Goal: Task Accomplishment & Management: Manage account settings

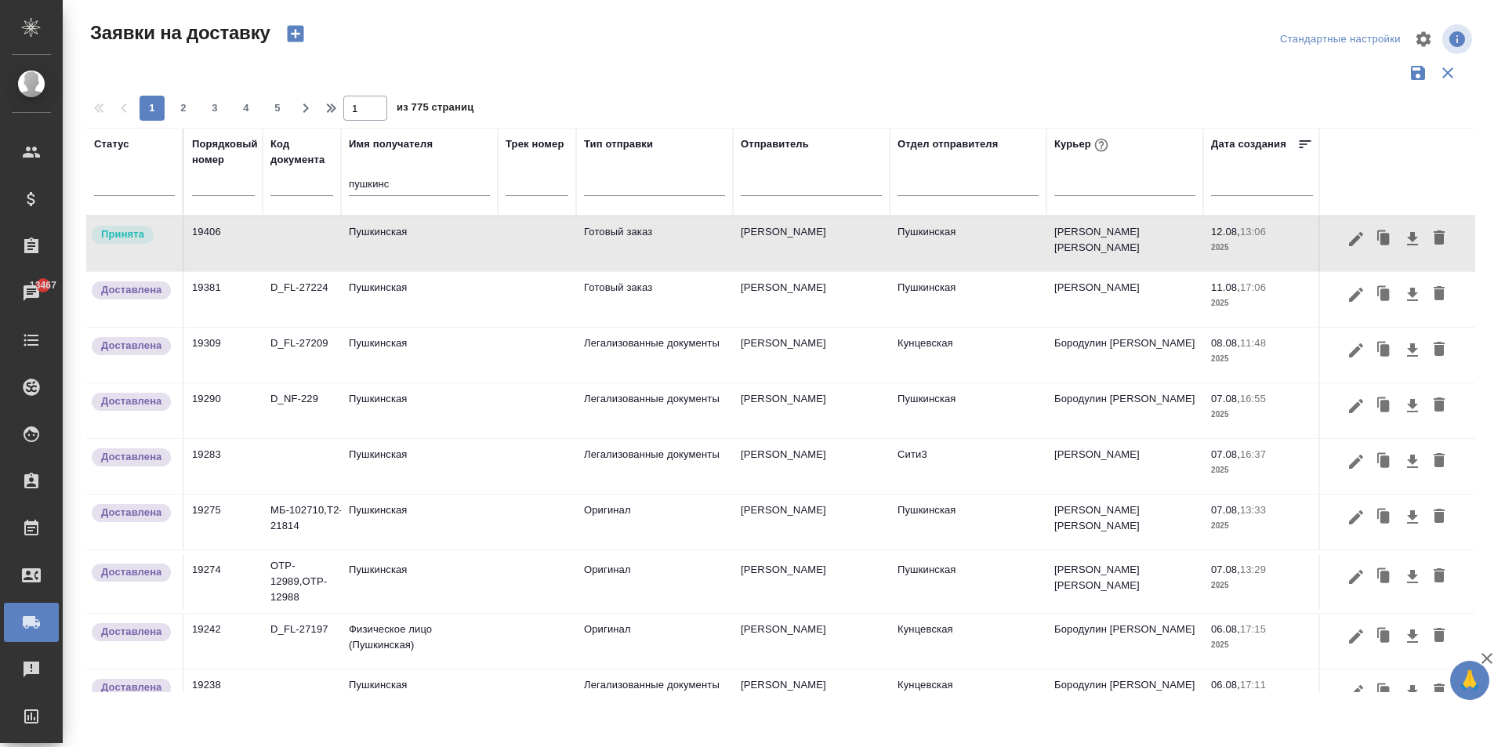
click at [389, 237] on td "Пушкинская" at bounding box center [419, 243] width 157 height 55
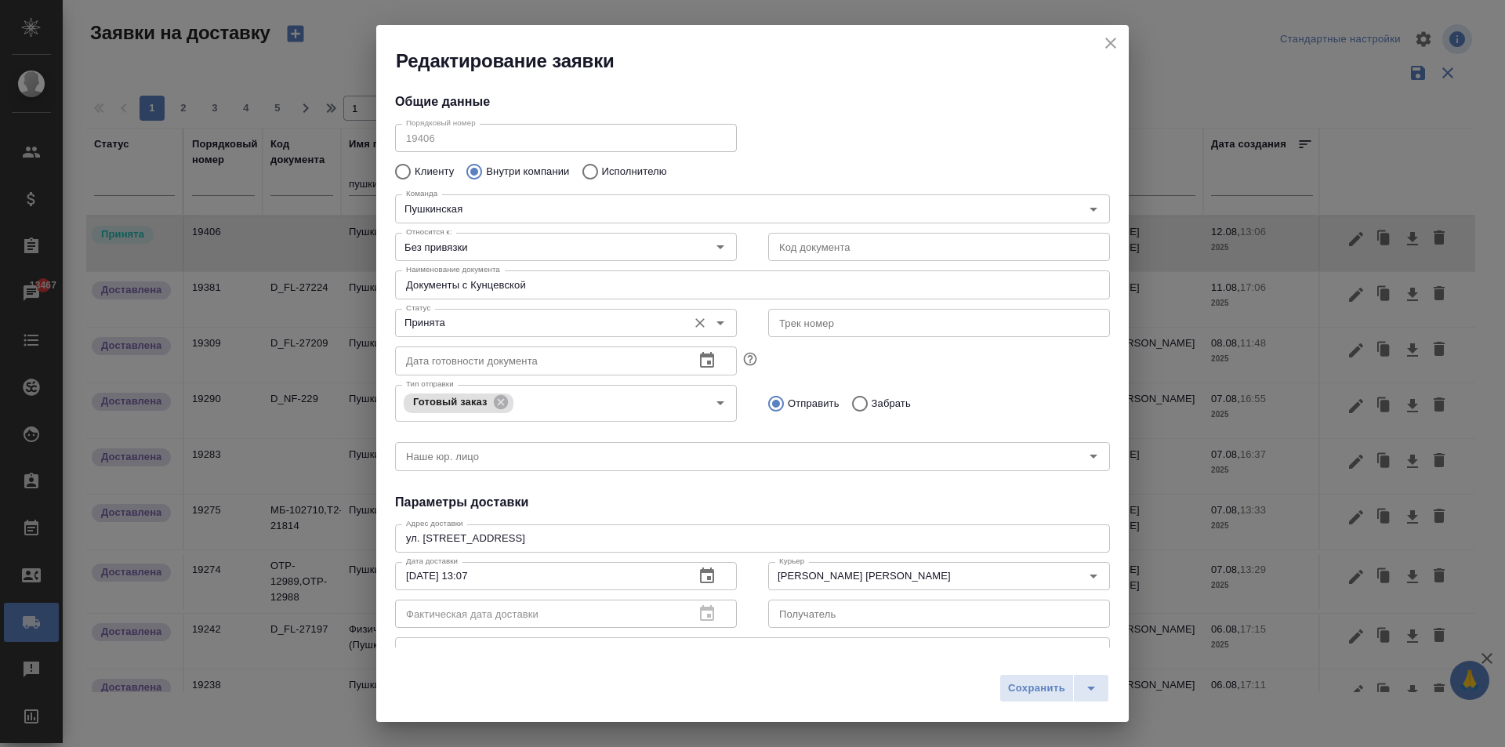
type input "[PERSON_NAME]"
click at [524, 248] on input "Без привязки" at bounding box center [540, 246] width 280 height 19
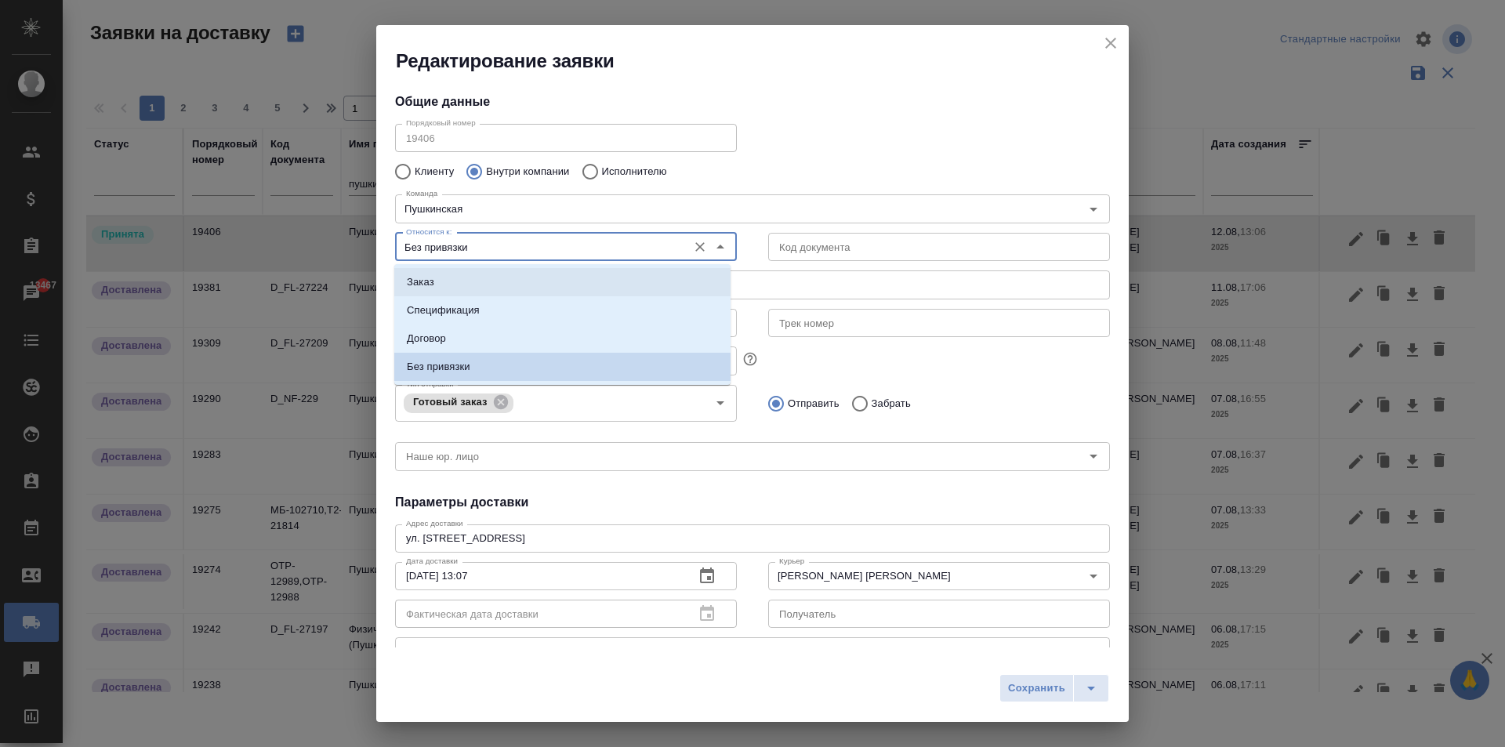
drag, startPoint x: 471, startPoint y: 284, endPoint x: 506, endPoint y: 312, distance: 44.6
click at [471, 283] on li "Заказ" at bounding box center [562, 282] width 336 height 28
type input "Заказ"
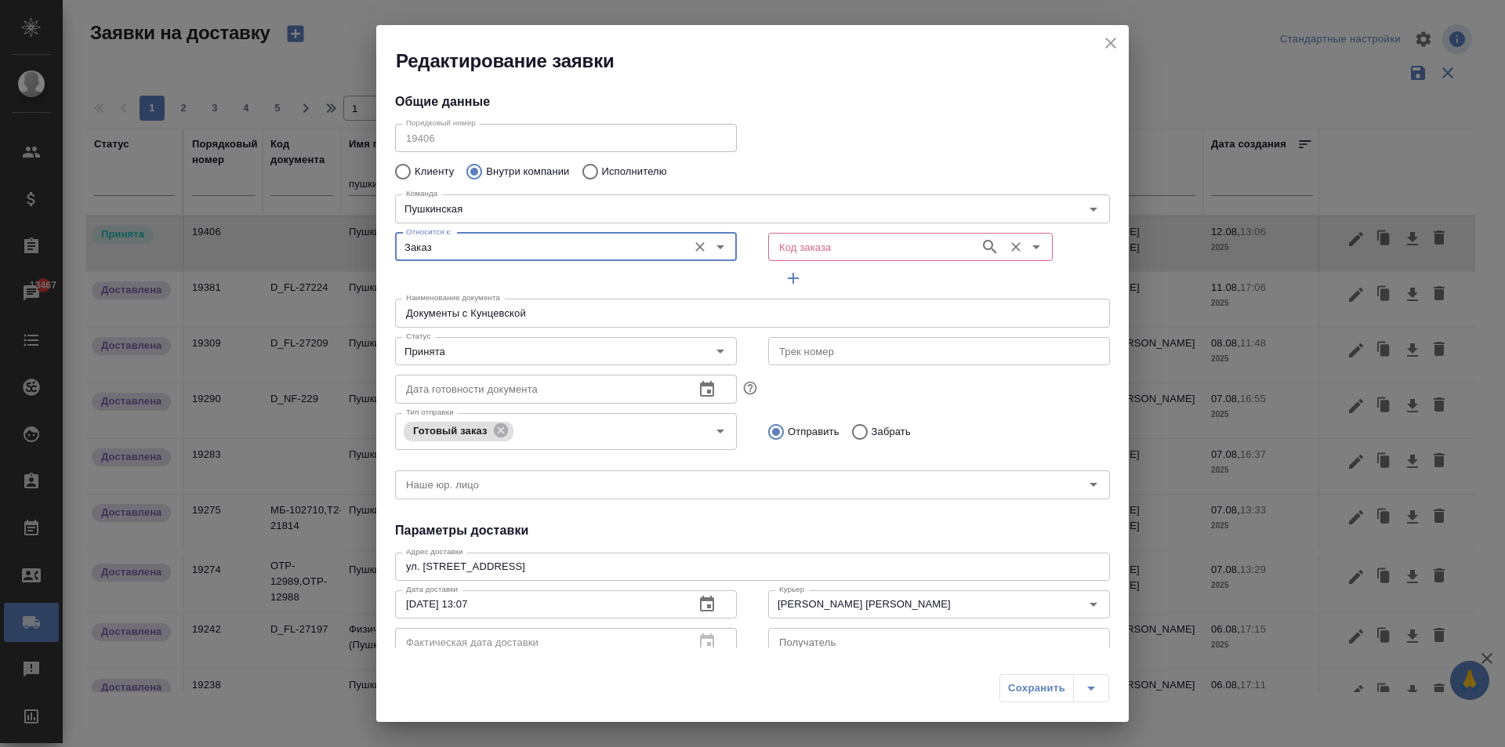
click at [926, 238] on input "Код заказа" at bounding box center [872, 246] width 199 height 19
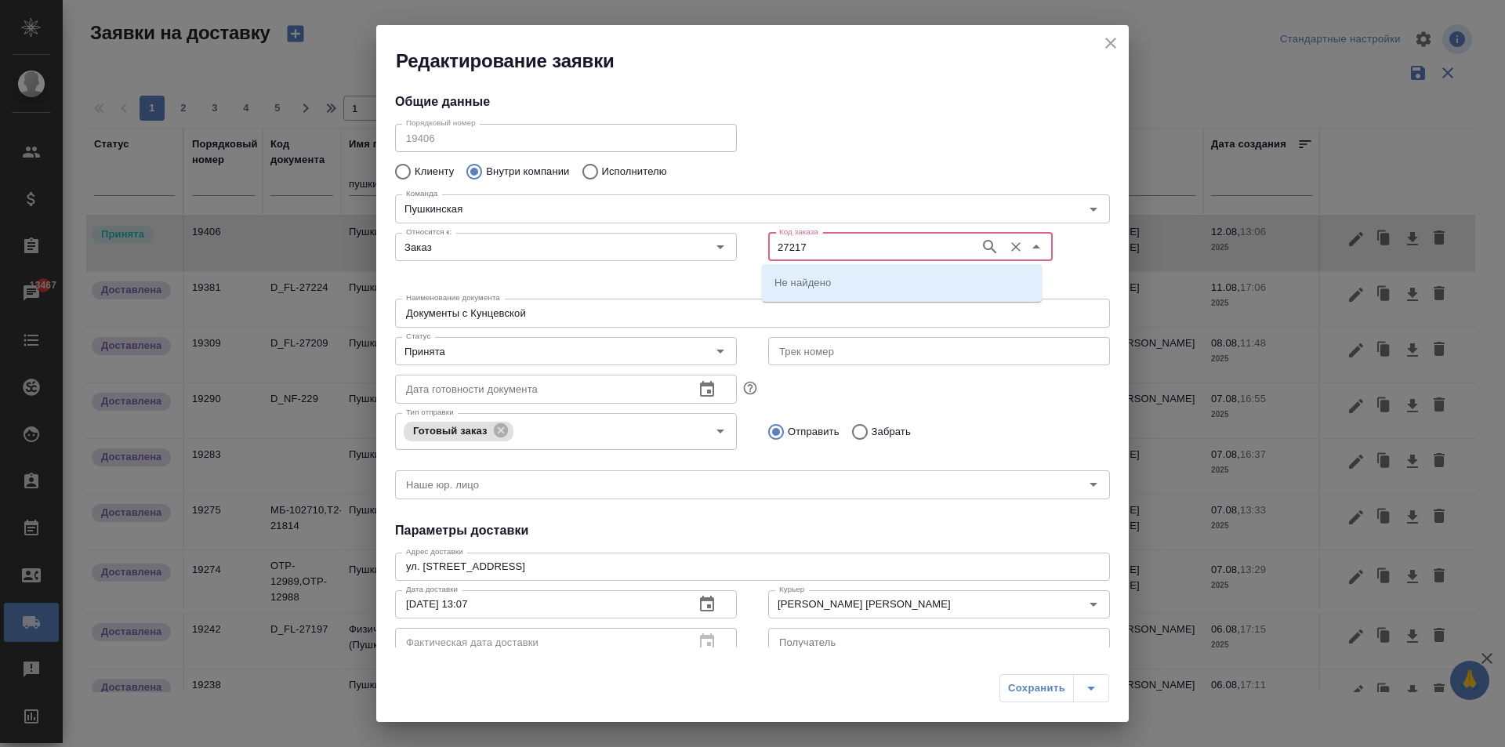
type input "27217"
click at [847, 280] on li "D_FL-27217" at bounding box center [902, 282] width 280 height 28
type input "(МБ) ООО "Монблан""
type input "D_FL-27217"
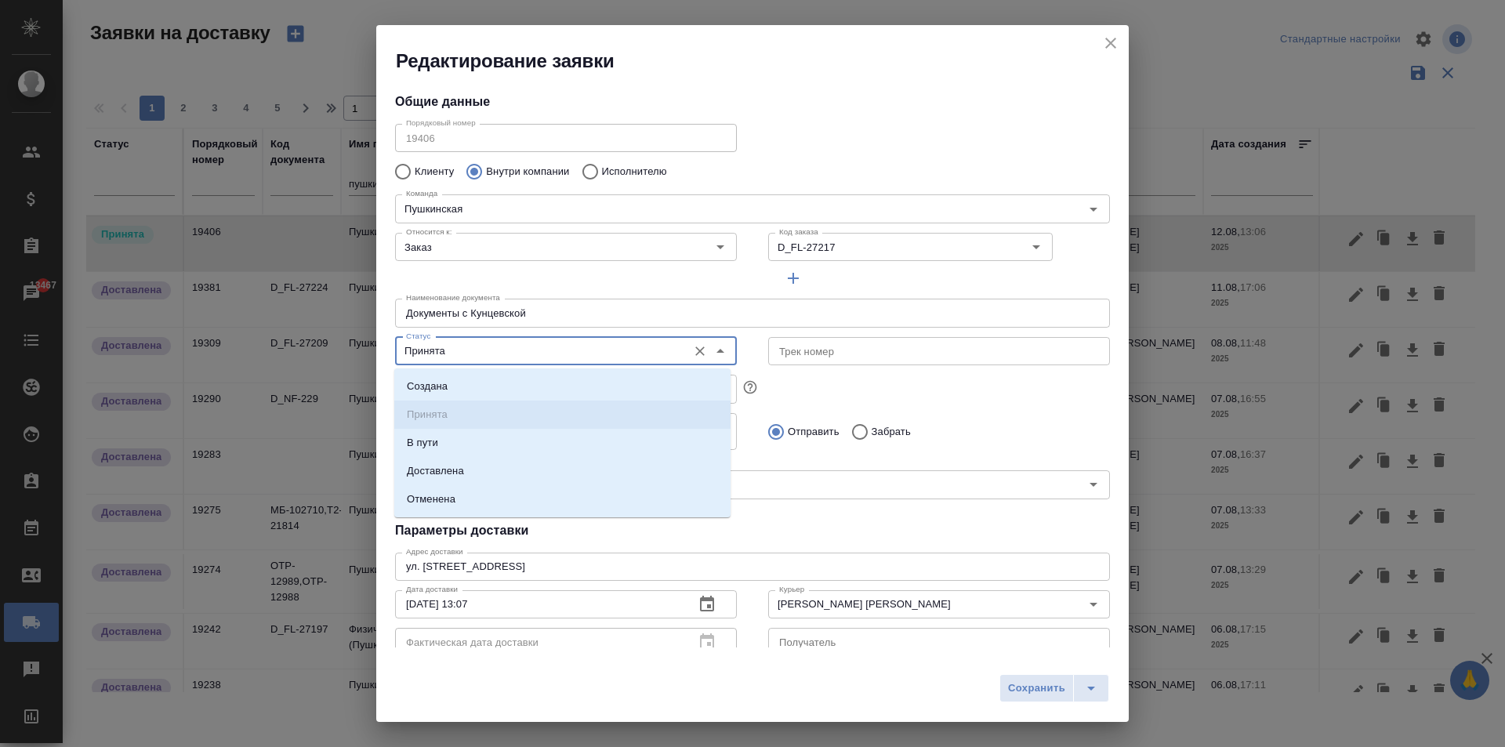
click at [448, 355] on input "Принята" at bounding box center [540, 351] width 280 height 19
click at [466, 476] on li "Доставлена" at bounding box center [562, 471] width 336 height 28
type input "Доставлена"
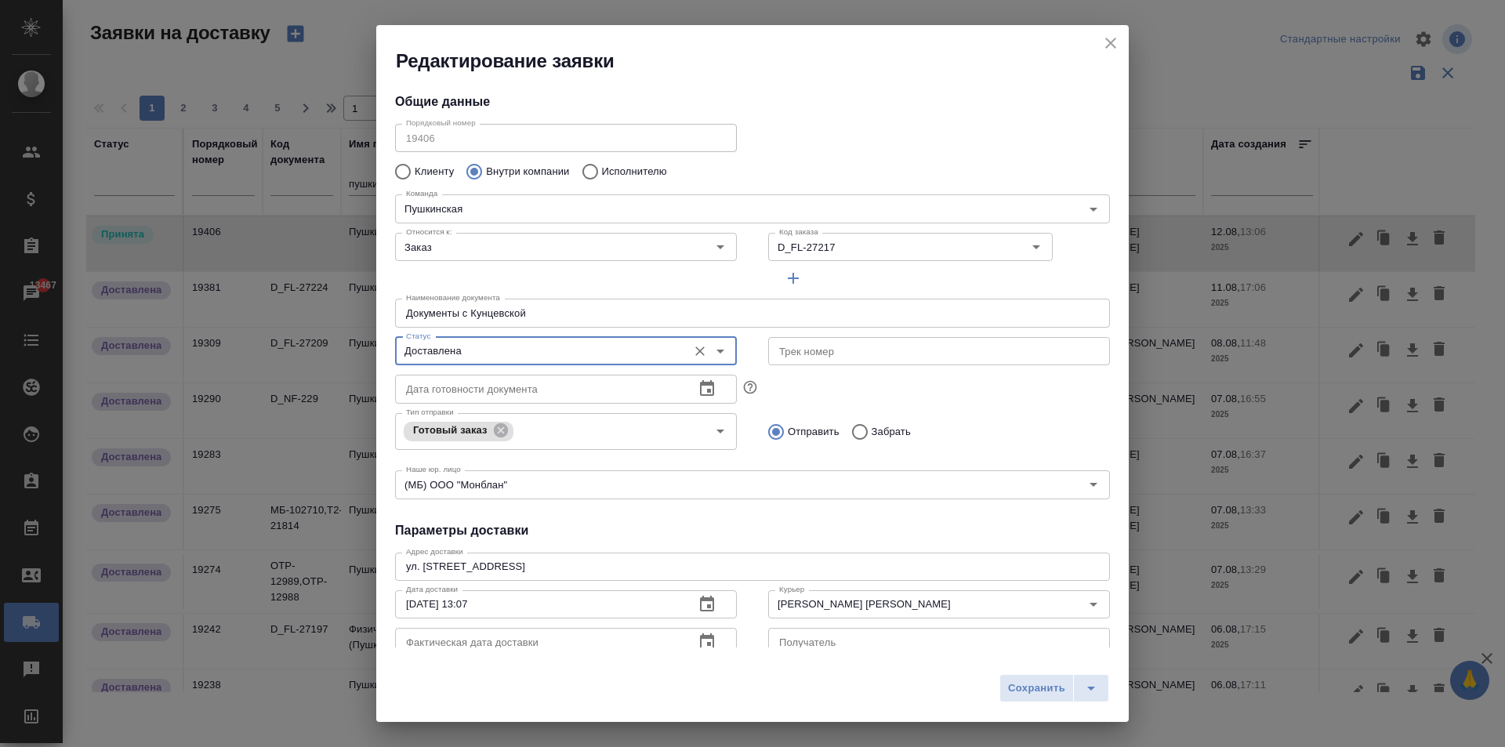
click at [705, 645] on icon "button" at bounding box center [707, 641] width 14 height 16
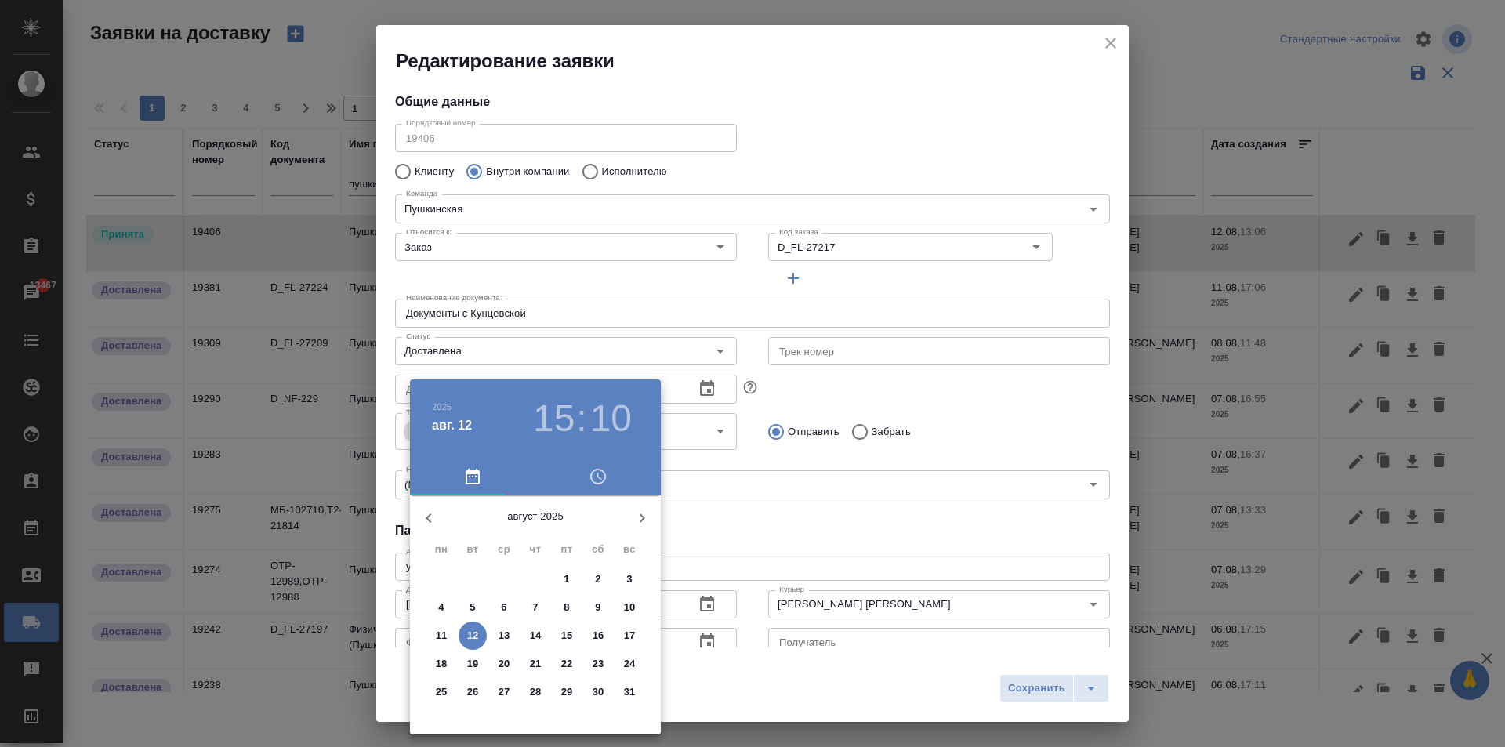
click at [476, 636] on p "12" at bounding box center [473, 636] width 12 height 16
type input "[DATE] 15:10"
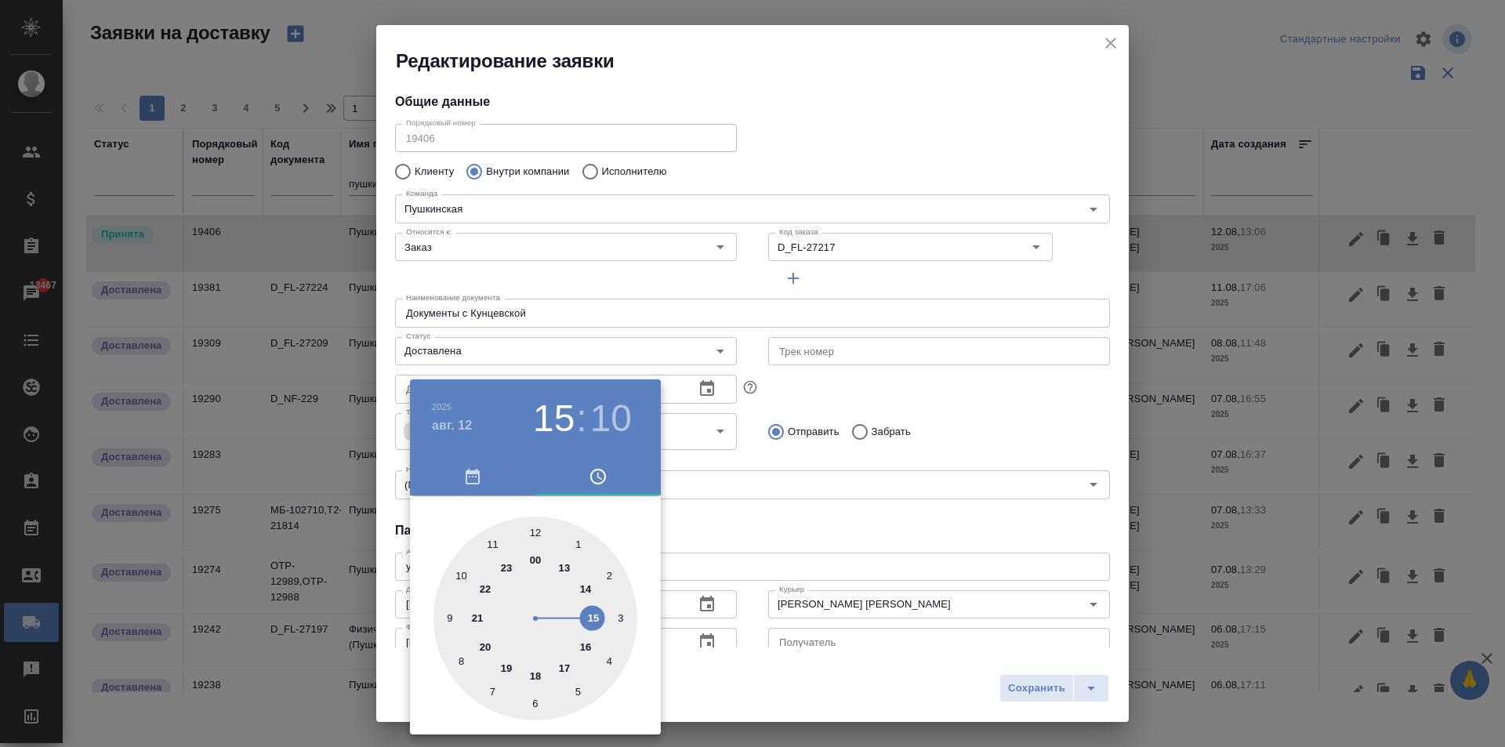
click at [772, 545] on div at bounding box center [752, 373] width 1505 height 747
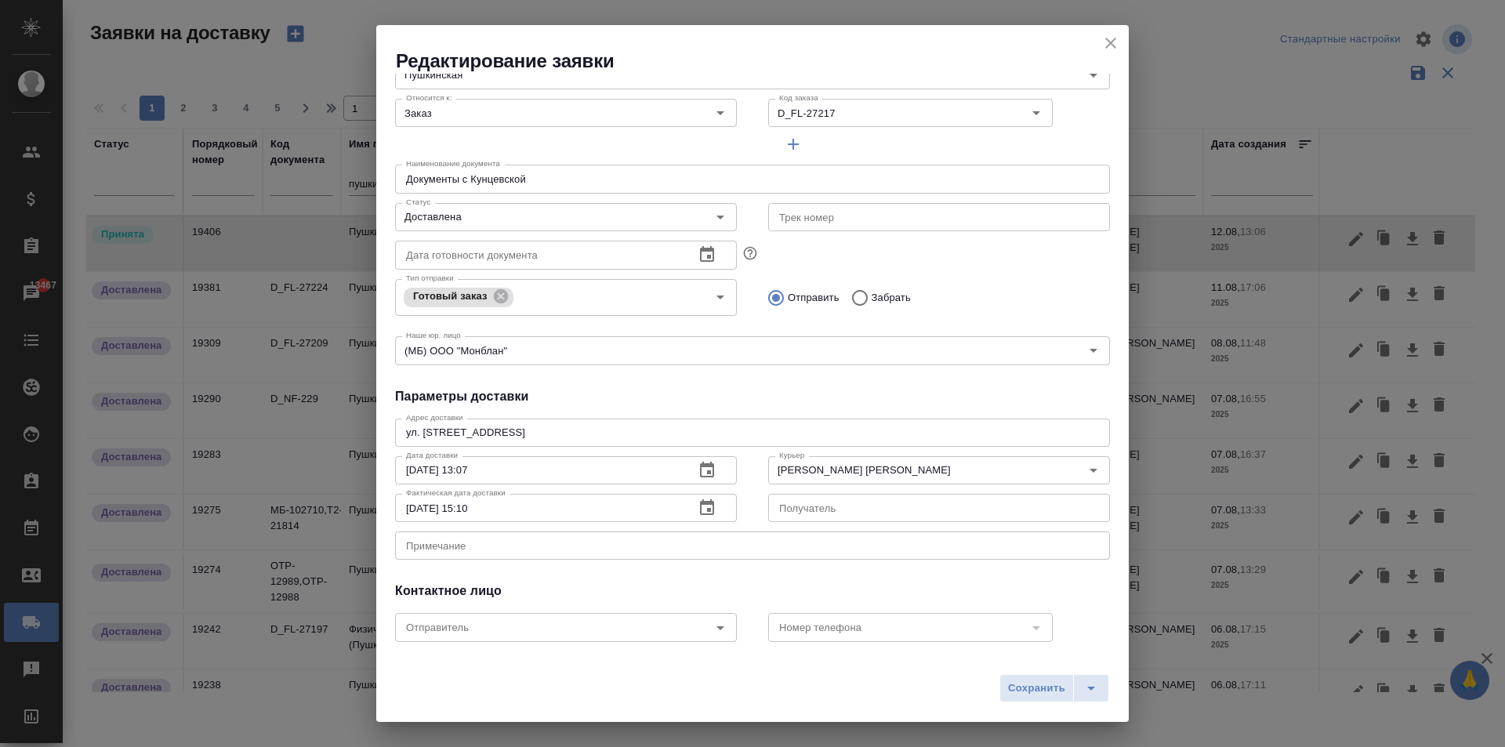
scroll to position [213, 0]
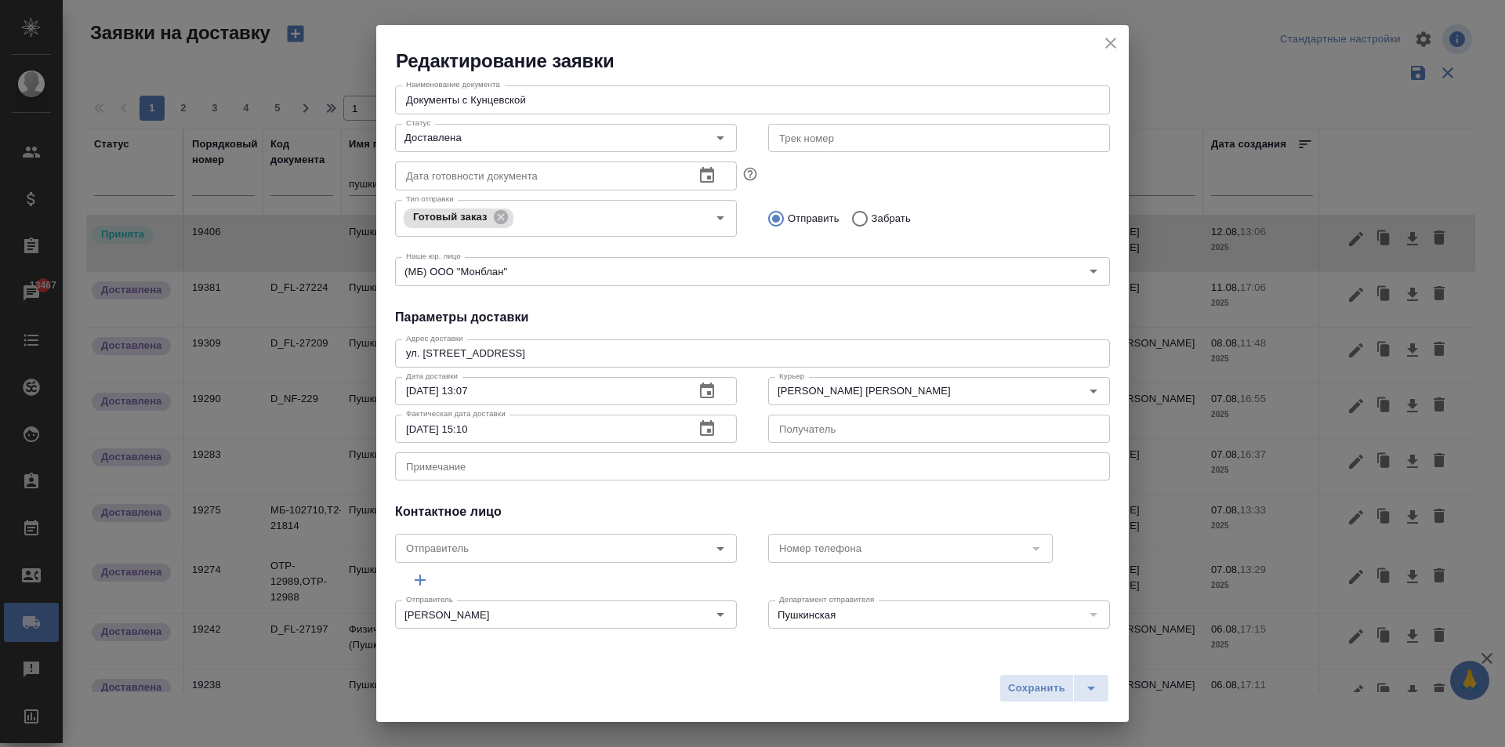
click at [1024, 683] on span "Сохранить" at bounding box center [1036, 689] width 57 height 18
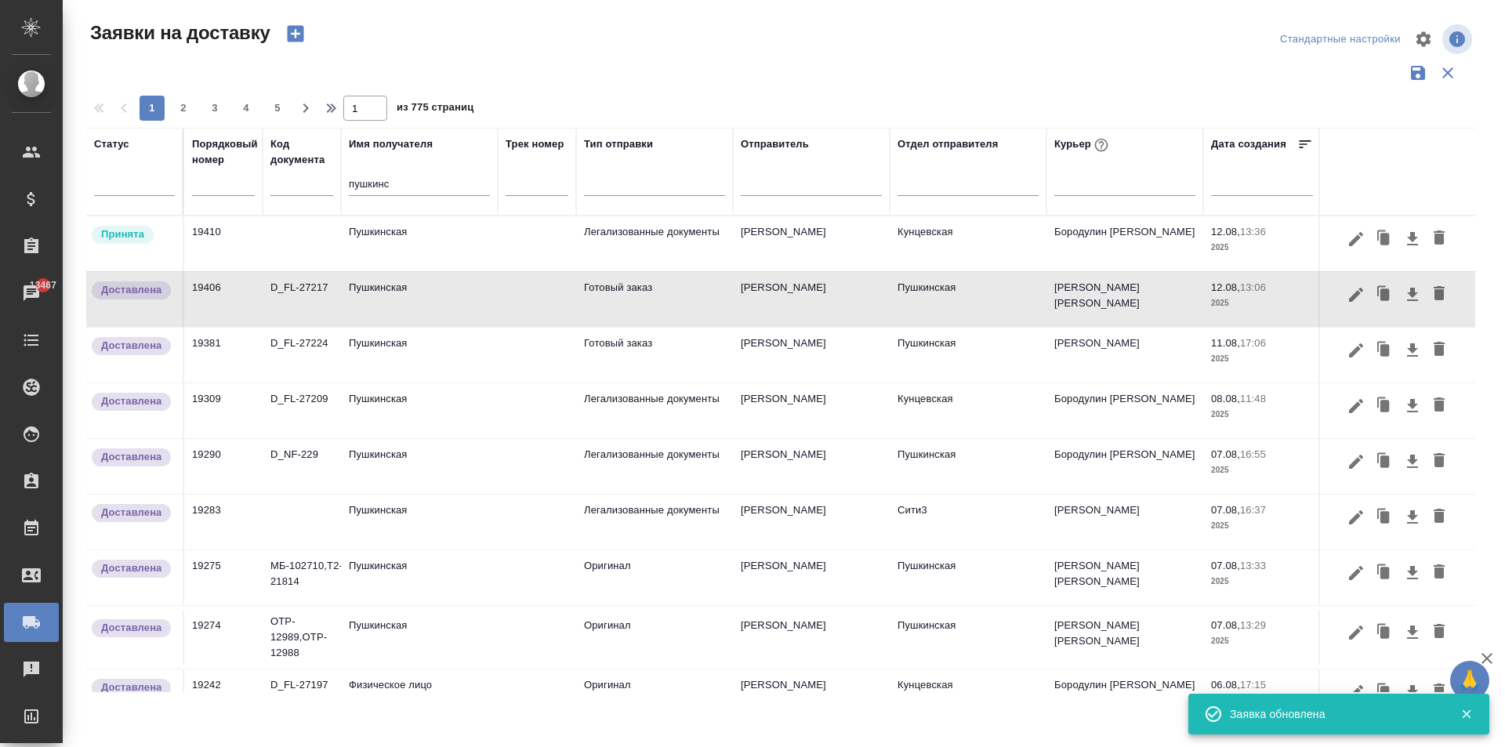
click at [442, 248] on td "Пушкинская" at bounding box center [419, 243] width 157 height 55
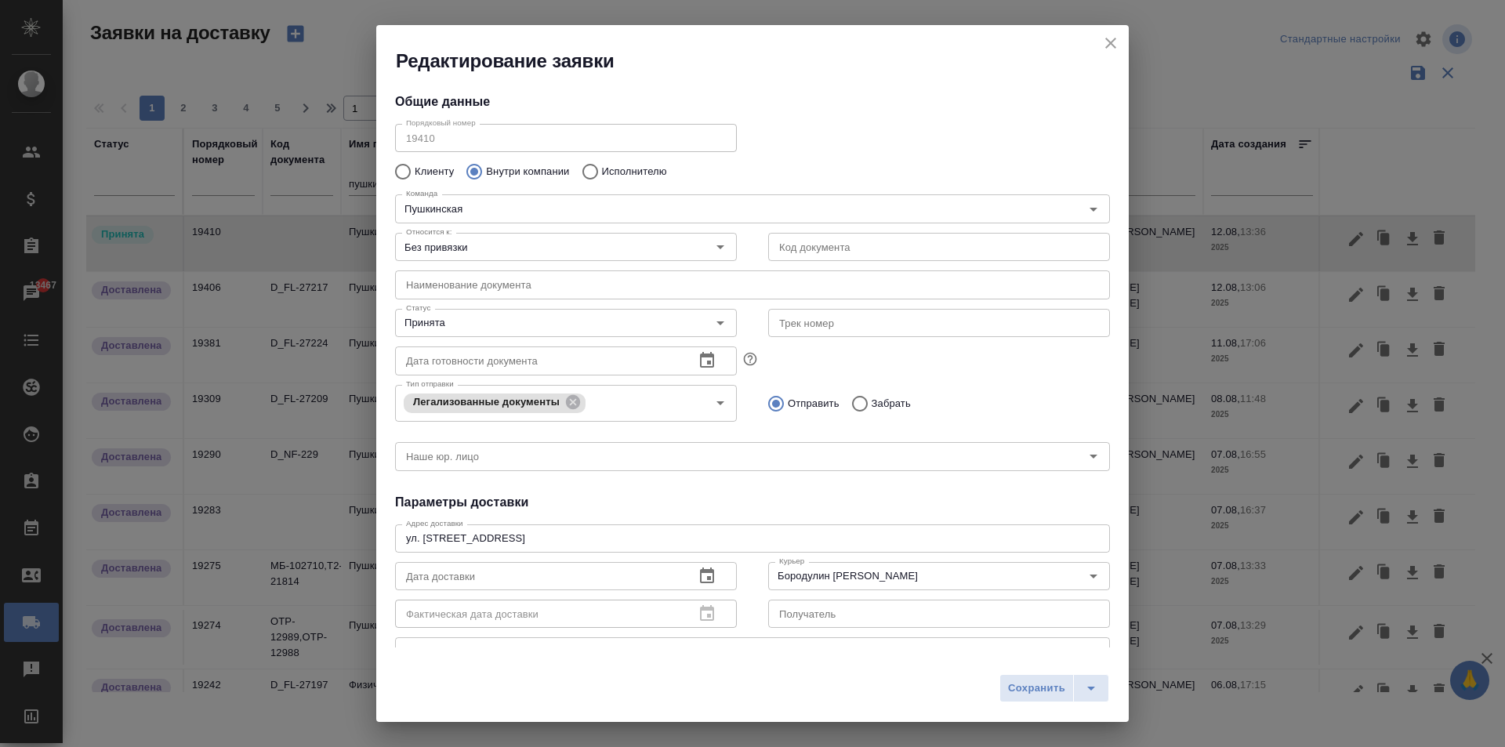
click at [1107, 42] on icon "close" at bounding box center [1110, 43] width 19 height 19
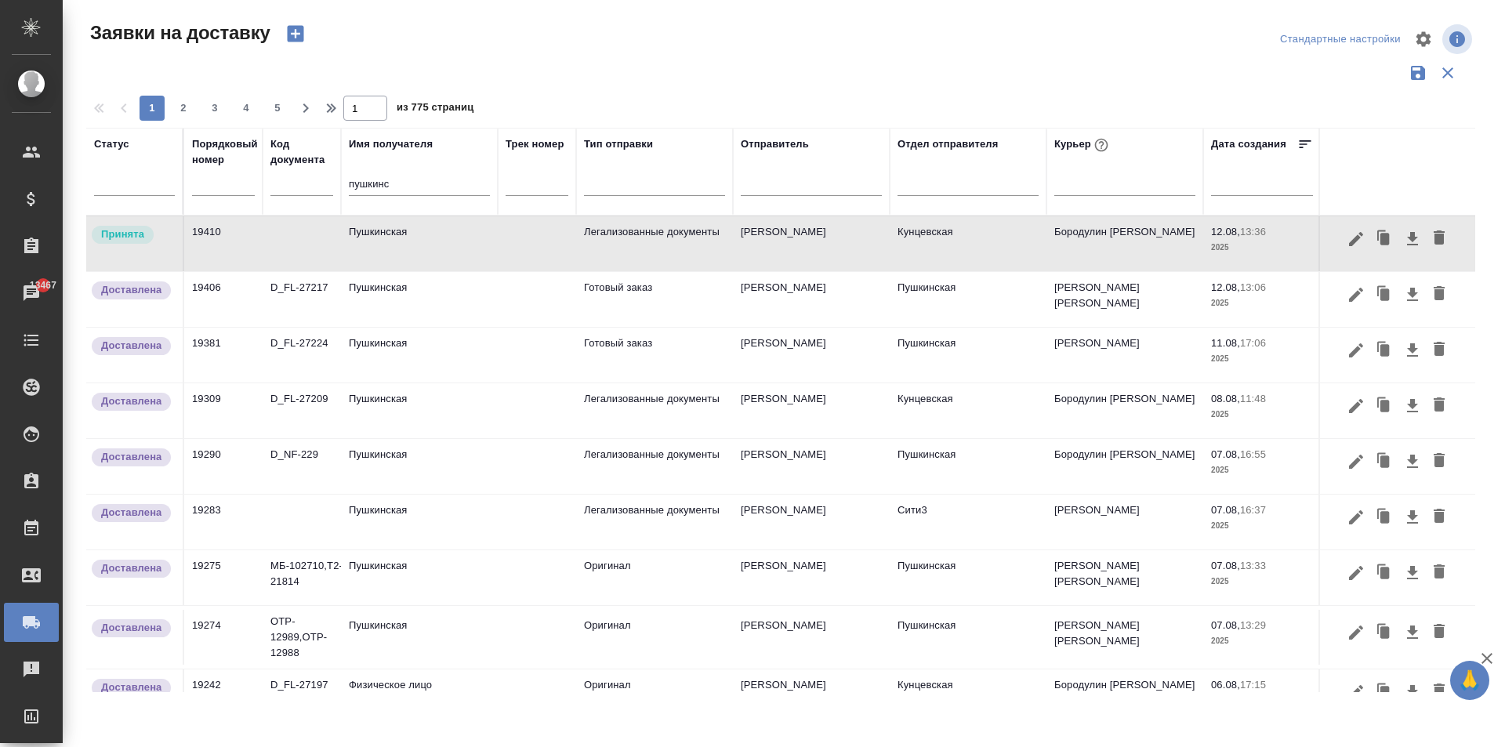
click at [1104, 271] on td "[PERSON_NAME] [PERSON_NAME]" at bounding box center [1124, 243] width 157 height 55
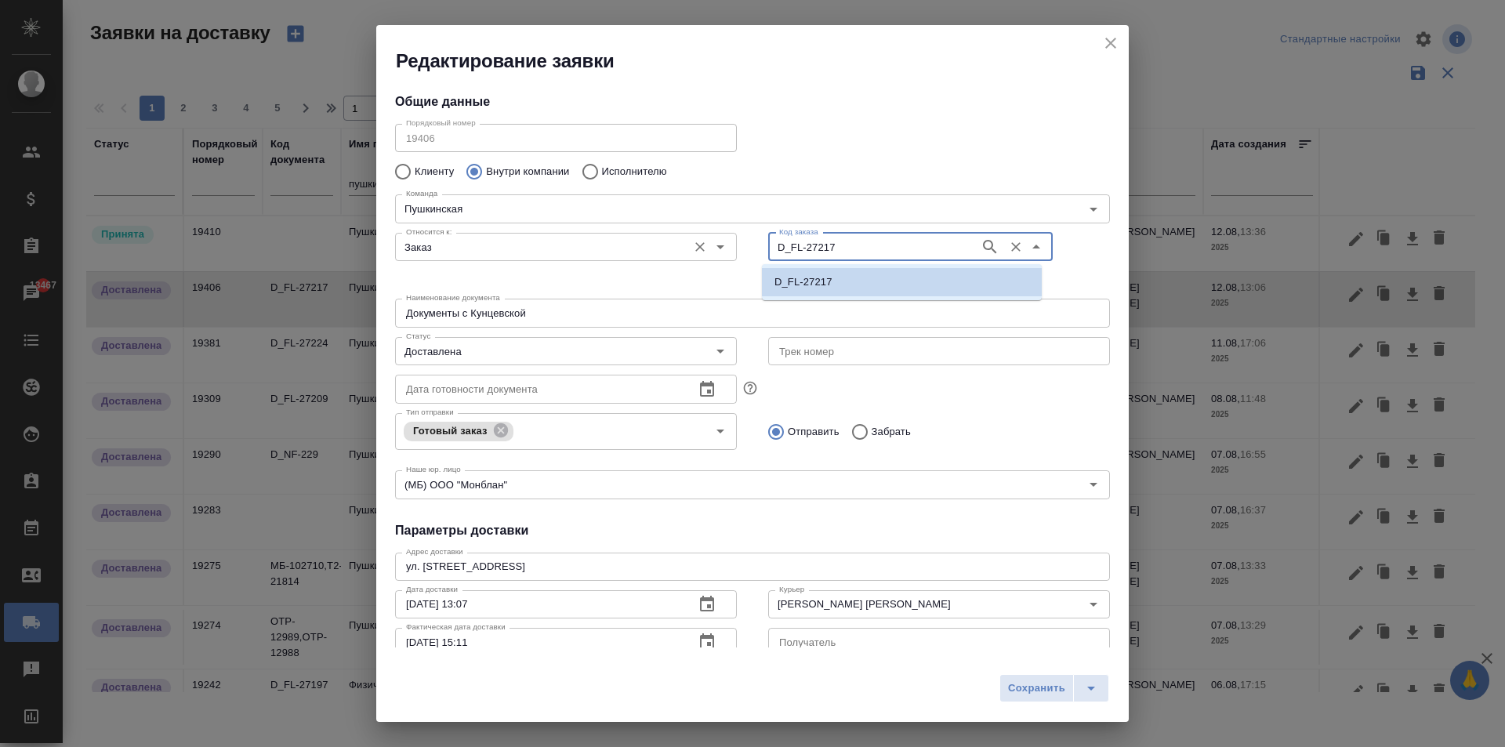
drag, startPoint x: 850, startPoint y: 253, endPoint x: 693, endPoint y: 241, distance: 157.3
click at [693, 241] on div "Относится к: Заказ Относится к: Код заказа D_FL-27217 Код заказа" at bounding box center [752, 259] width 746 height 97
click at [1105, 49] on icon "close" at bounding box center [1110, 43] width 19 height 19
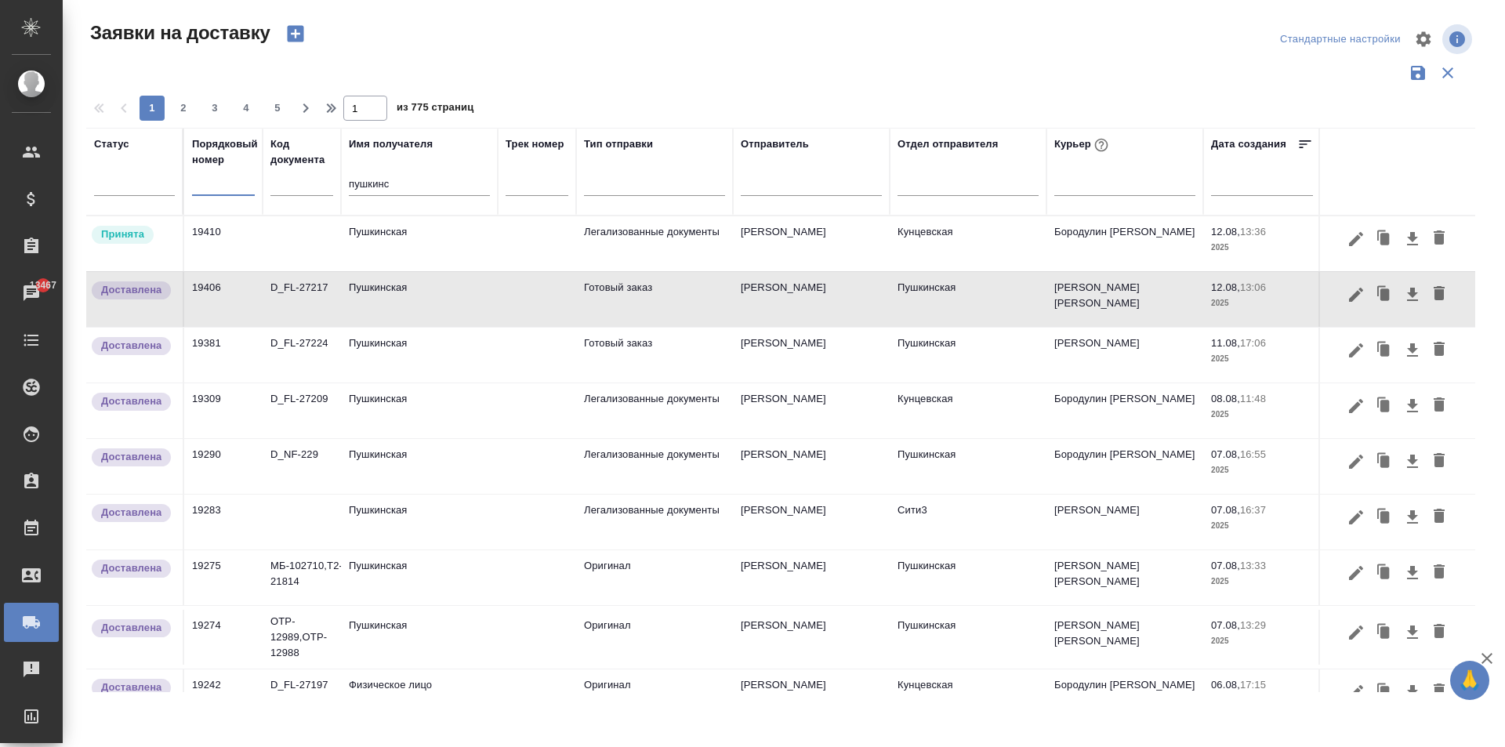
click at [219, 187] on input "text" at bounding box center [223, 184] width 63 height 22
click at [1105, 190] on div at bounding box center [1124, 180] width 141 height 23
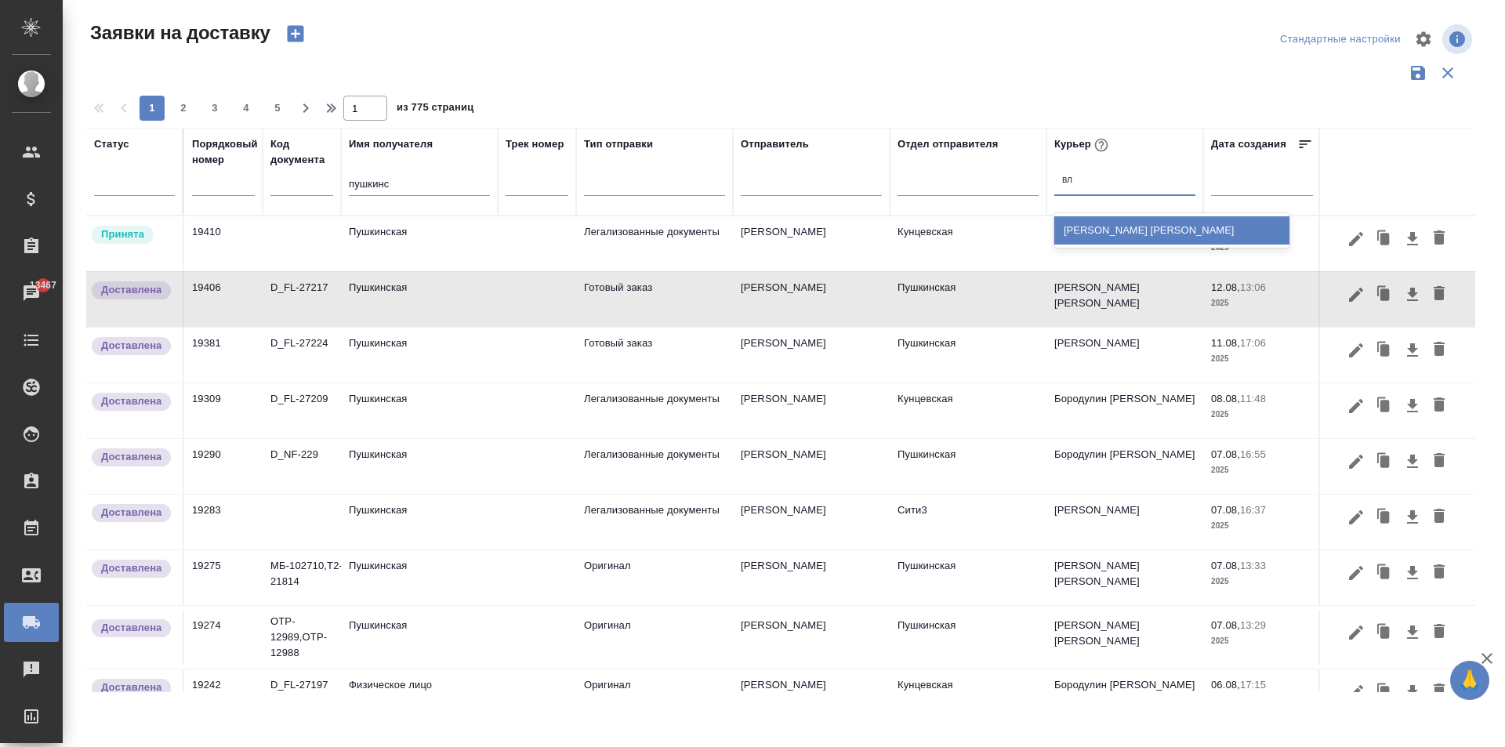
type input "вла"
click at [1138, 241] on div "[PERSON_NAME] [PERSON_NAME]" at bounding box center [1171, 230] width 235 height 28
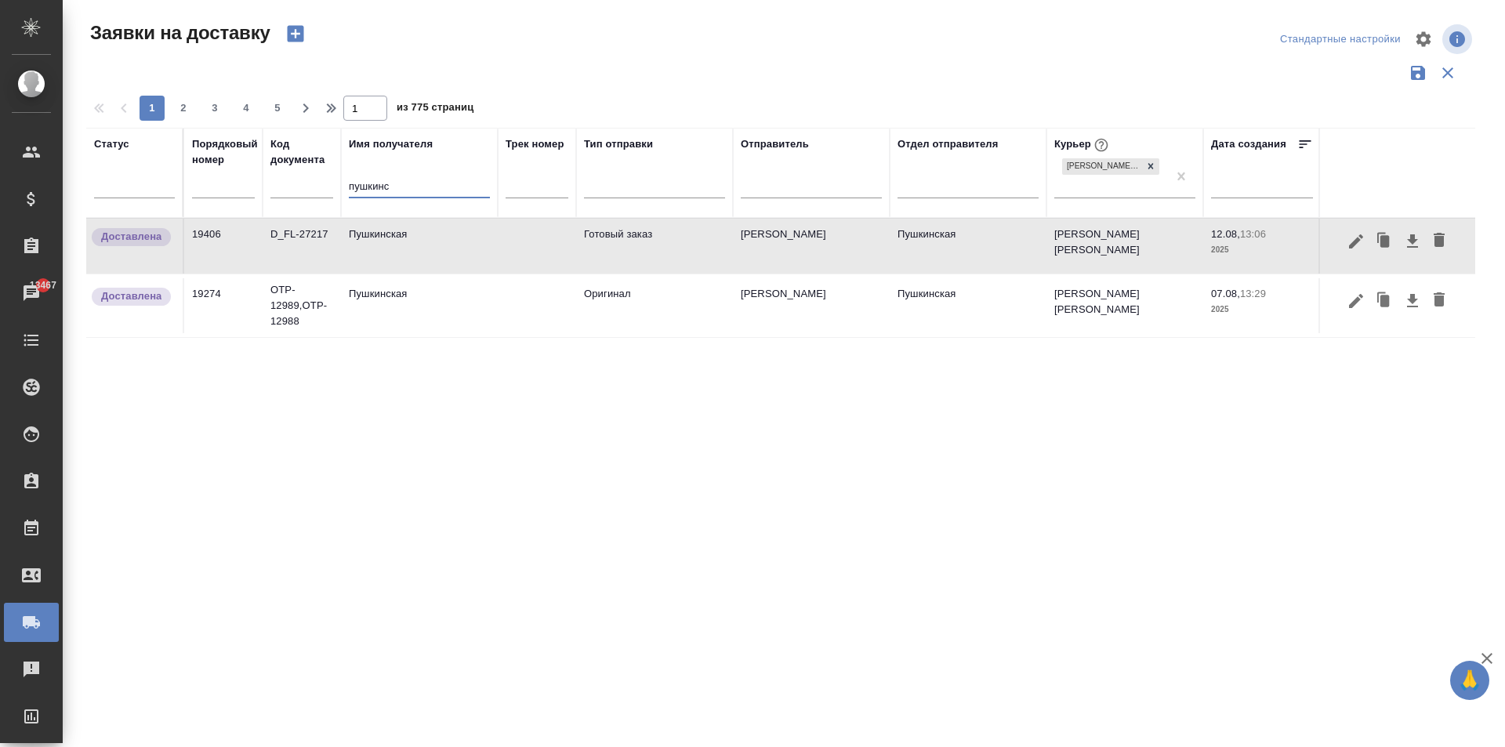
drag, startPoint x: 389, startPoint y: 190, endPoint x: 301, endPoint y: 190, distance: 87.8
click at [328, 191] on tr "Статус Порядковый номер Код документа Имя получателя [PERSON_NAME] Трек номер Т…" at bounding box center [899, 173] width 1626 height 90
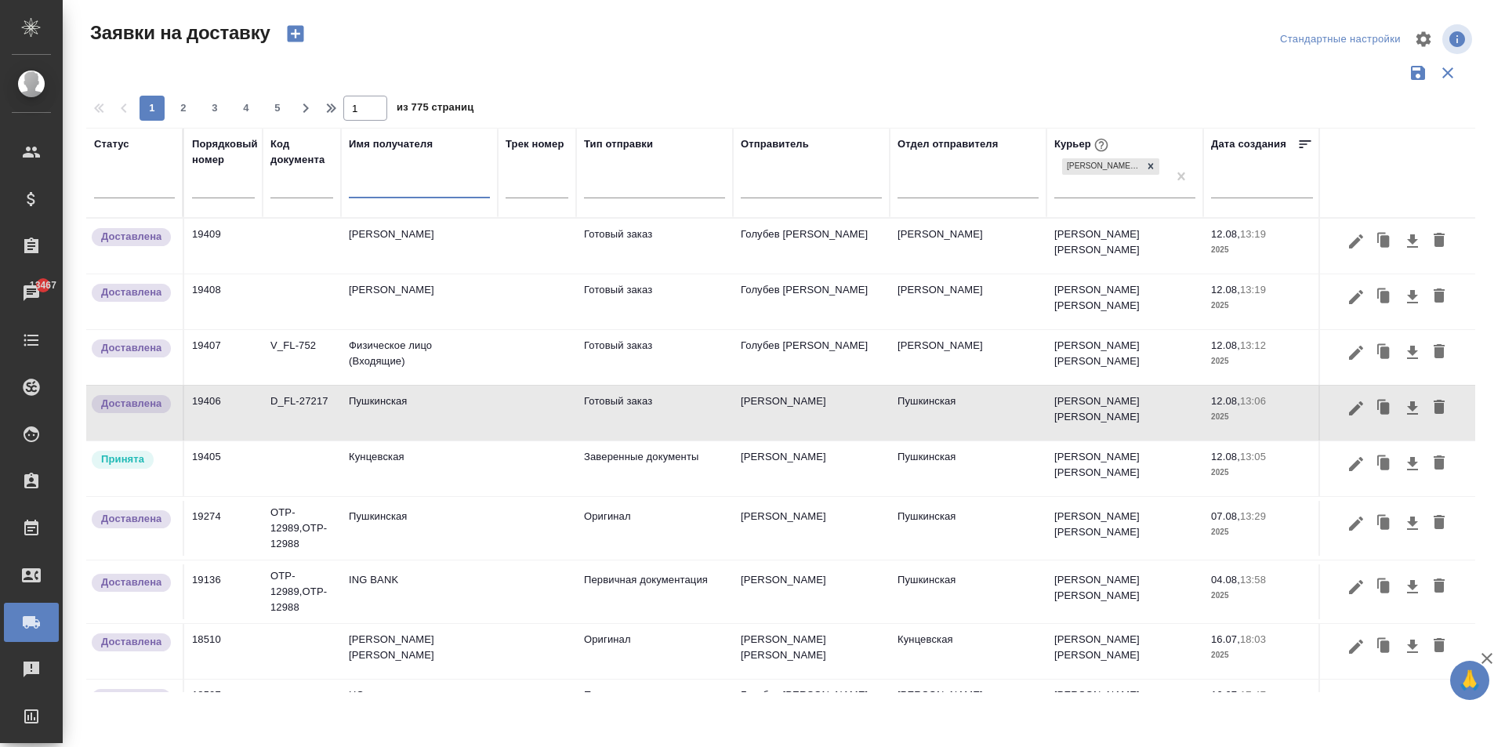
click at [408, 274] on td "Кунцевская" at bounding box center [419, 246] width 157 height 55
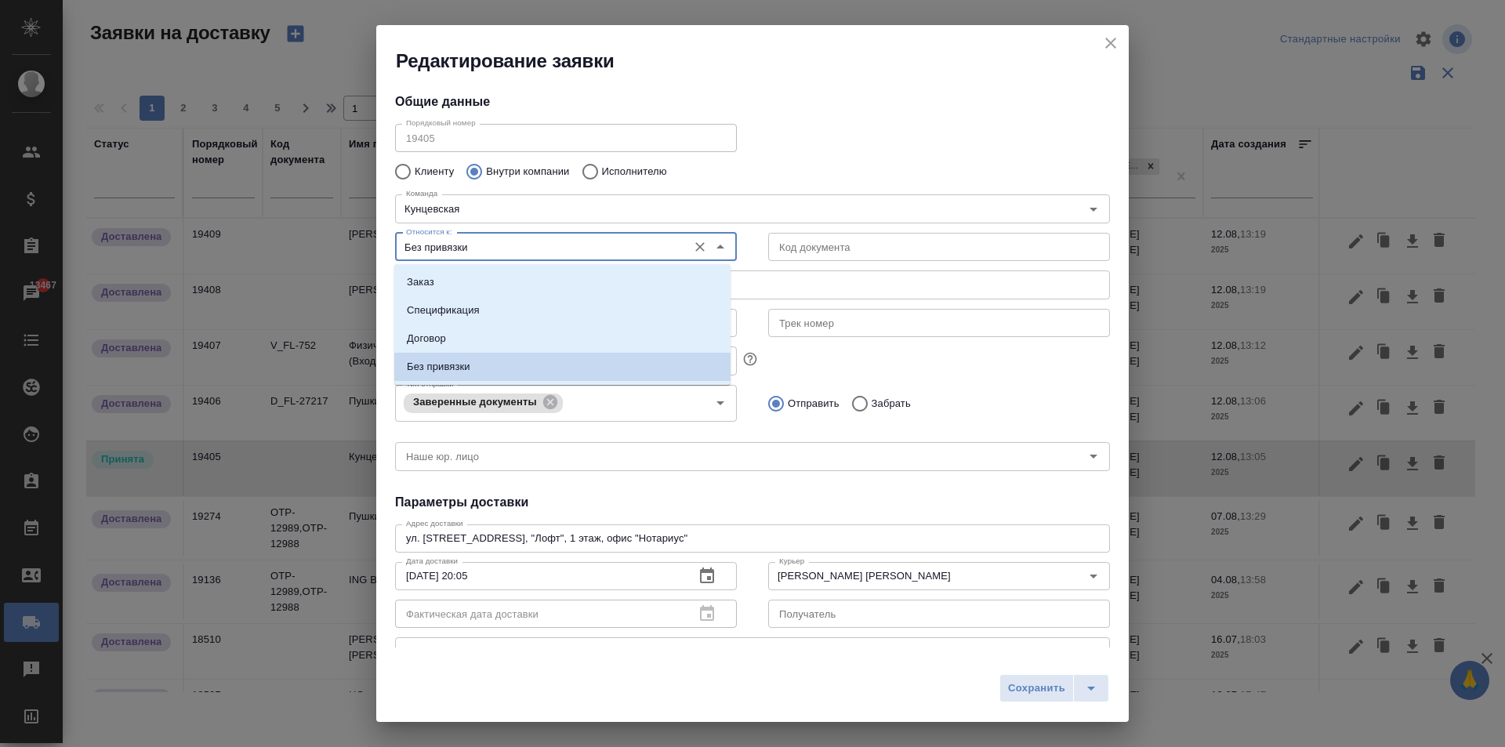
click at [571, 248] on input "Без привязки" at bounding box center [540, 246] width 280 height 19
drag, startPoint x: 466, startPoint y: 275, endPoint x: 641, endPoint y: 277, distance: 175.6
click at [466, 274] on li "Заказ" at bounding box center [562, 282] width 336 height 28
type input "Заказ"
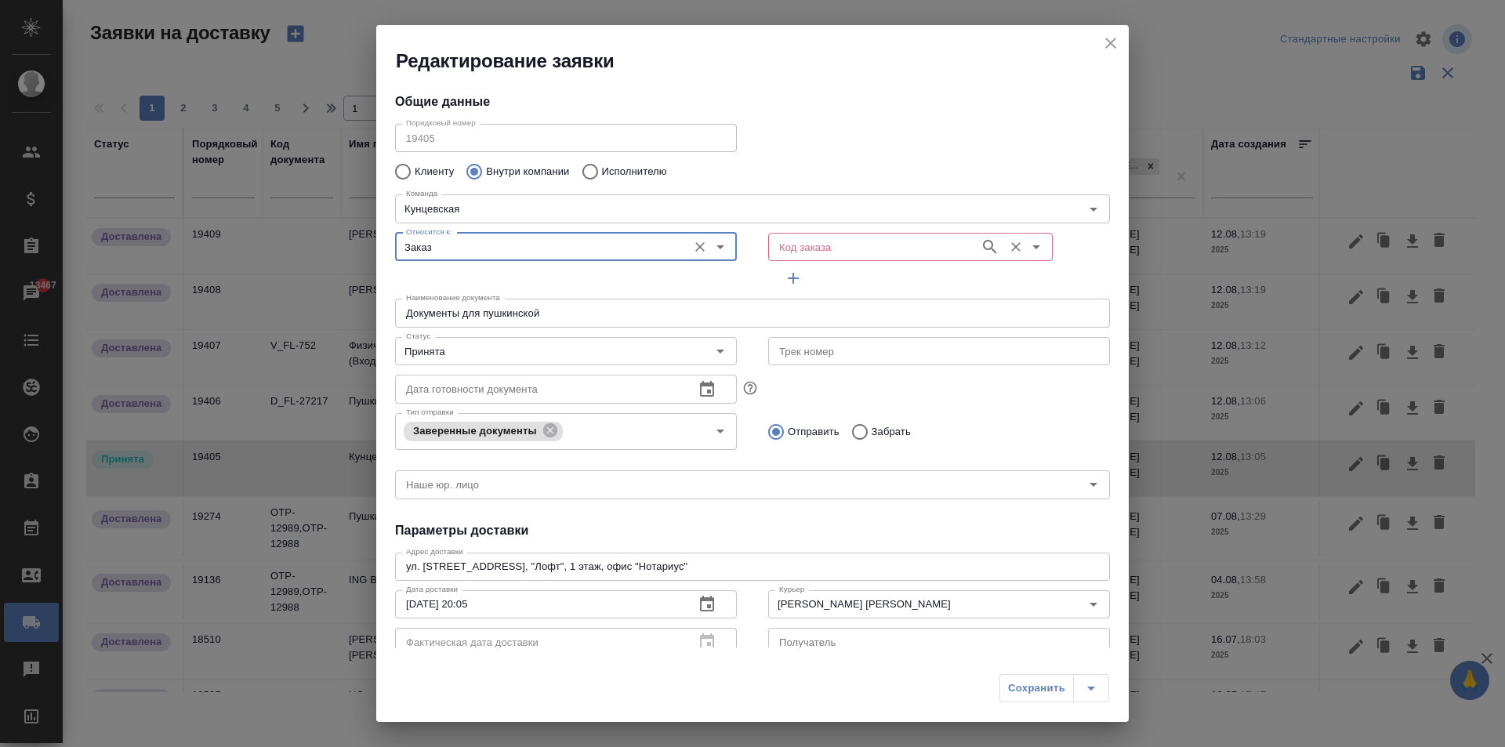
click at [798, 242] on input "Код заказа" at bounding box center [872, 246] width 199 height 19
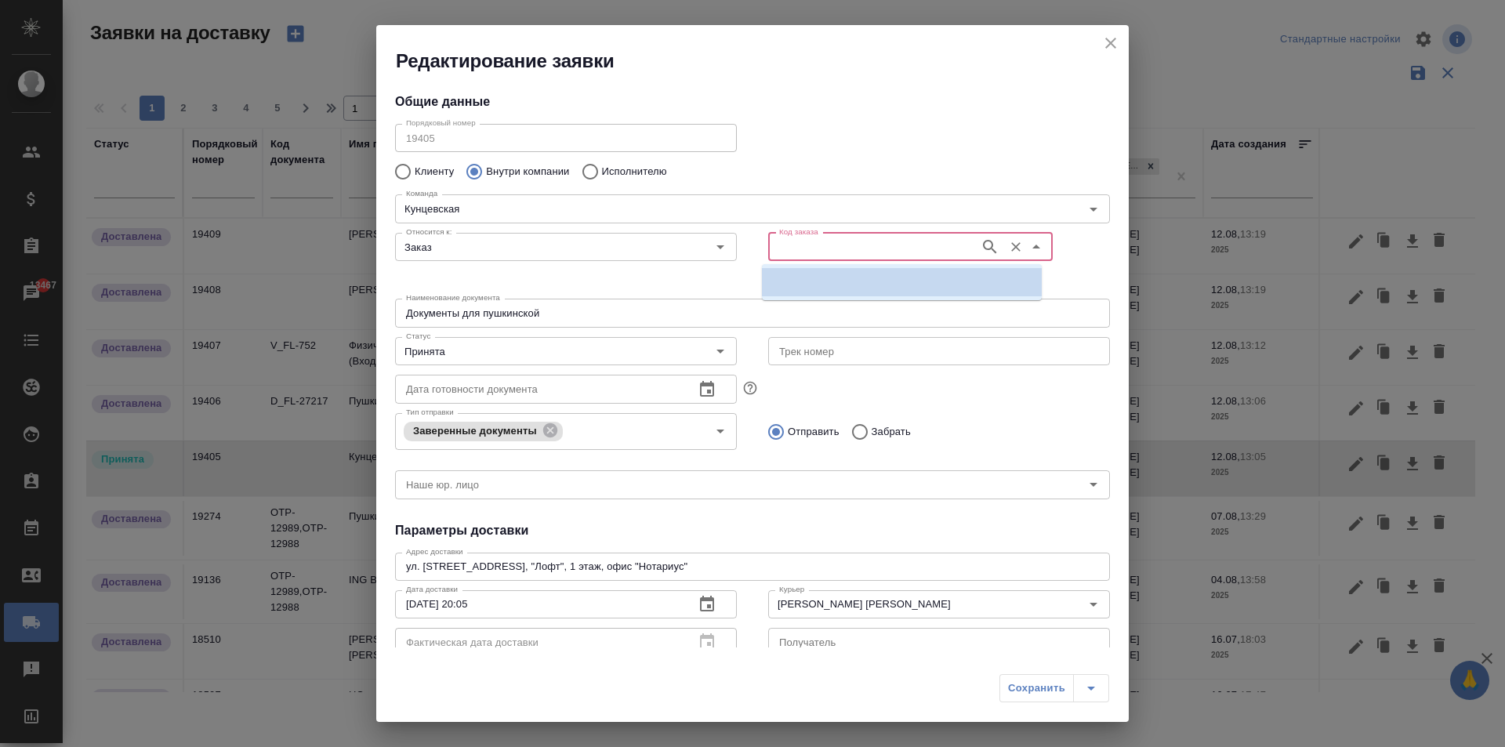
paste input "D_FL-27217"
type input "D_FL-27217"
click at [816, 283] on p "D_FL-27217" at bounding box center [803, 282] width 58 height 16
type input "(МБ) ООО "Монблан""
type input "D_FL-27217"
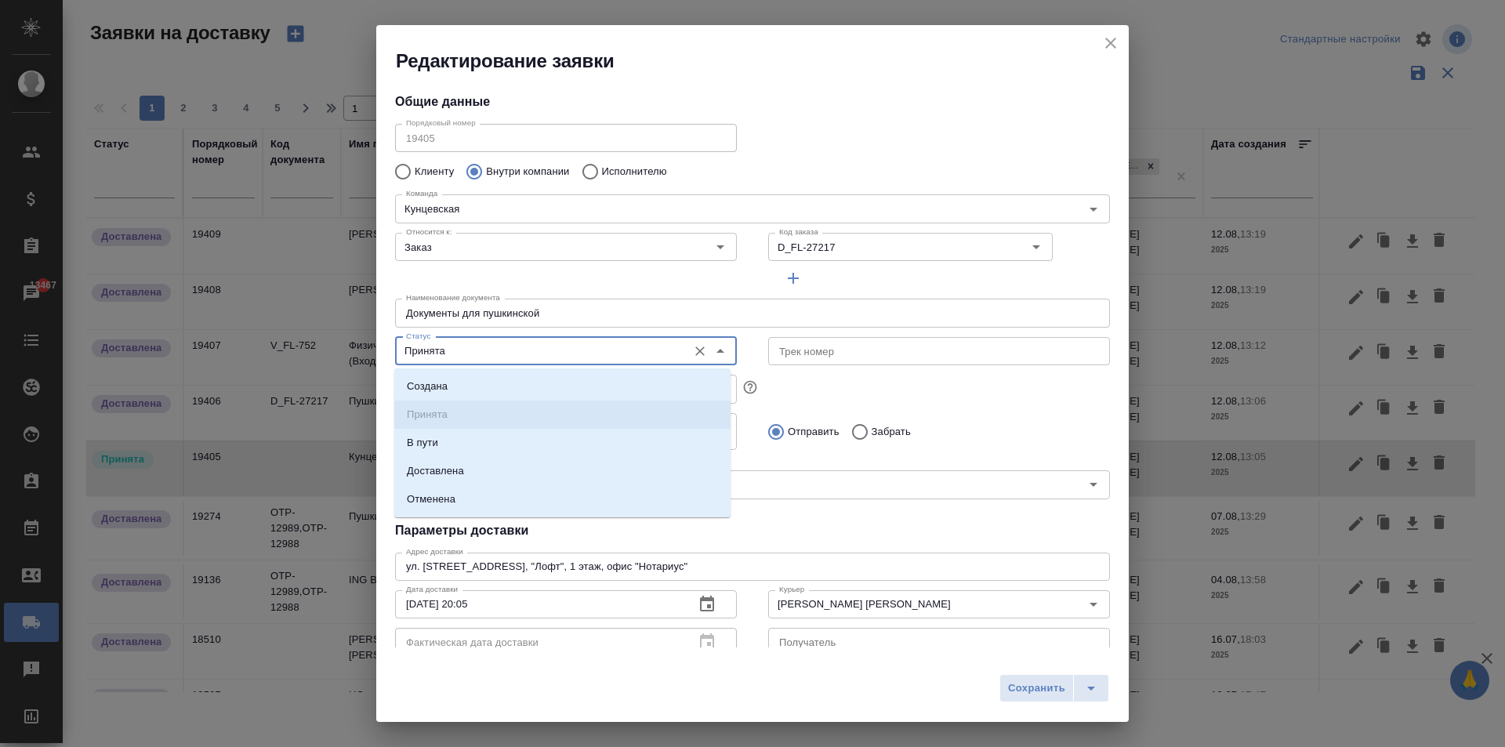
click at [448, 350] on input "Принята" at bounding box center [540, 351] width 280 height 19
click at [462, 480] on li "Доставлена" at bounding box center [562, 471] width 336 height 28
type input "Доставлена"
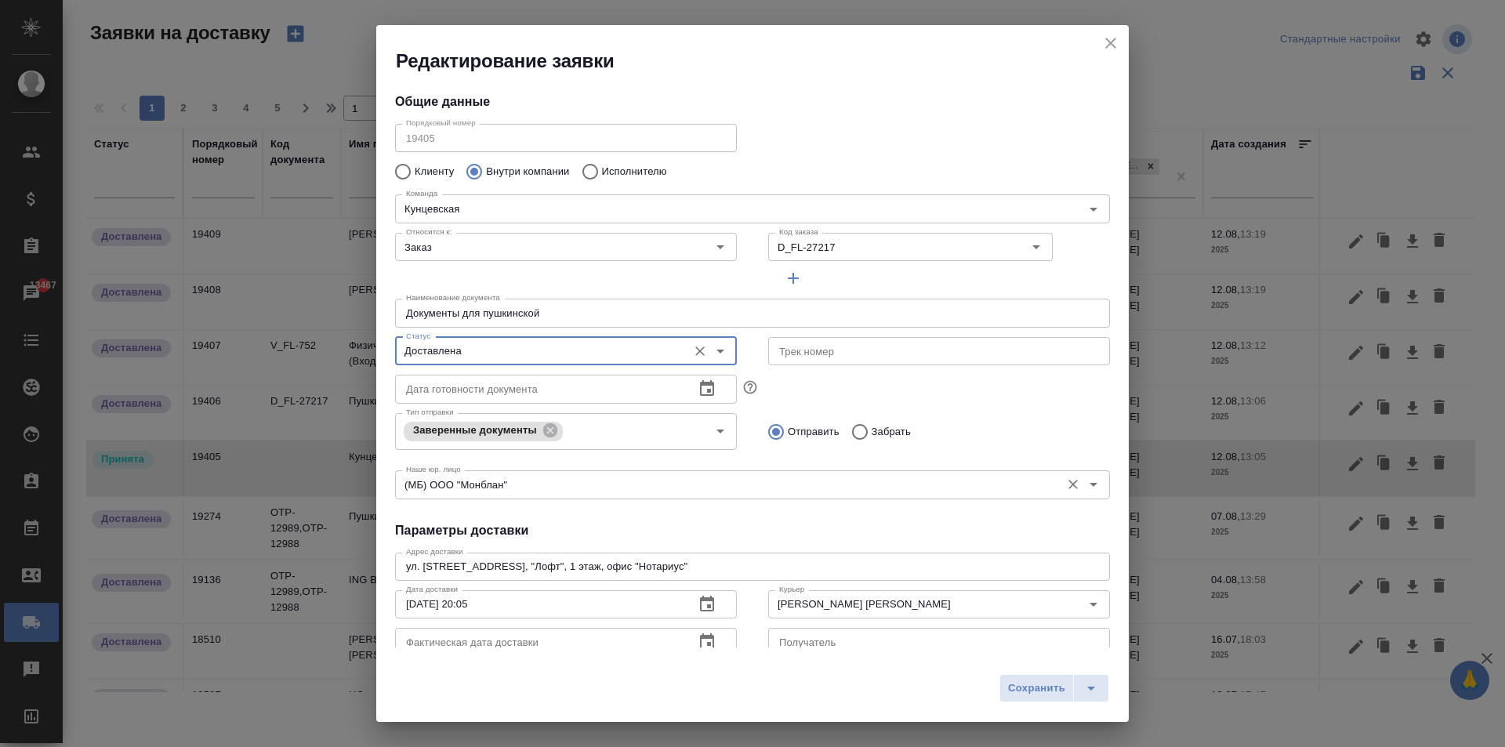
scroll to position [78, 0]
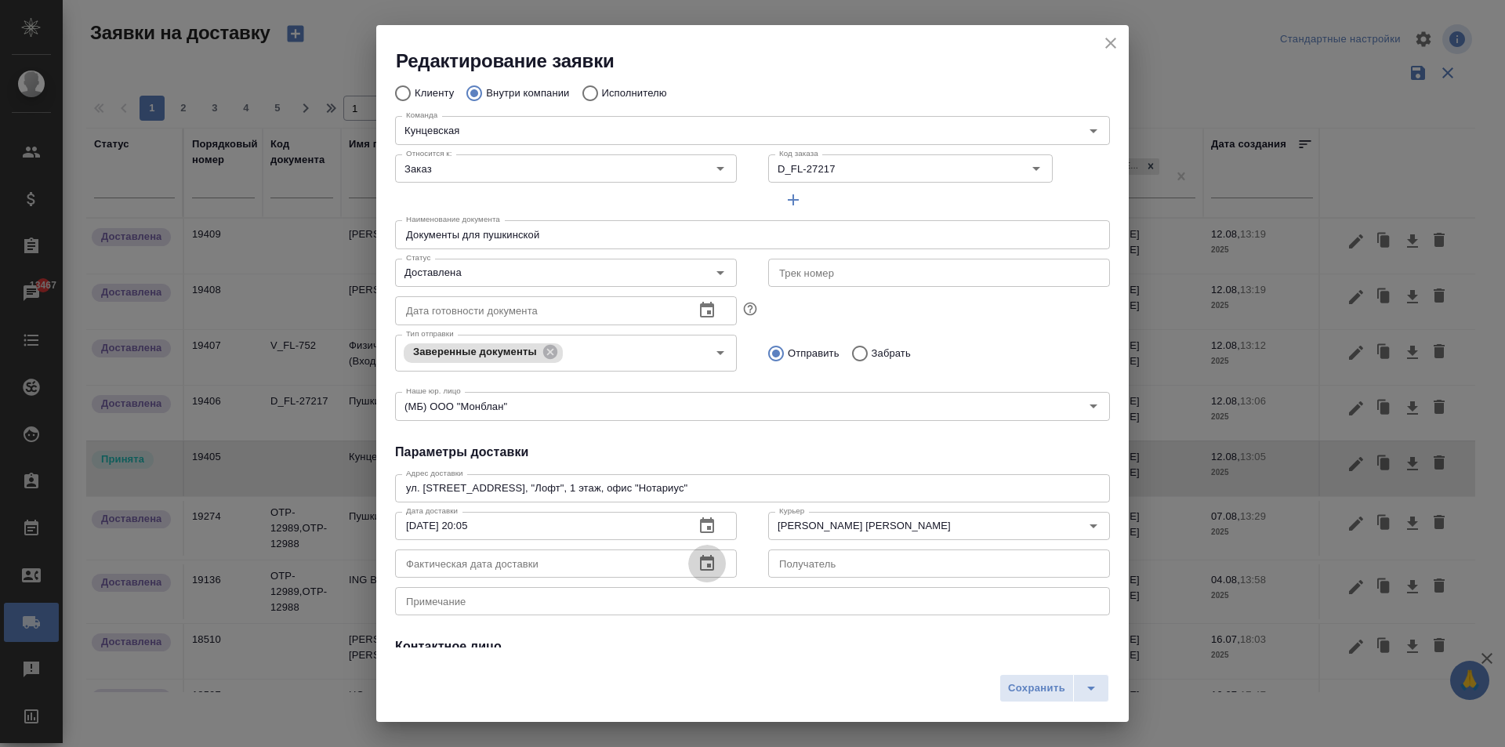
click at [701, 567] on icon "button" at bounding box center [707, 563] width 14 height 16
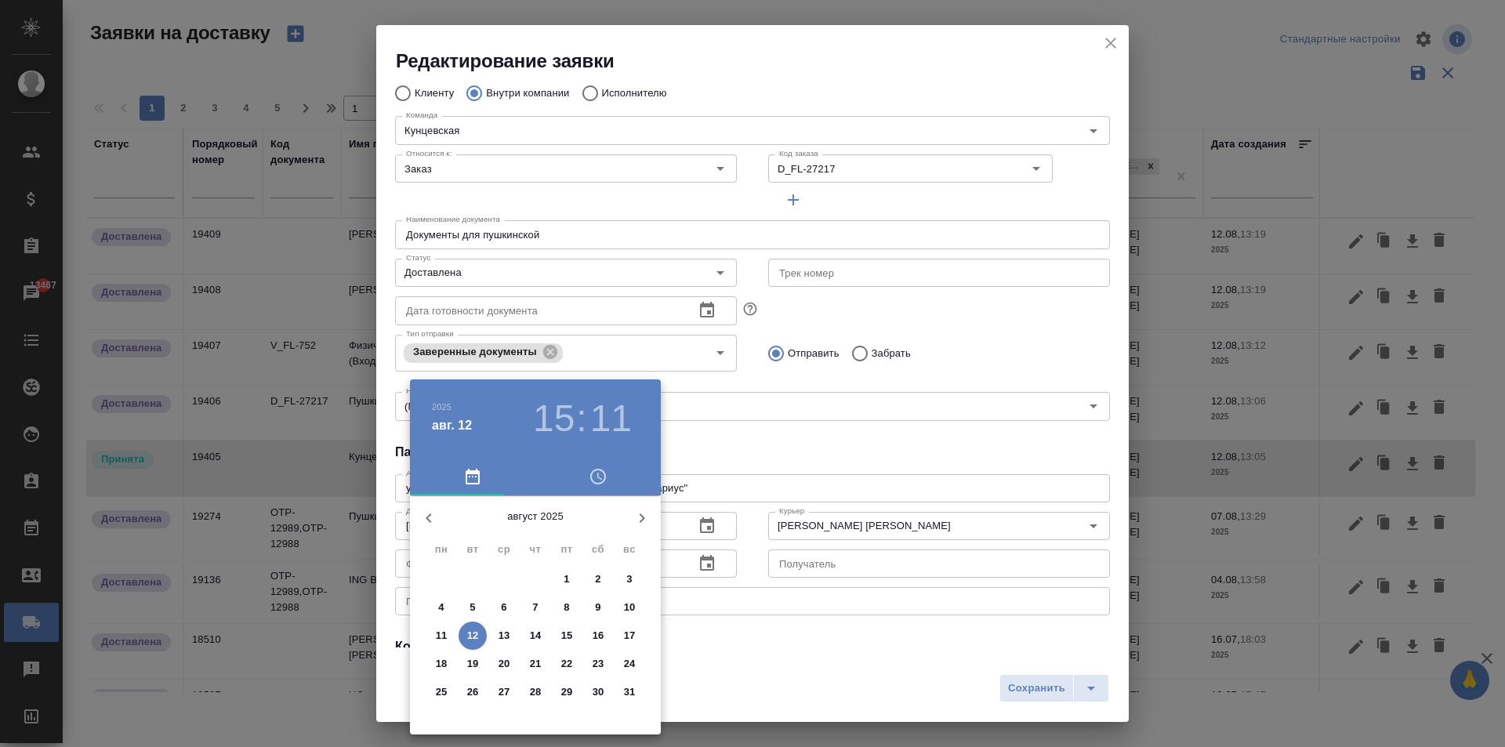
click at [483, 637] on span "12" at bounding box center [472, 636] width 28 height 16
type input "[DATE] 15:11"
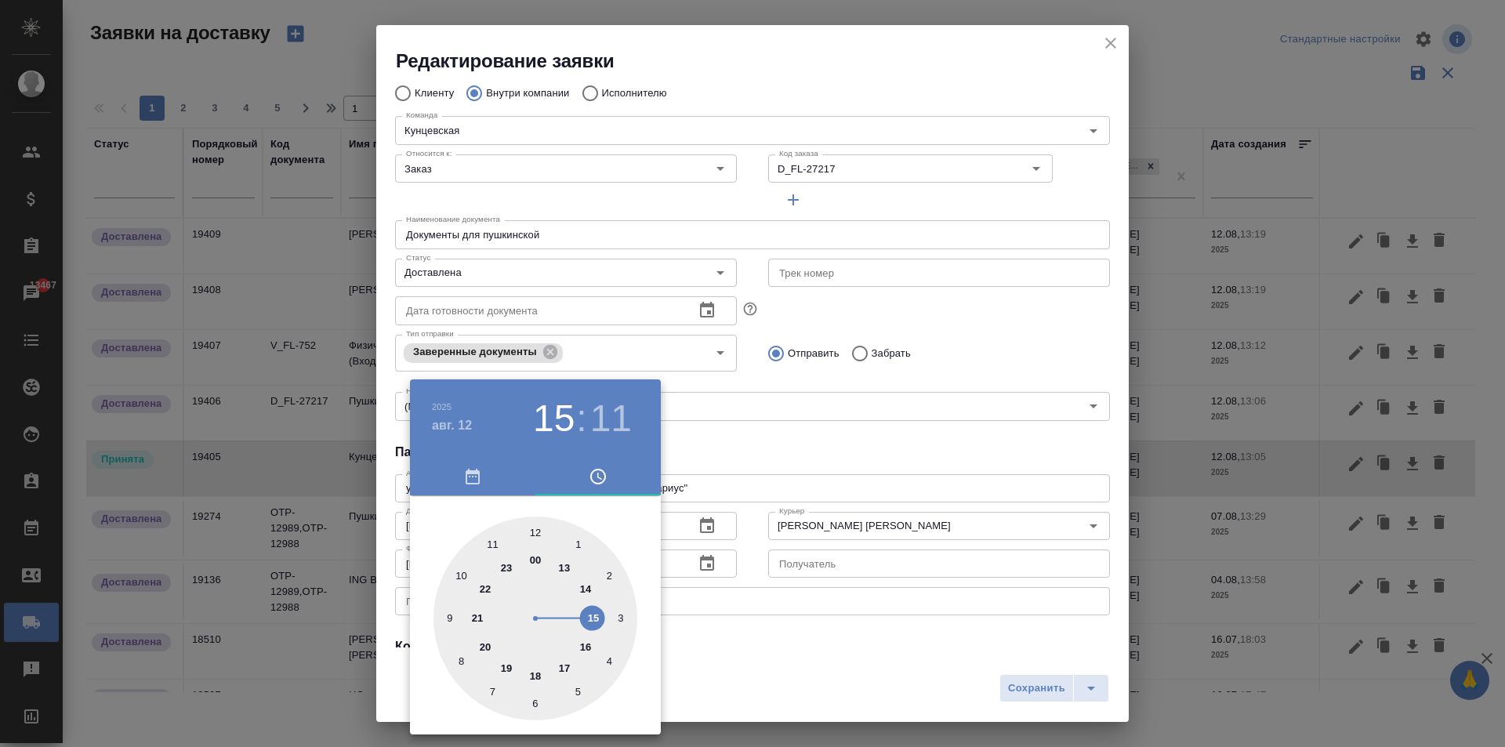
click at [883, 364] on div at bounding box center [752, 373] width 1505 height 747
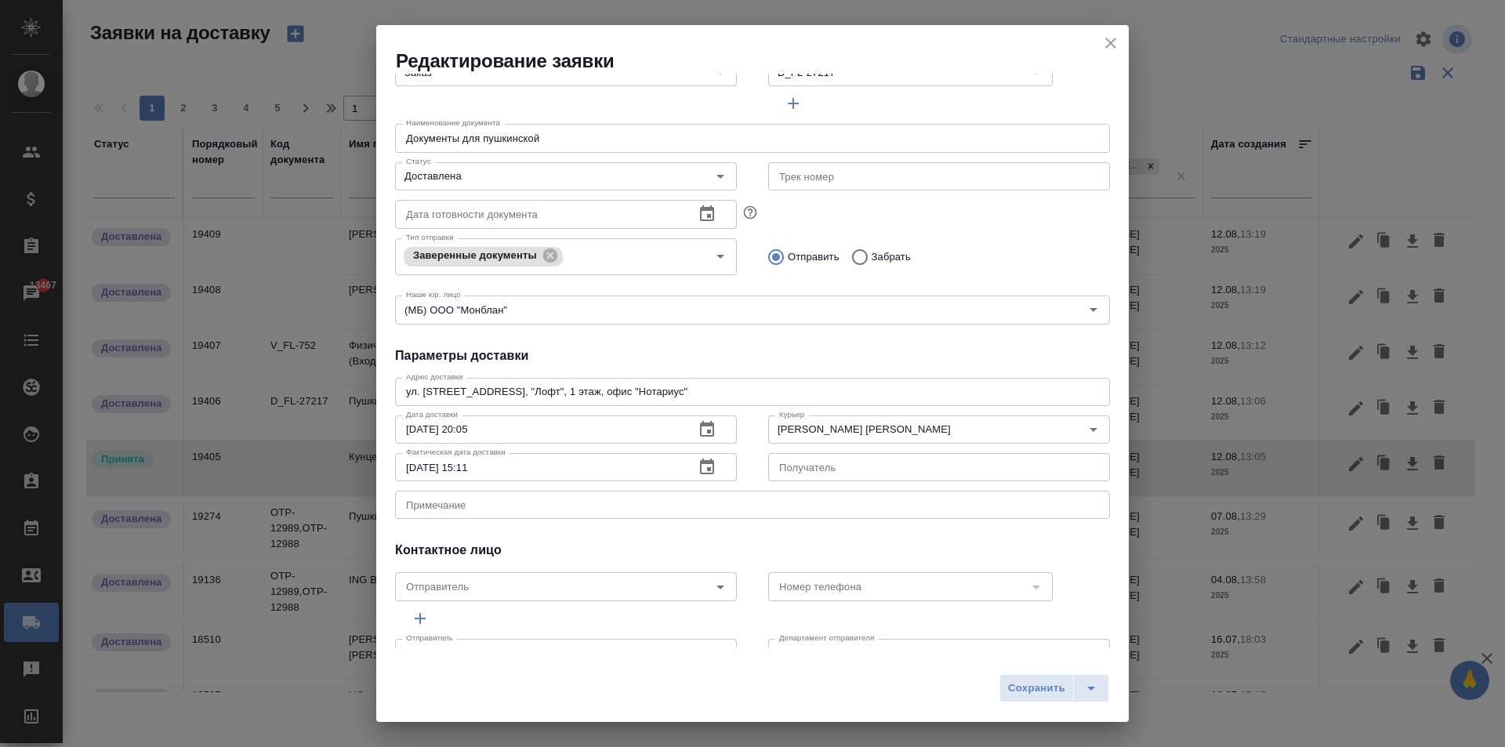
scroll to position [213, 0]
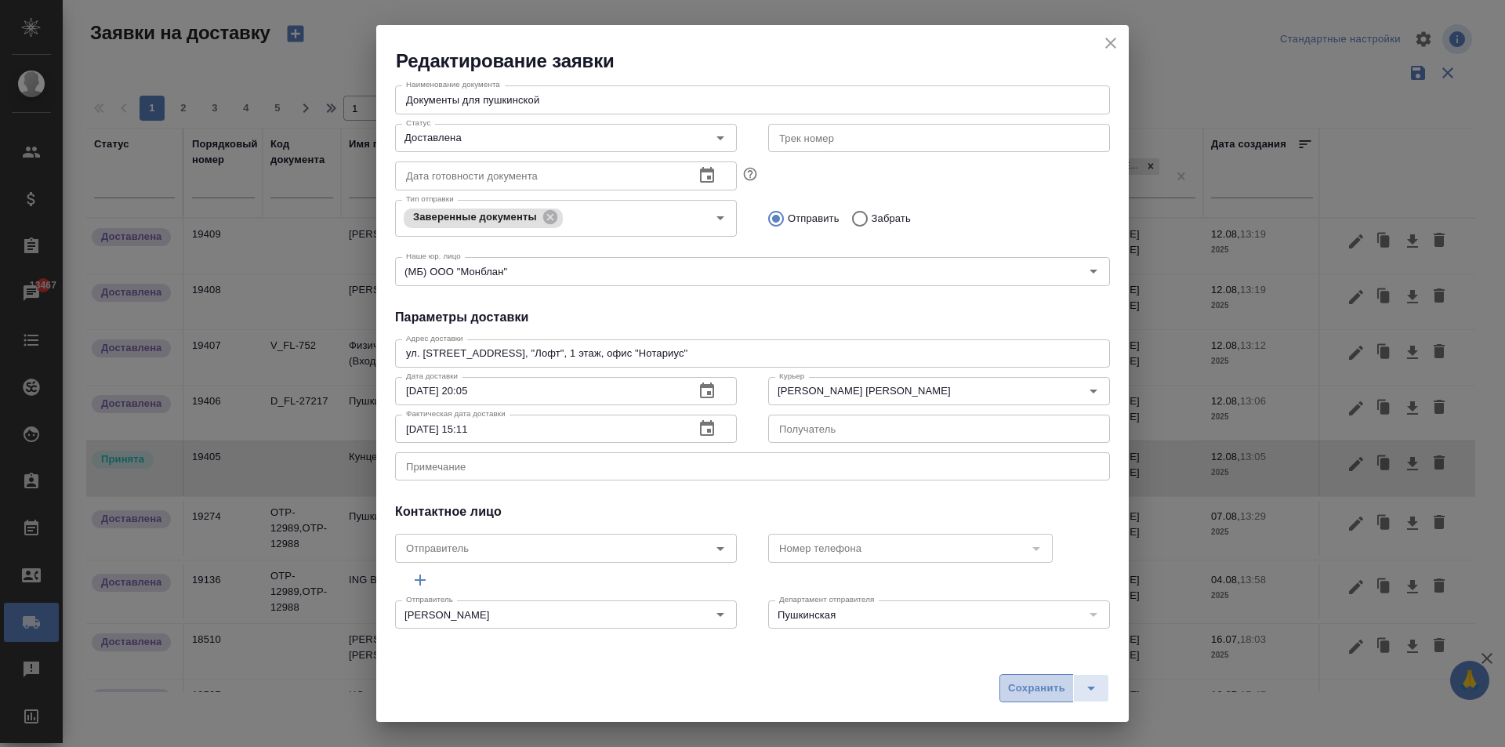
click at [1027, 693] on span "Сохранить" at bounding box center [1036, 689] width 57 height 18
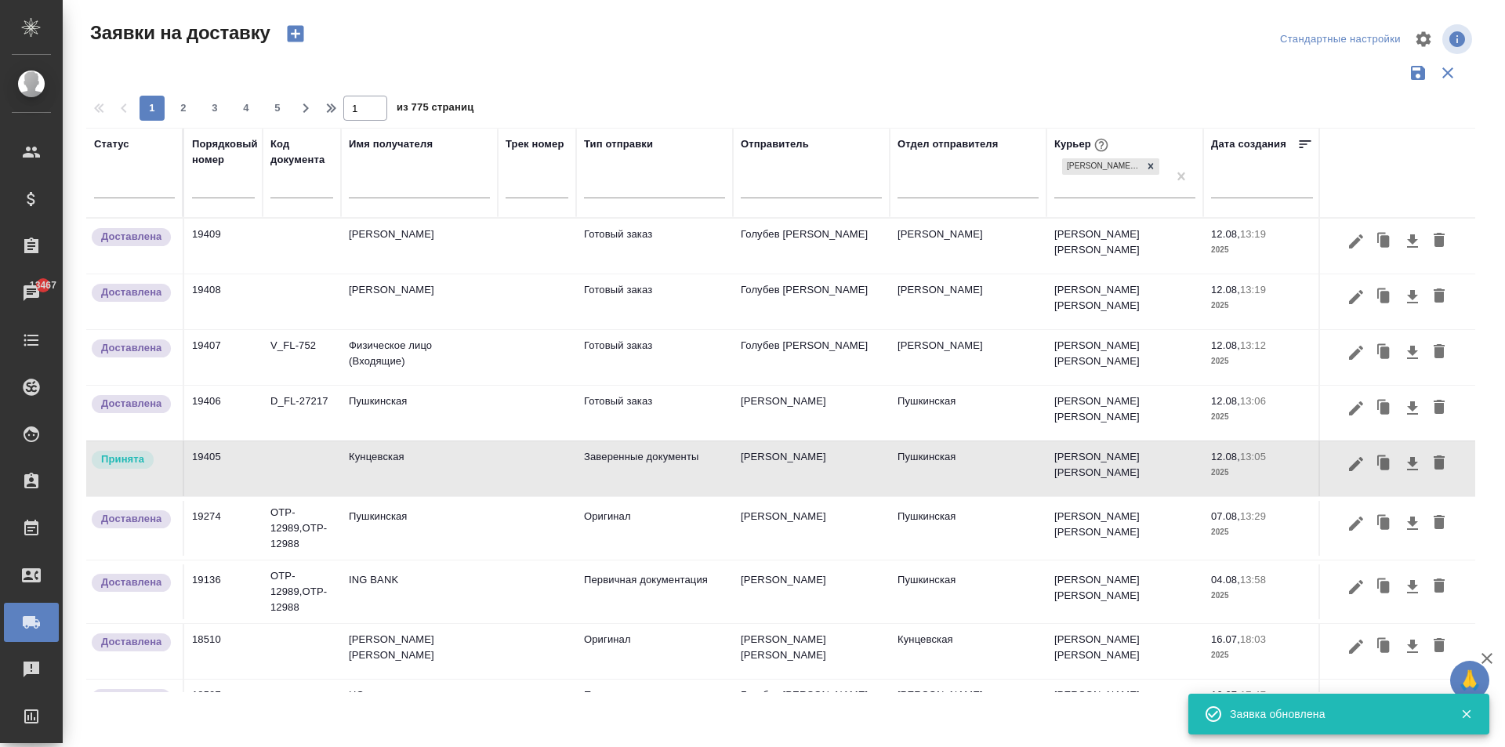
type input "Без привязки"
type input "Принята"
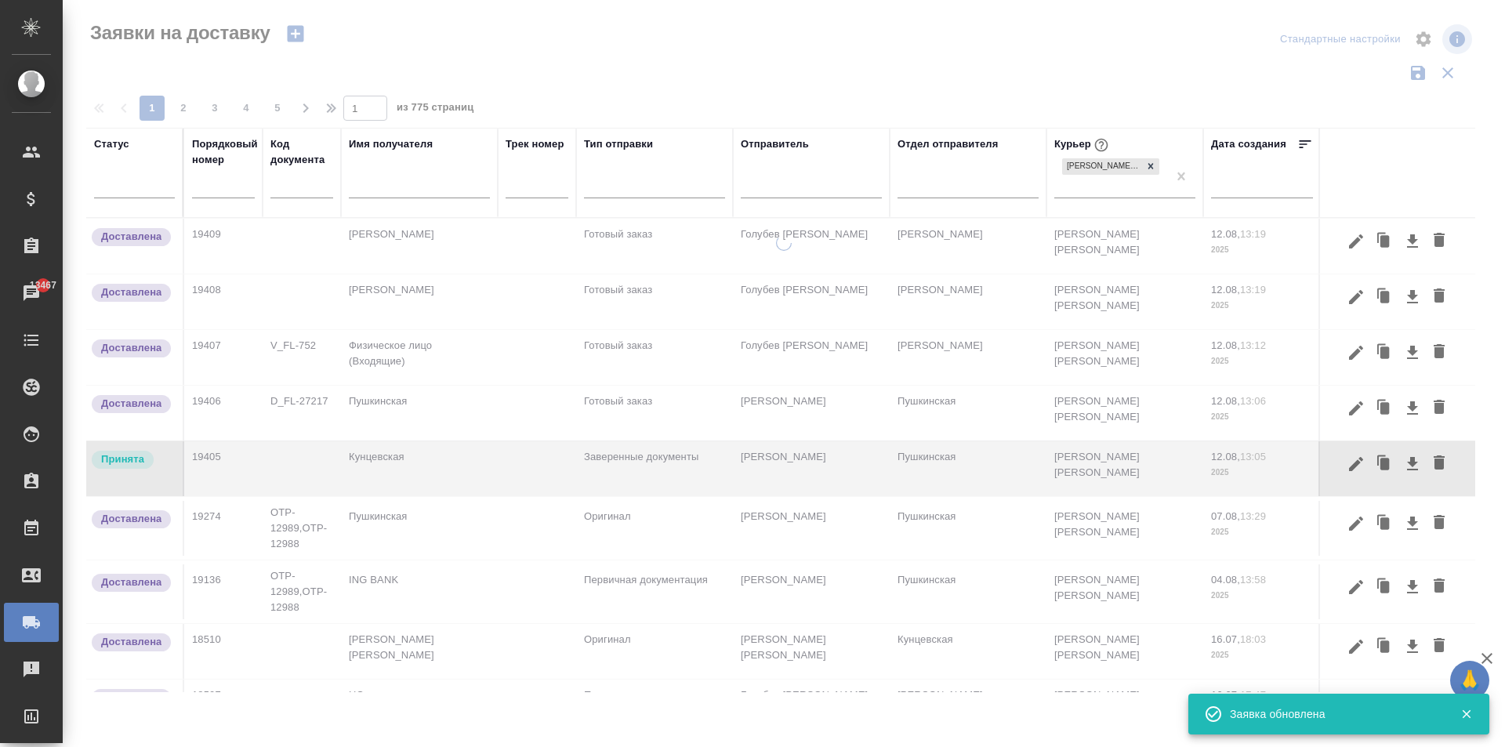
scroll to position [0, 0]
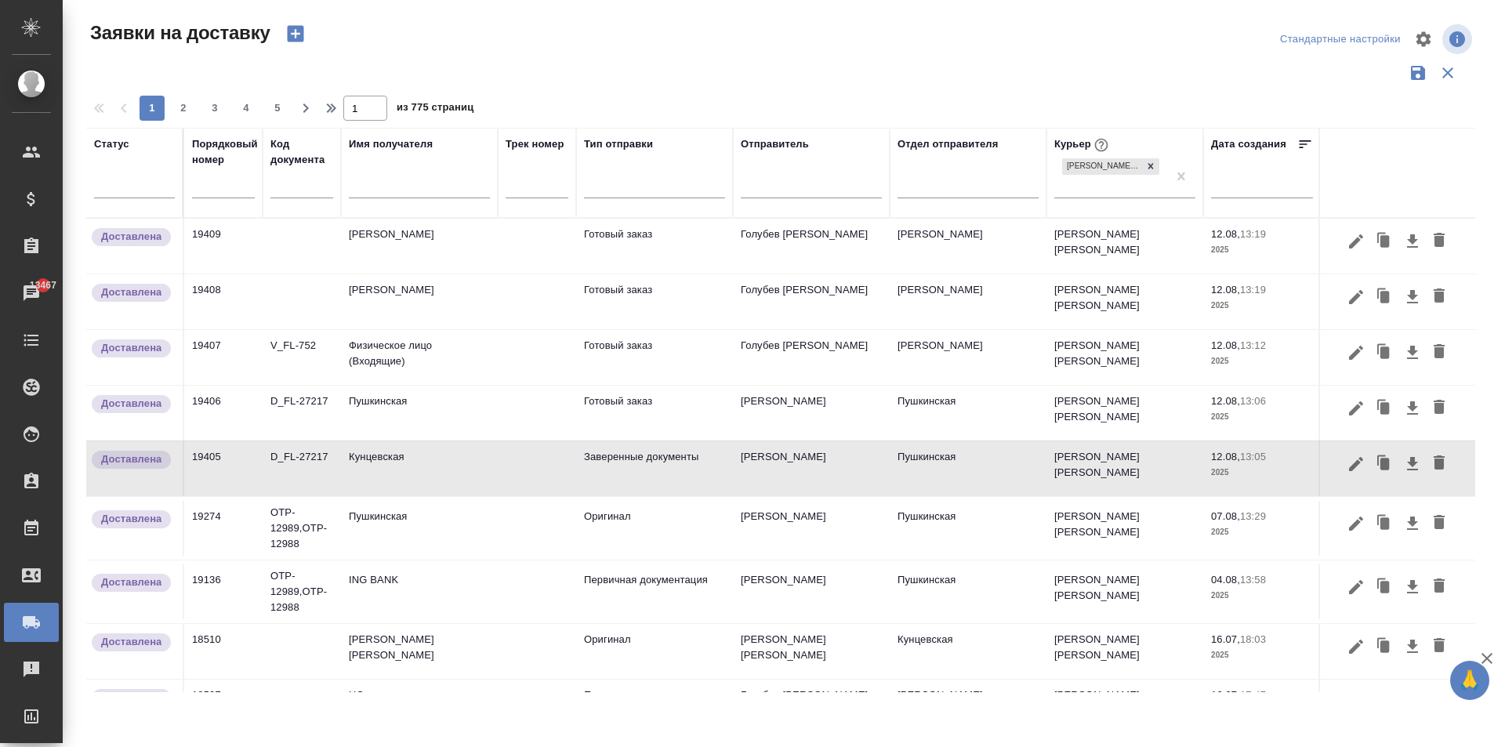
click at [392, 274] on td "Кунцевская" at bounding box center [419, 246] width 157 height 55
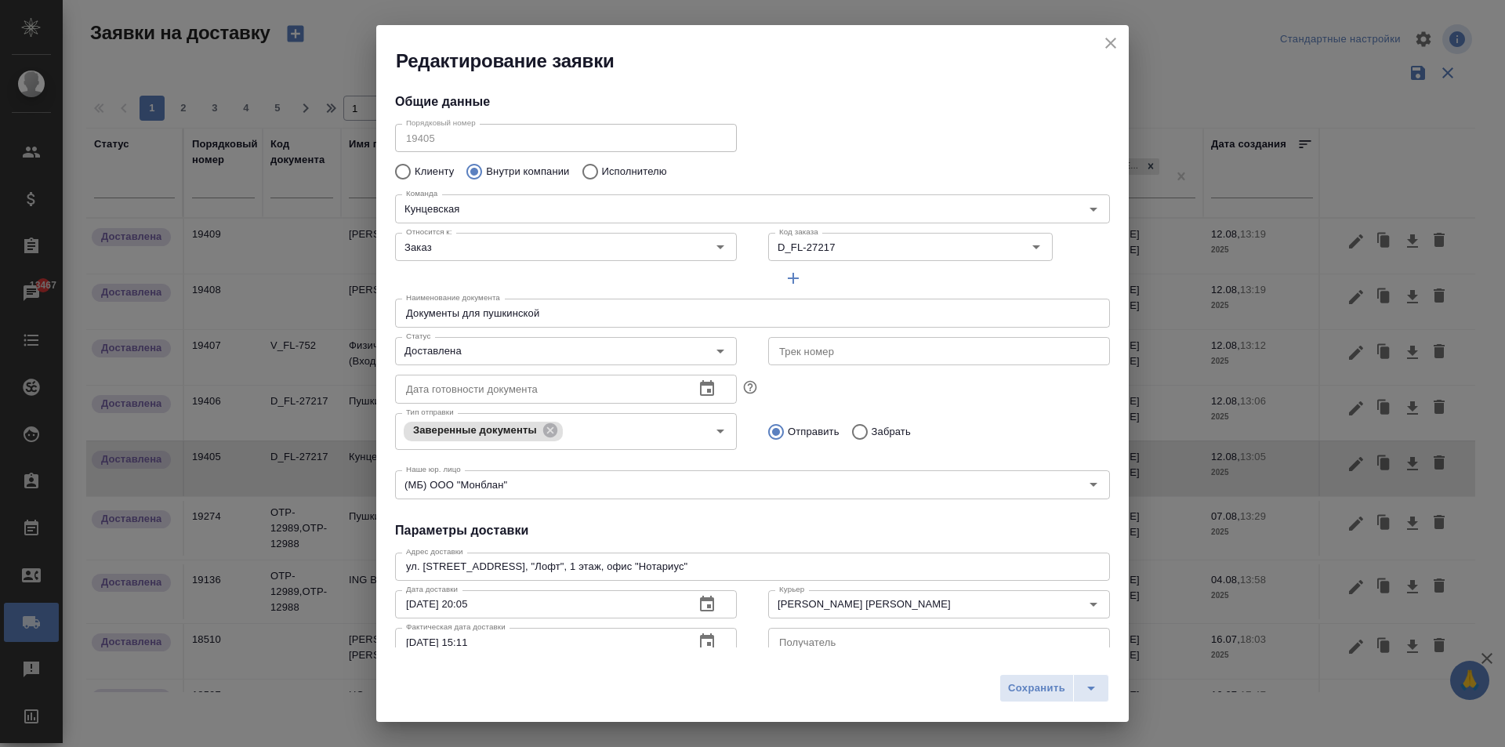
click at [1111, 42] on icon "close" at bounding box center [1110, 43] width 11 height 11
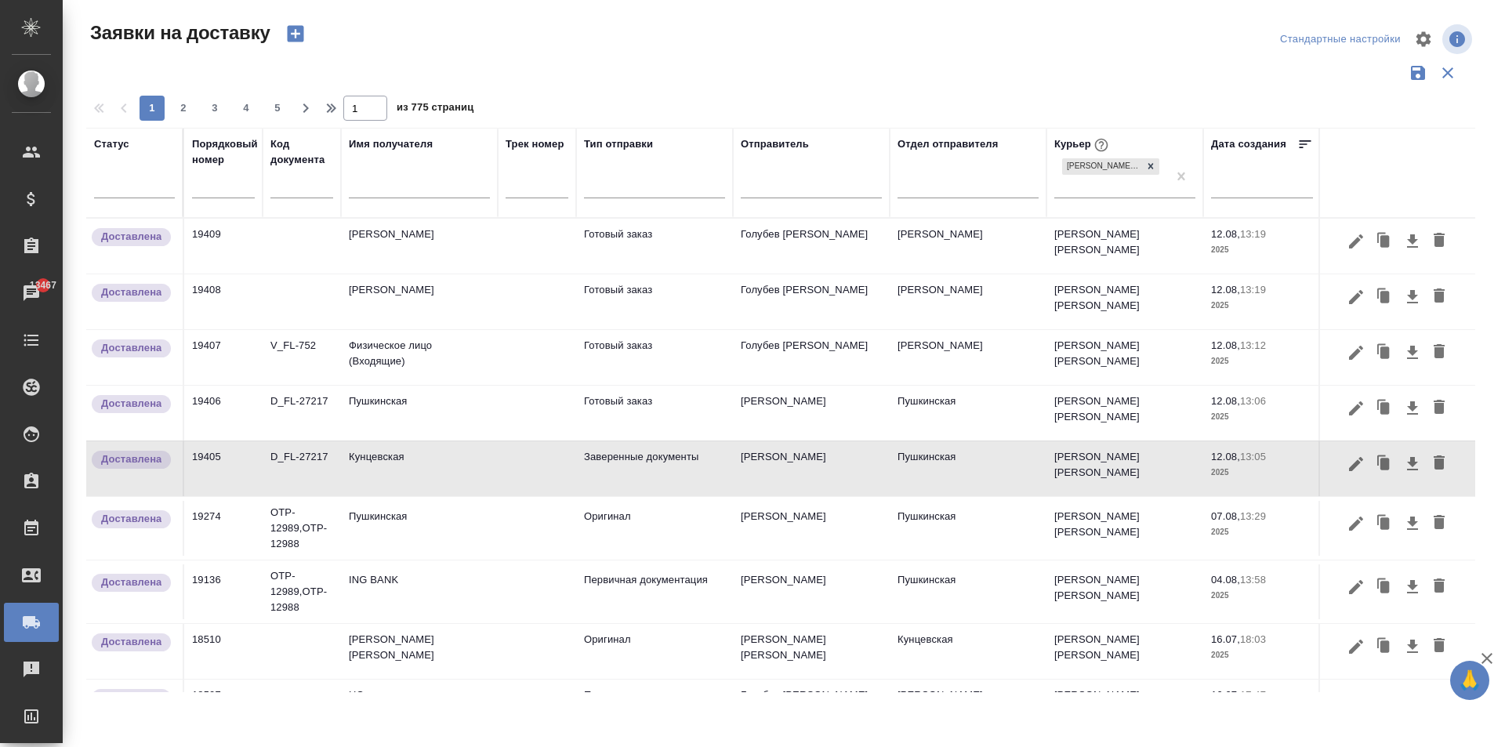
click at [405, 274] on td "Пушкинская" at bounding box center [419, 246] width 157 height 55
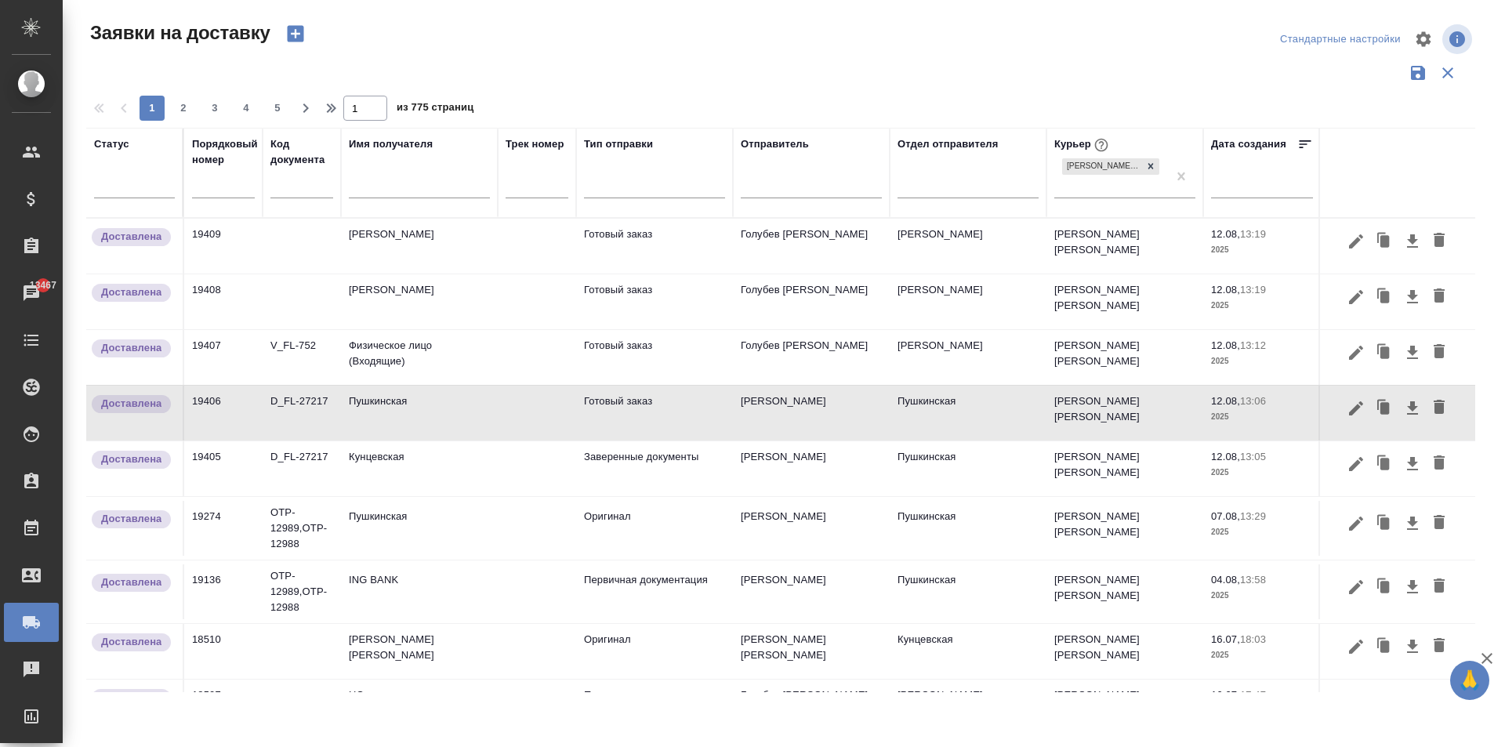
click at [219, 184] on input "text" at bounding box center [223, 187] width 63 height 22
paste input "19391"
type input "19391"
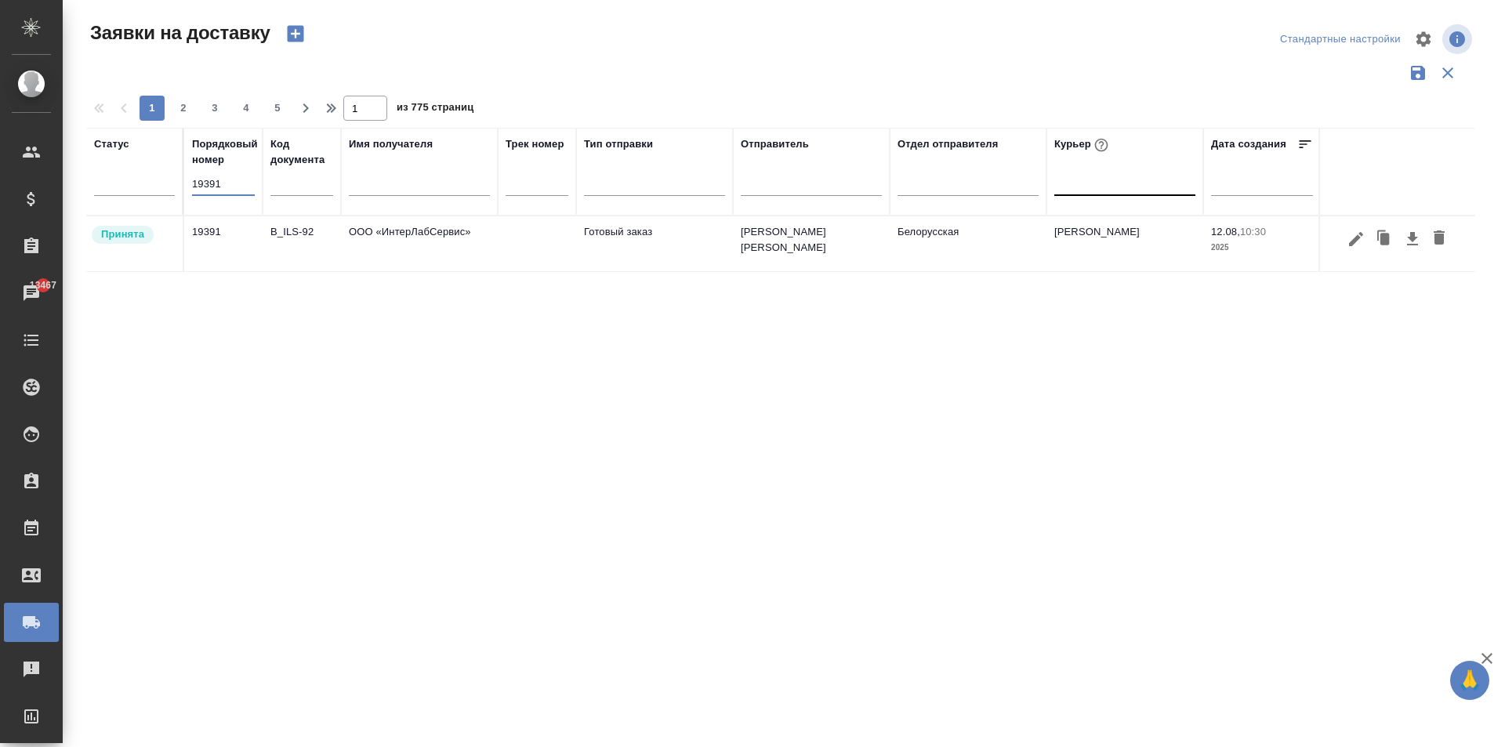
drag, startPoint x: 236, startPoint y: 183, endPoint x: 38, endPoint y: 175, distance: 197.7
click at [38, 175] on div ".cls-1 fill:#fff; AWATERA [PERSON_NAME] Спецификации Заказы 13467 Чаты Todo Про…" at bounding box center [752, 373] width 1505 height 747
click at [1098, 183] on div at bounding box center [1124, 180] width 141 height 23
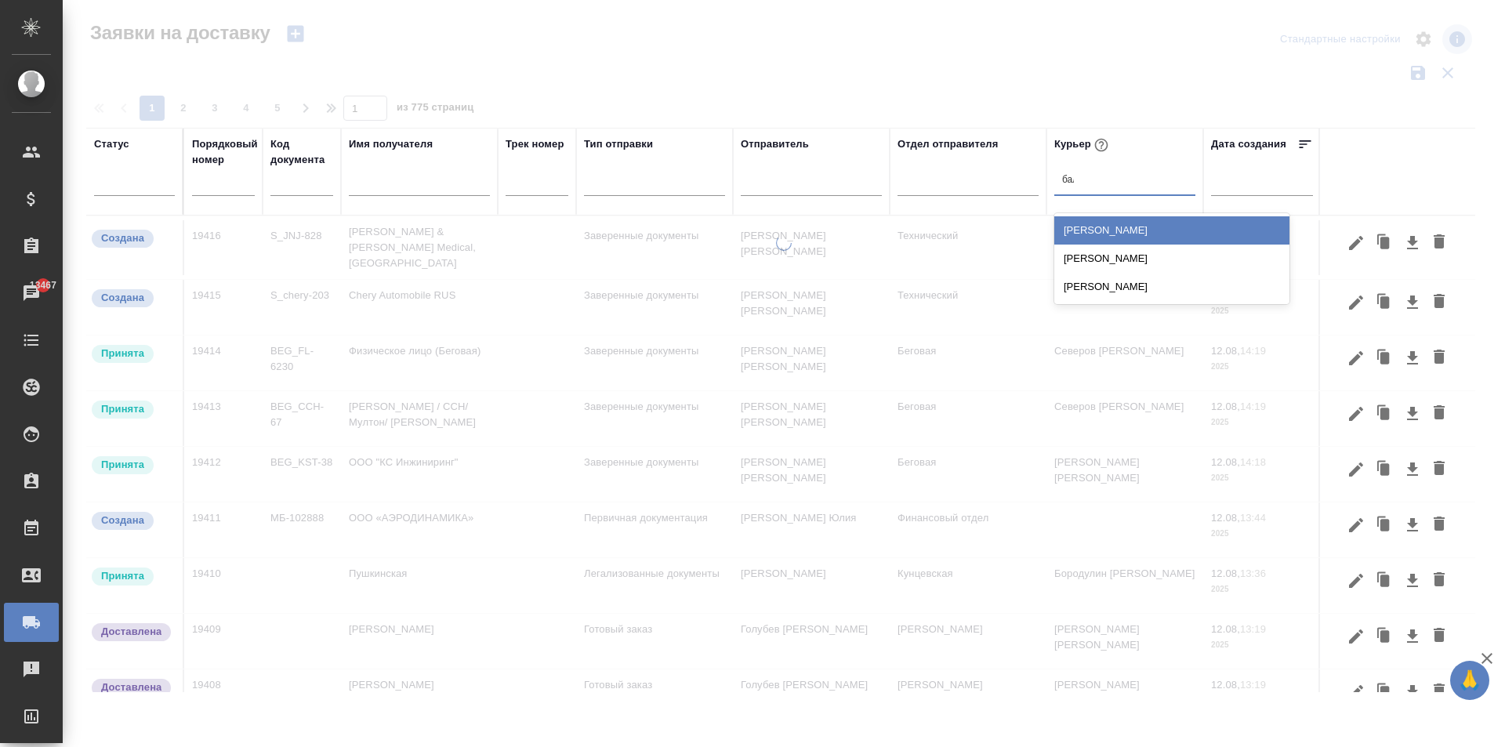
type input "бала"
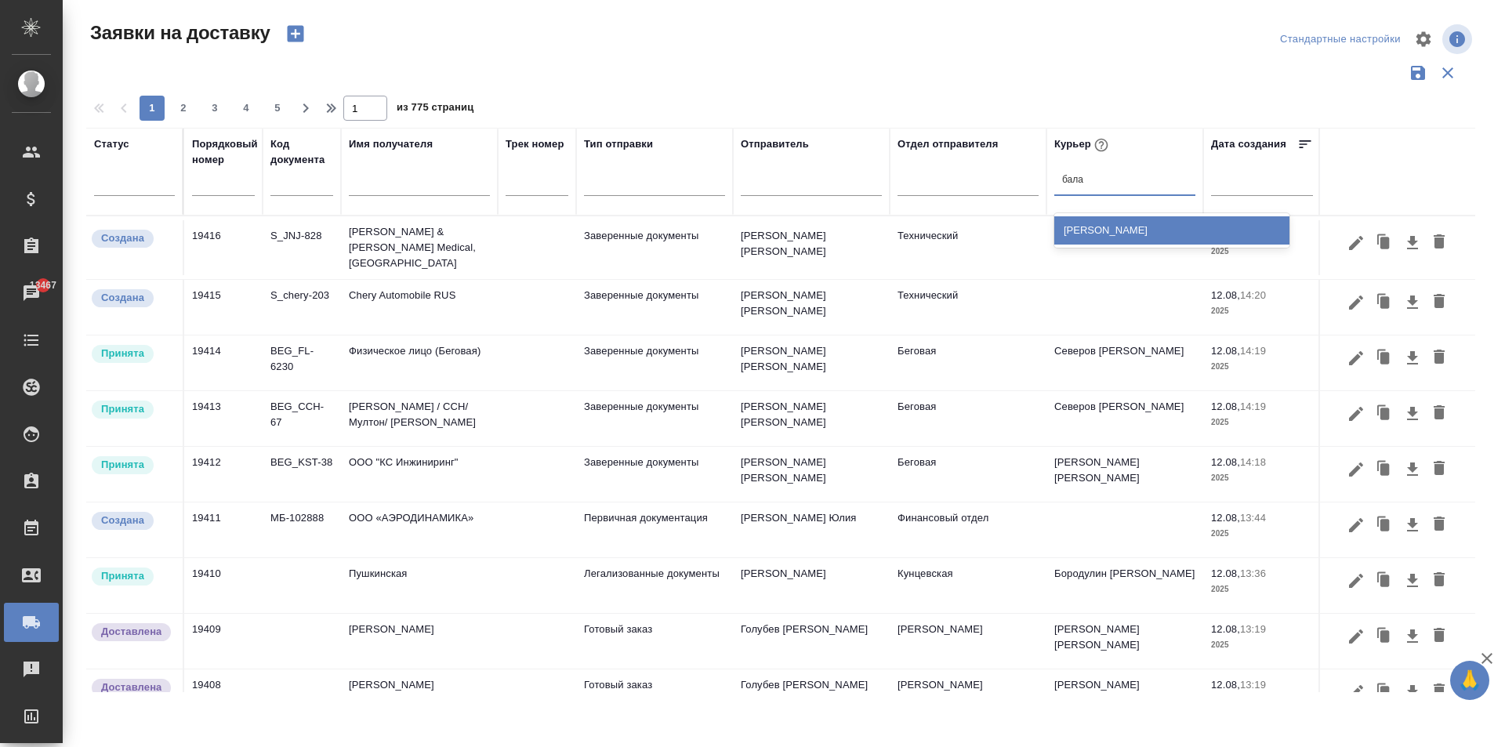
click at [1136, 223] on div "[PERSON_NAME]" at bounding box center [1171, 230] width 235 height 28
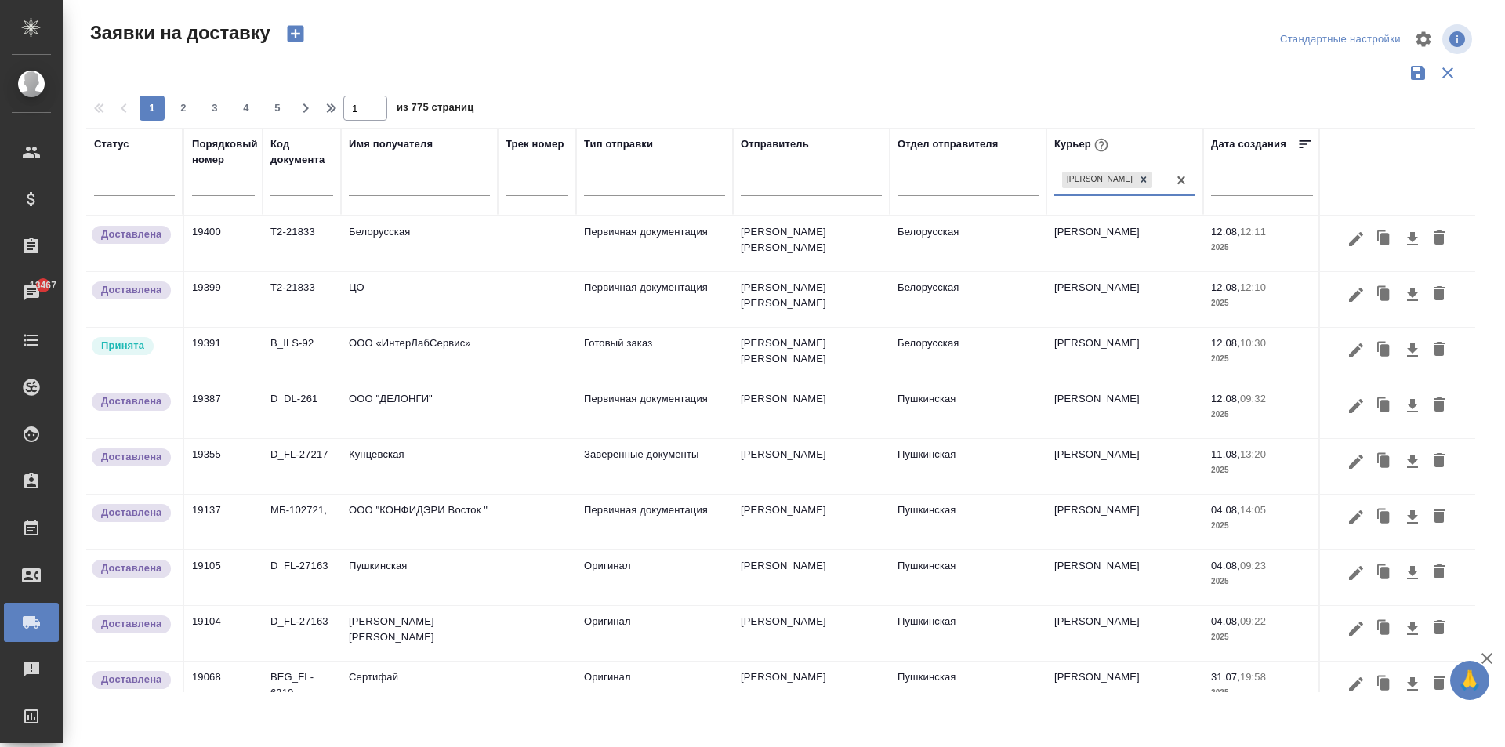
click at [432, 271] on td "ООО «ИнтерЛабСервис»" at bounding box center [419, 243] width 157 height 55
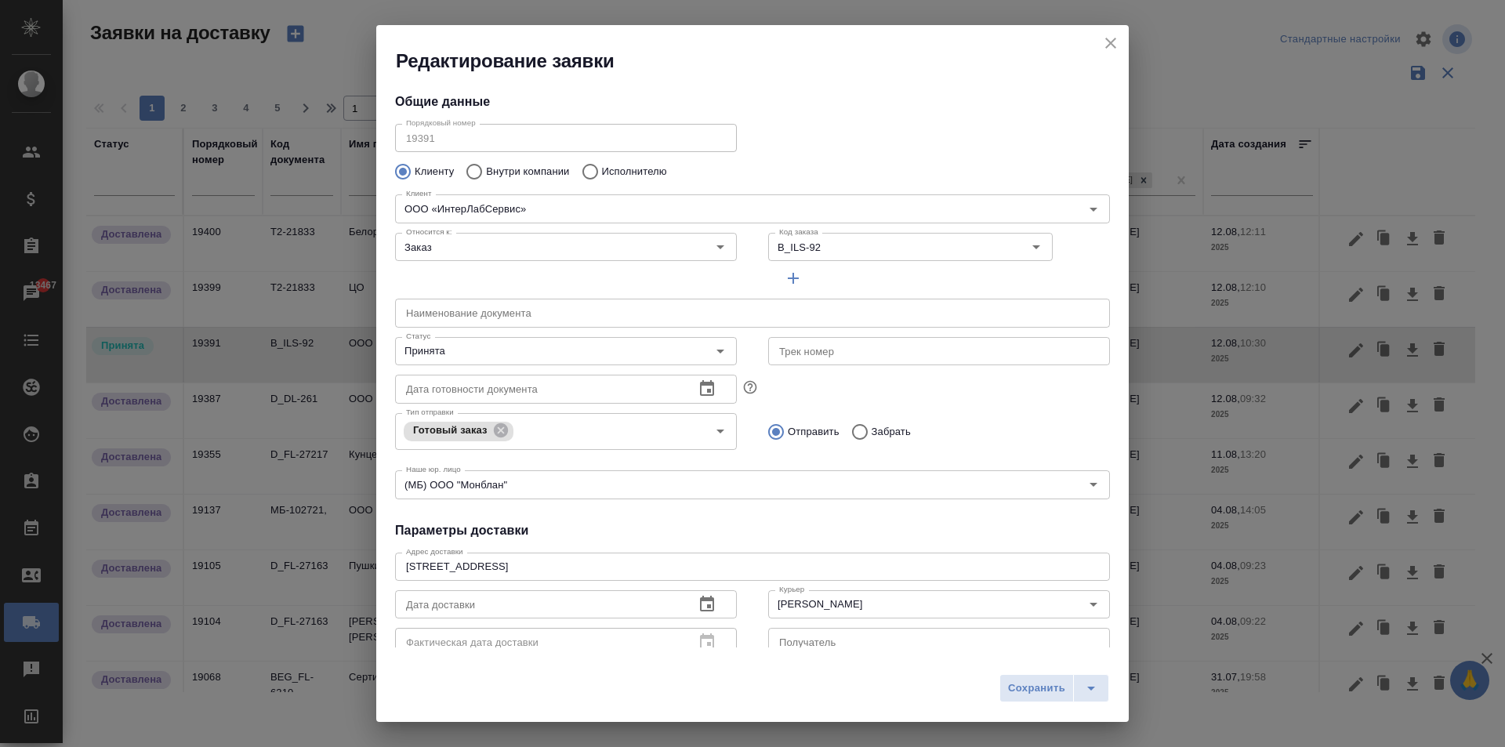
type input "Доронина [PERSON_NAME]"
type input "[PHONE_NUMBER]"
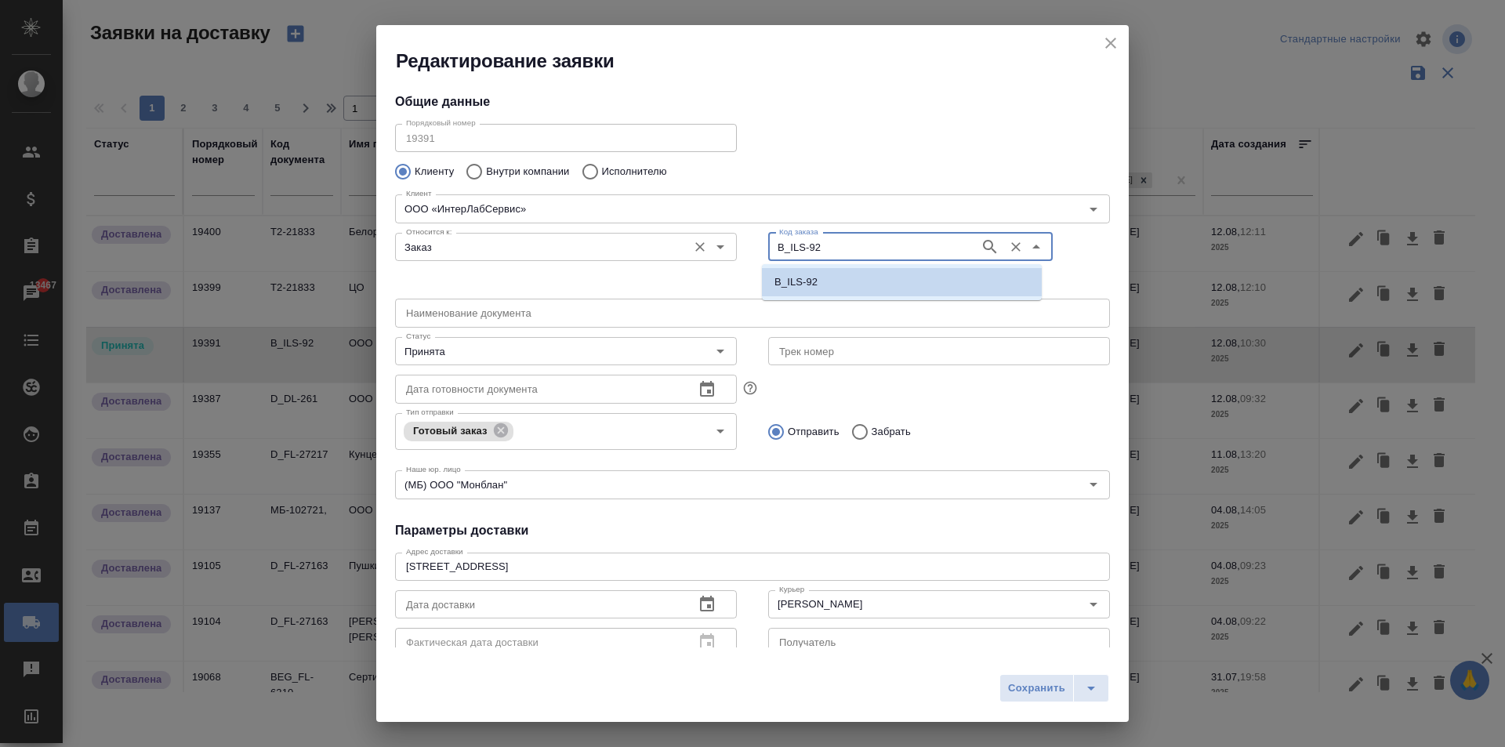
drag, startPoint x: 822, startPoint y: 254, endPoint x: 646, endPoint y: 245, distance: 176.6
click at [646, 245] on div "Относится к: Заказ Относится к: Код заказа B_ILS-92 Код заказа" at bounding box center [752, 259] width 746 height 97
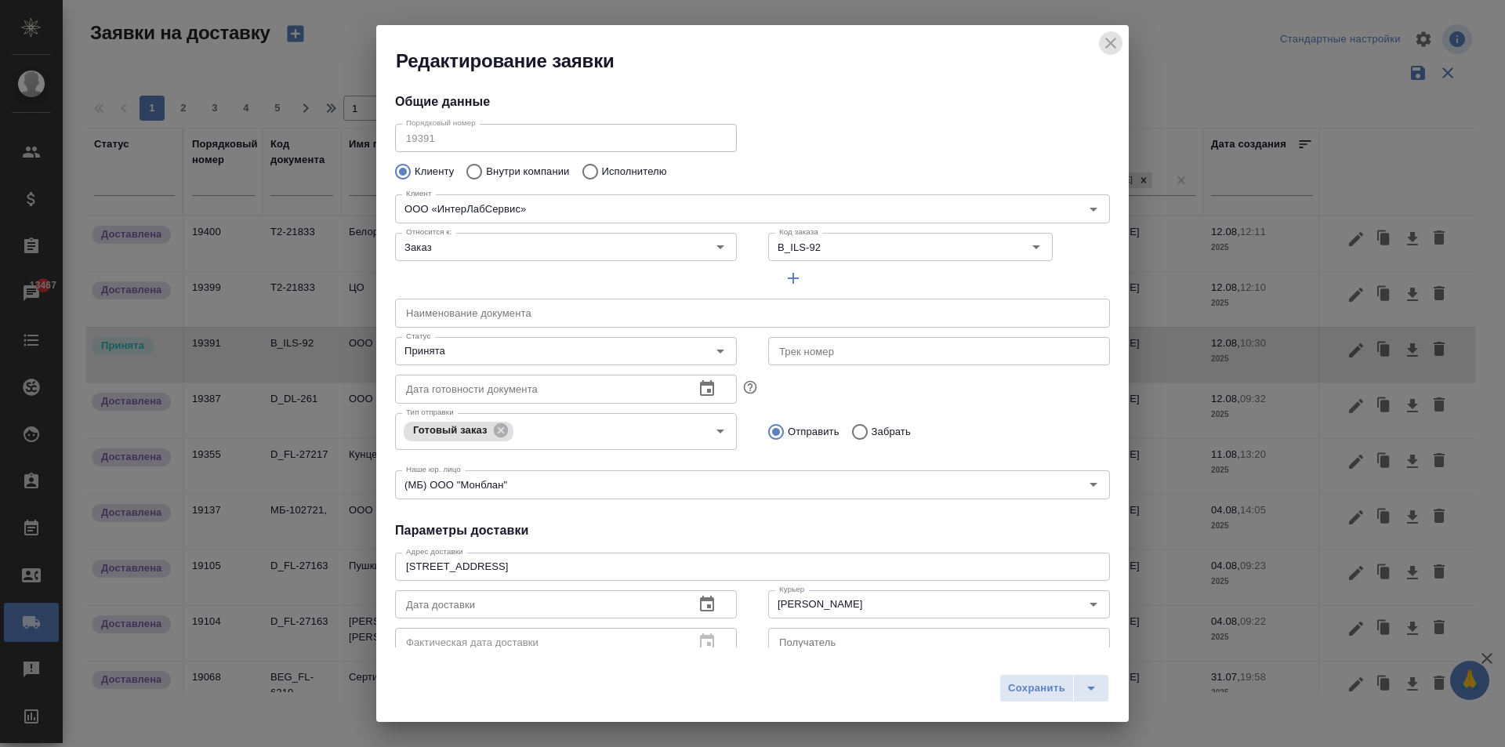
click at [1111, 45] on icon "close" at bounding box center [1110, 43] width 19 height 19
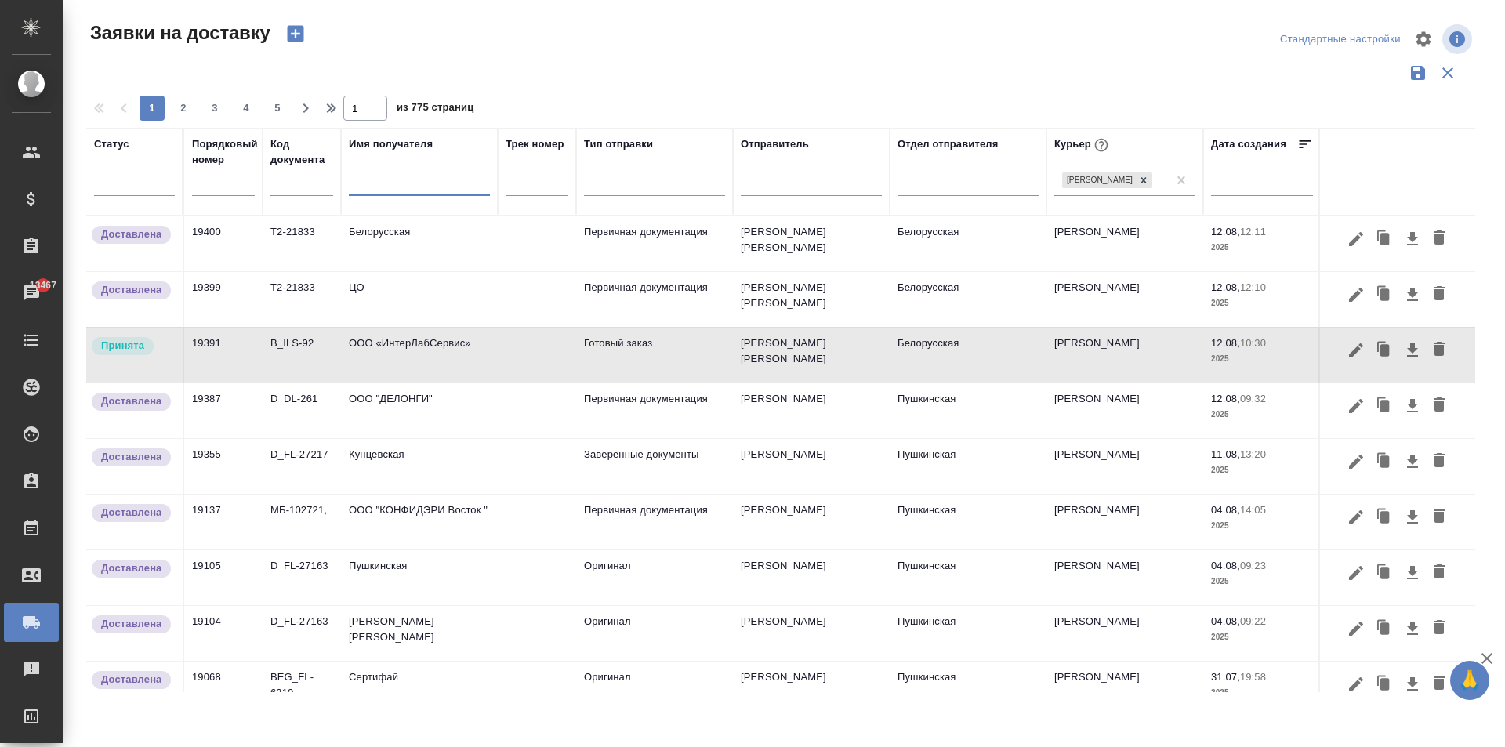
click at [375, 188] on input "text" at bounding box center [419, 186] width 141 height 20
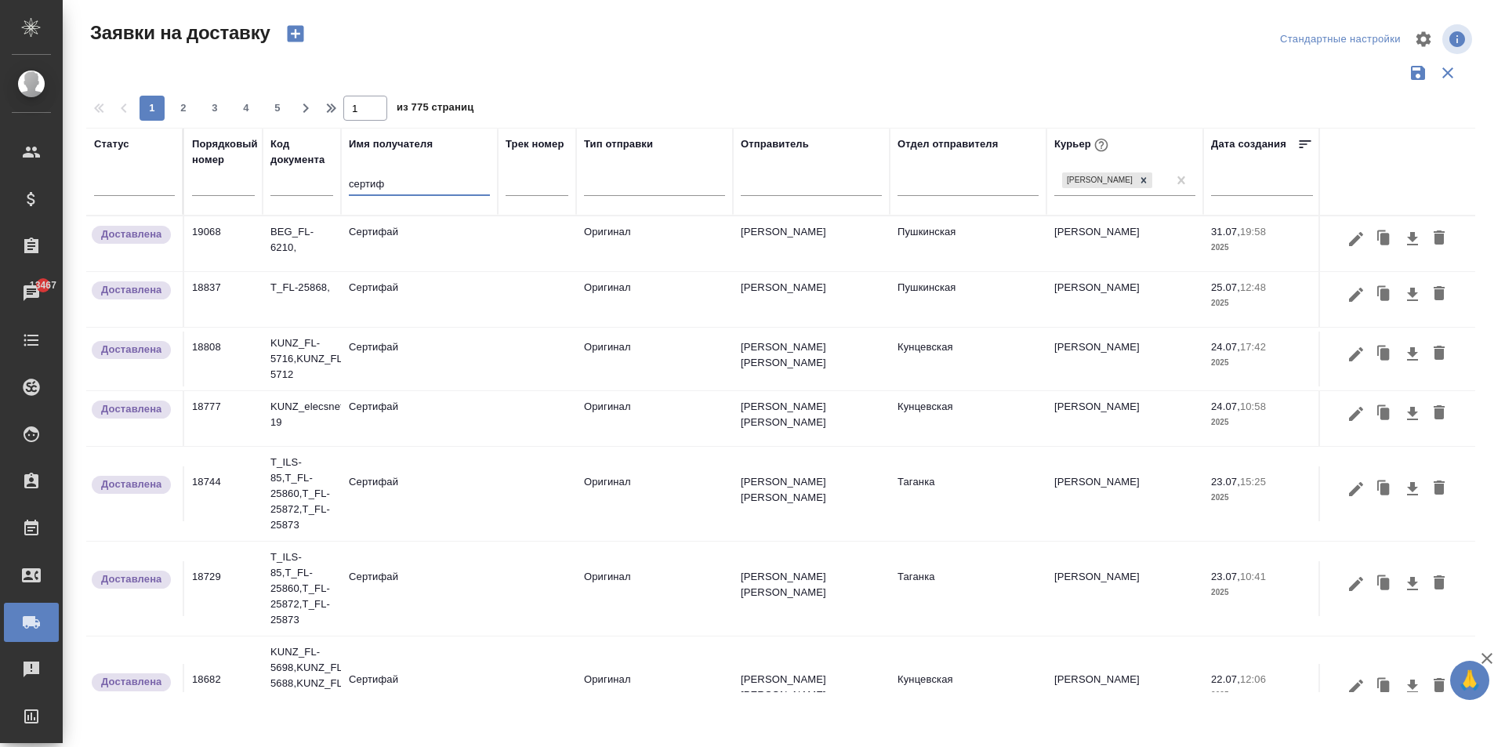
type input "сертиф"
click at [407, 256] on td "Сертифай" at bounding box center [419, 243] width 157 height 55
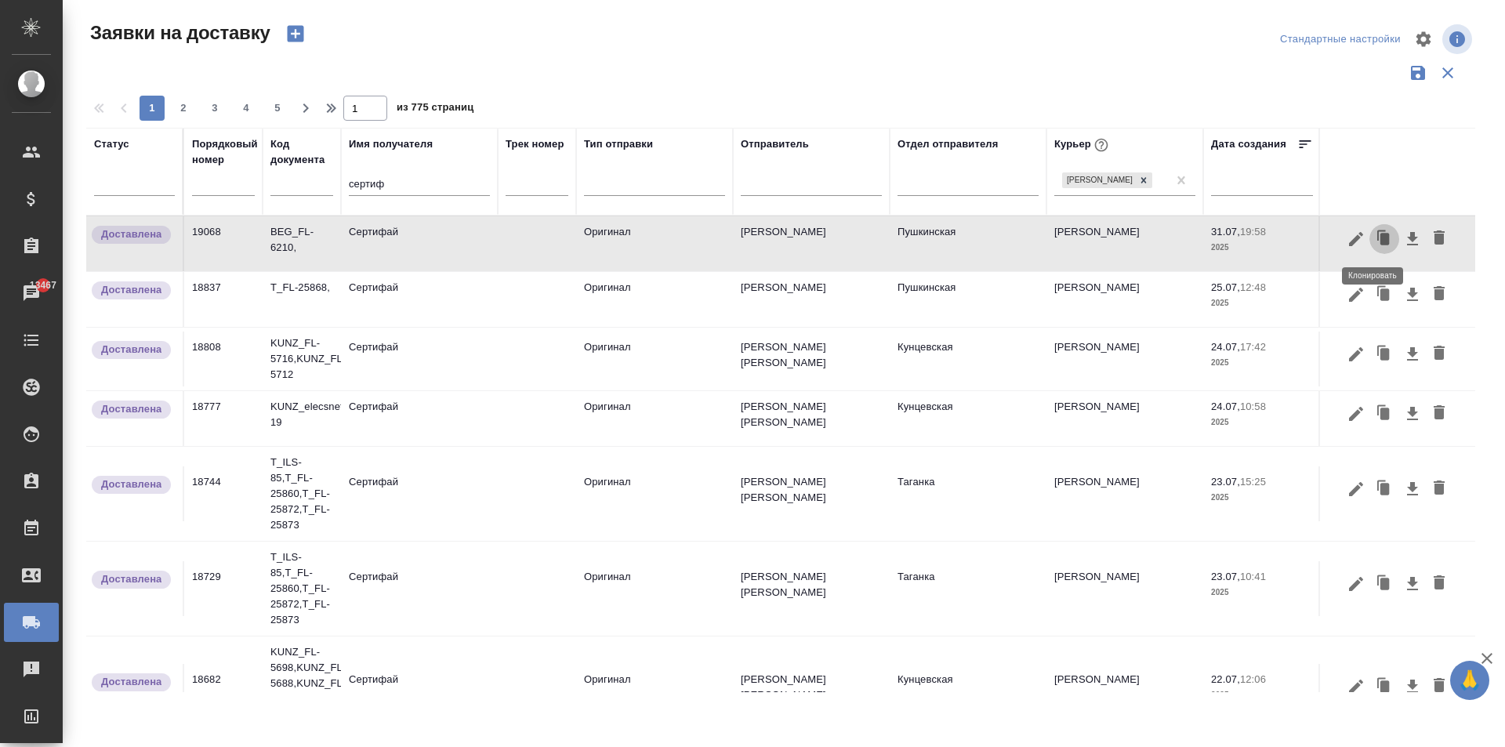
click at [1380, 239] on icon "button" at bounding box center [1384, 239] width 9 height 12
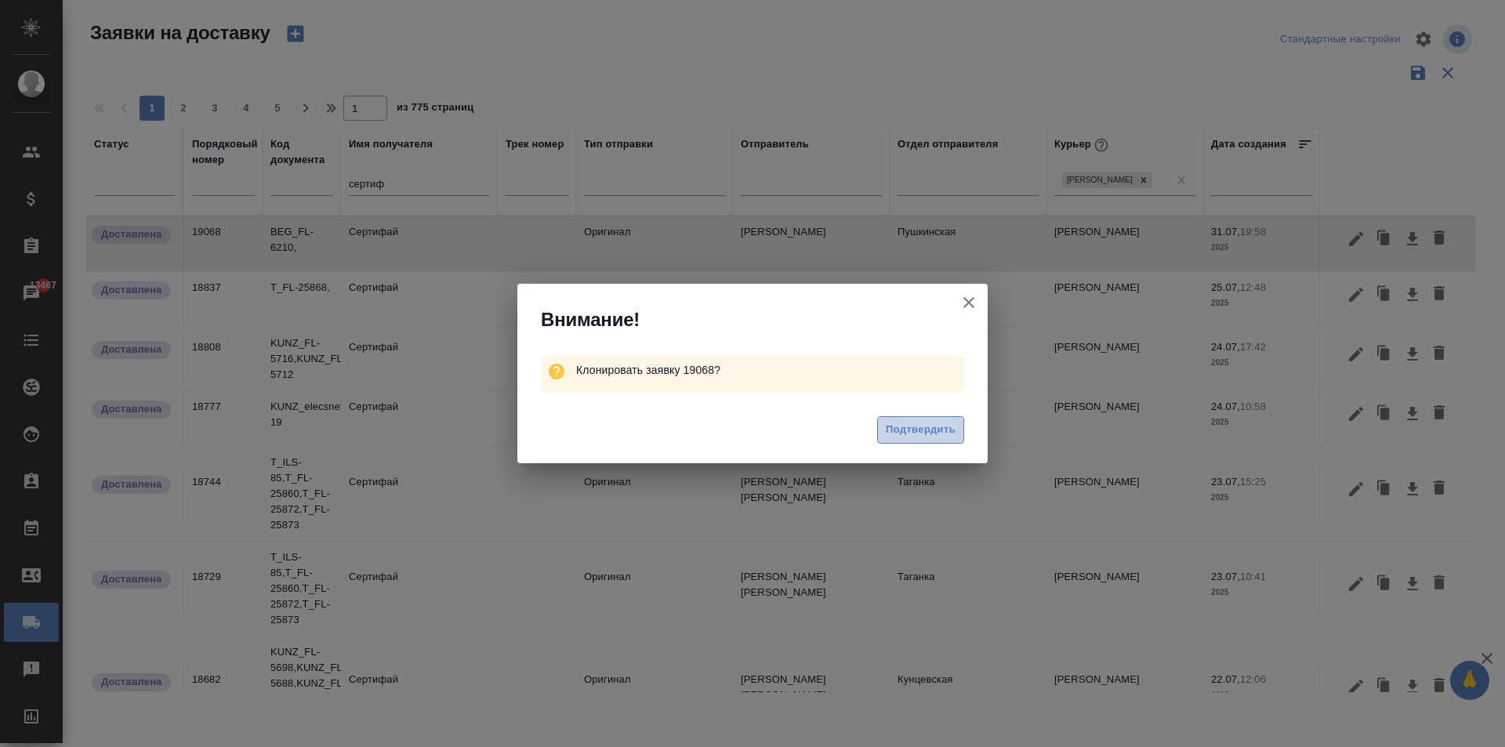
click at [927, 430] on span "Подтвердить" at bounding box center [921, 430] width 70 height 18
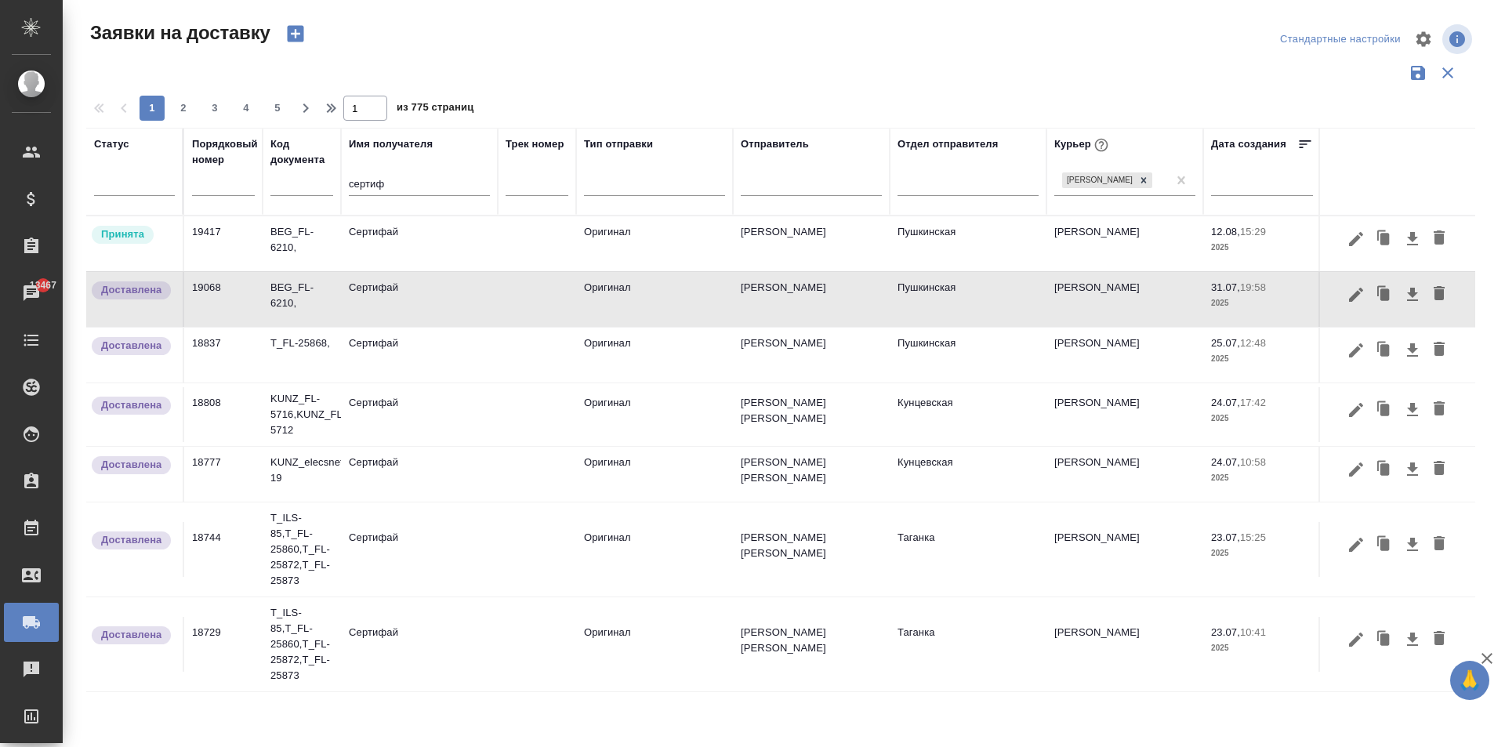
click at [390, 231] on td "Сертифай" at bounding box center [419, 243] width 157 height 55
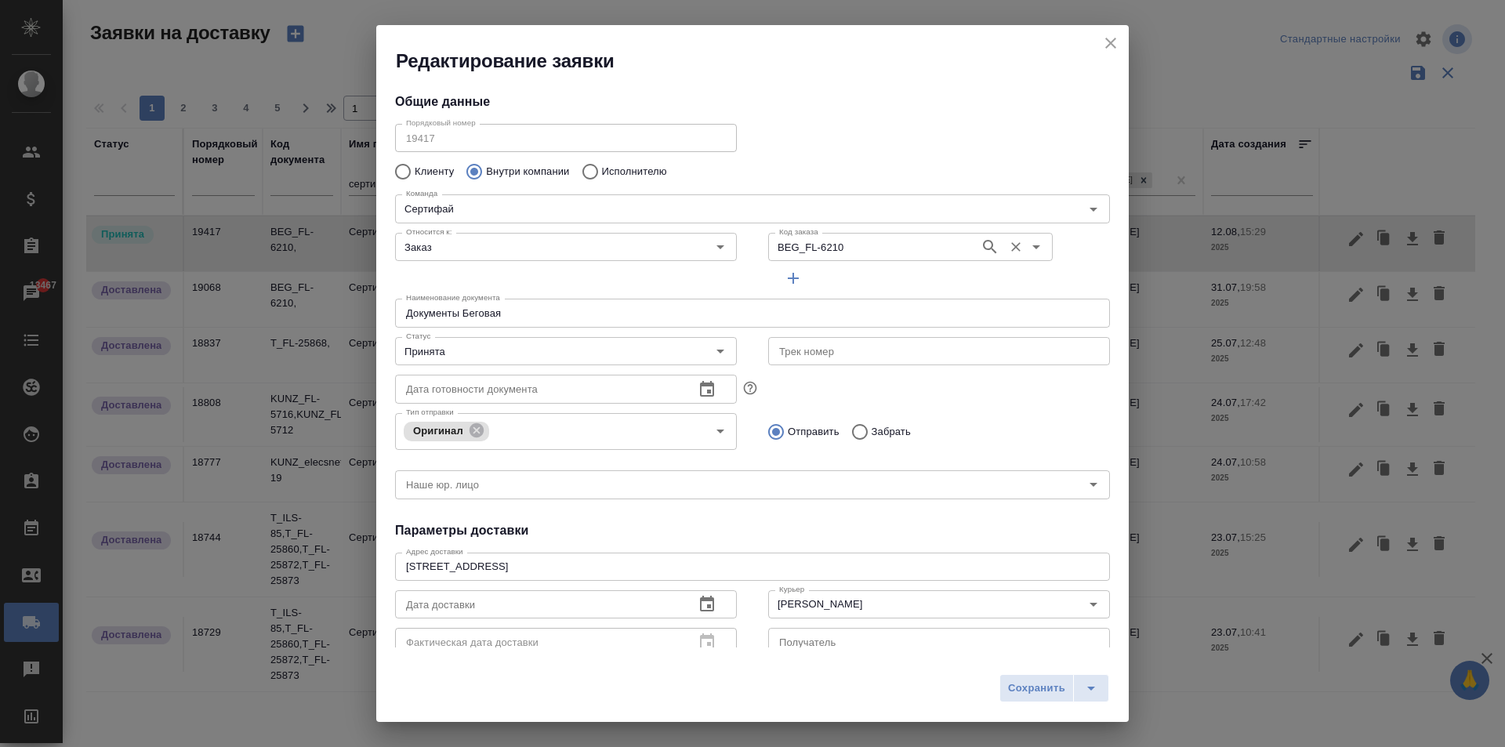
click at [825, 248] on input "BEG_FL-6210" at bounding box center [872, 246] width 199 height 19
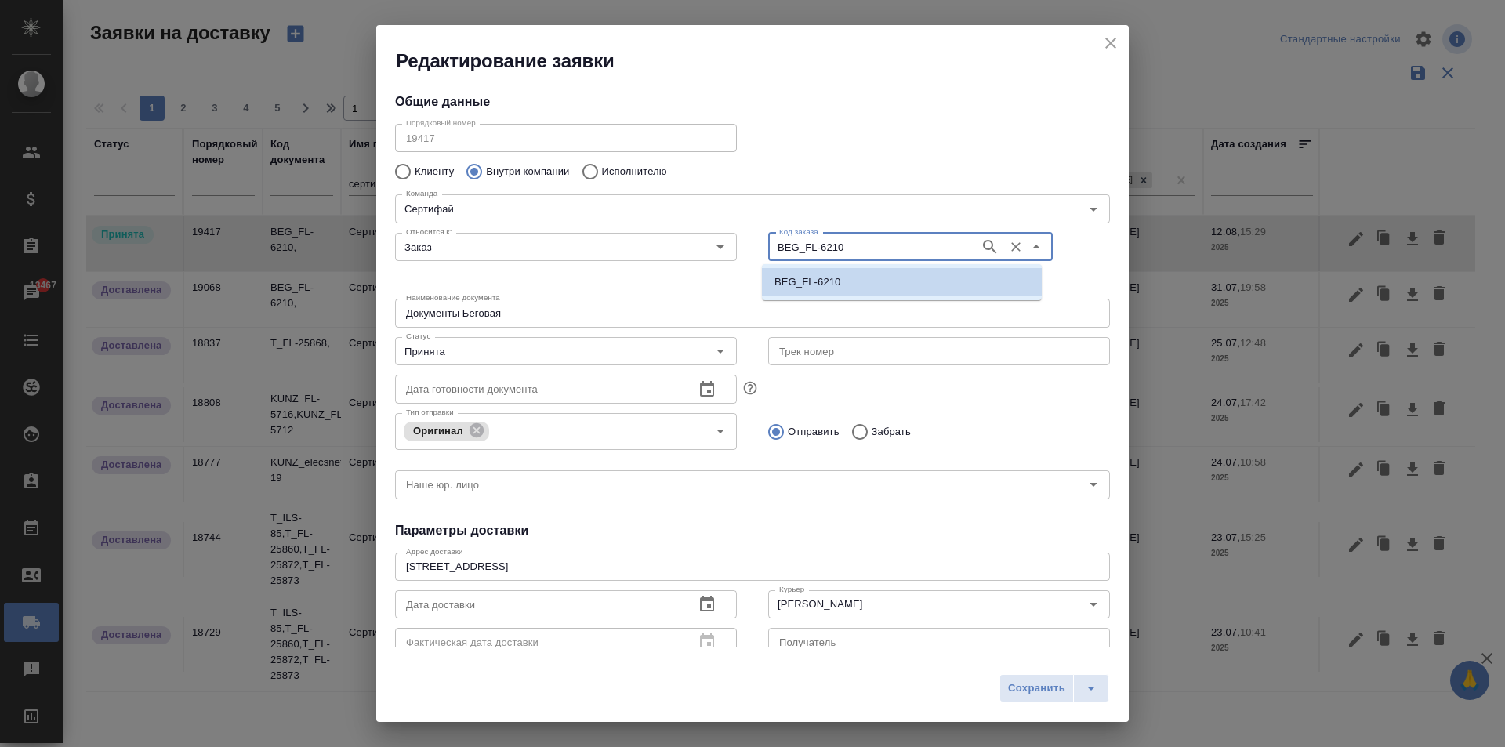
paste input "_ILS-92"
type input "B_ILS-92"
click at [810, 281] on p "B_ILS-92" at bounding box center [795, 282] width 43 height 16
type input "B_ILS-92"
type input "(МБ) ООО "Монблан""
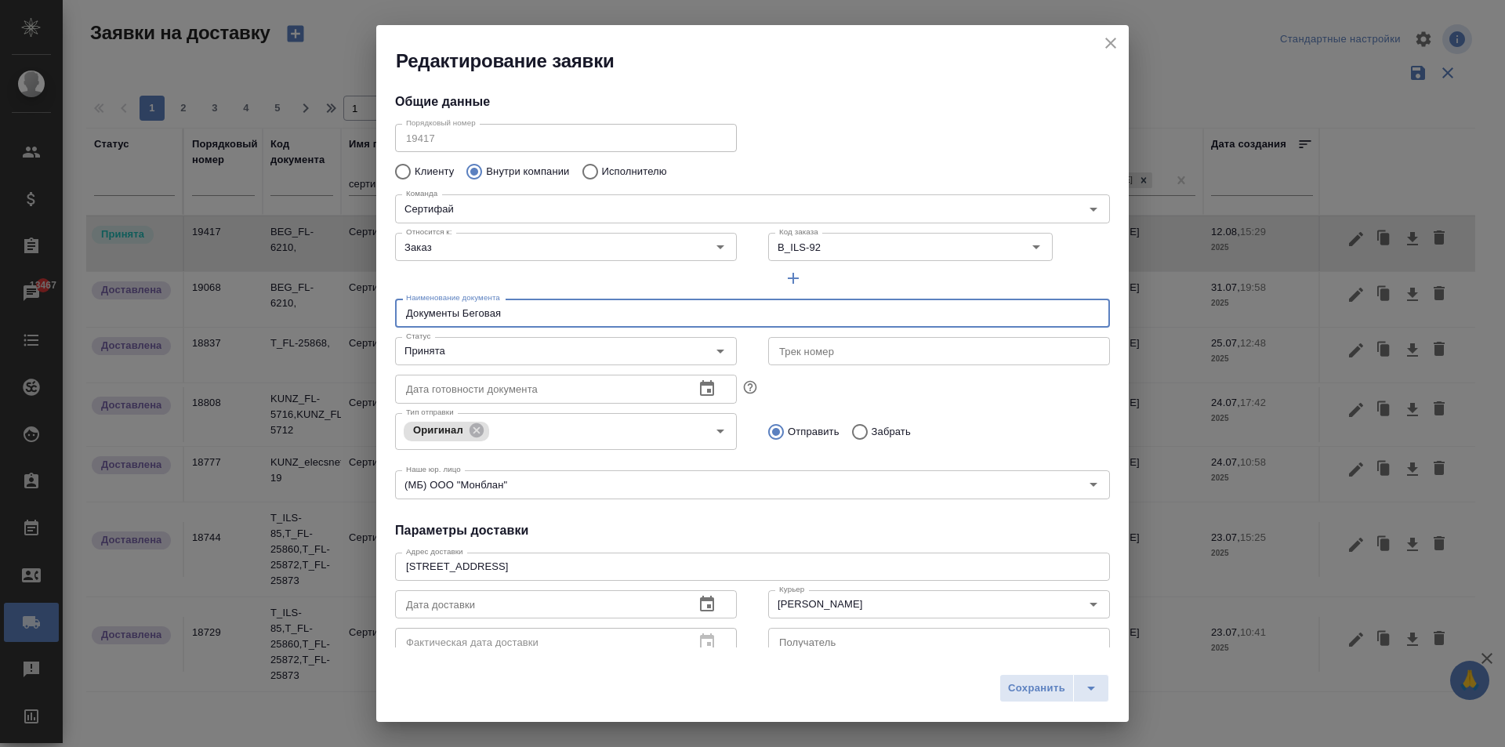
drag, startPoint x: 507, startPoint y: 316, endPoint x: 263, endPoint y: 294, distance: 245.5
click at [263, 294] on div "Редактирование заявки Общие данные Порядковый номер 19417 Порядковый номер Клие…" at bounding box center [752, 373] width 1505 height 747
type input "Д"
type input "Документы для клиента"
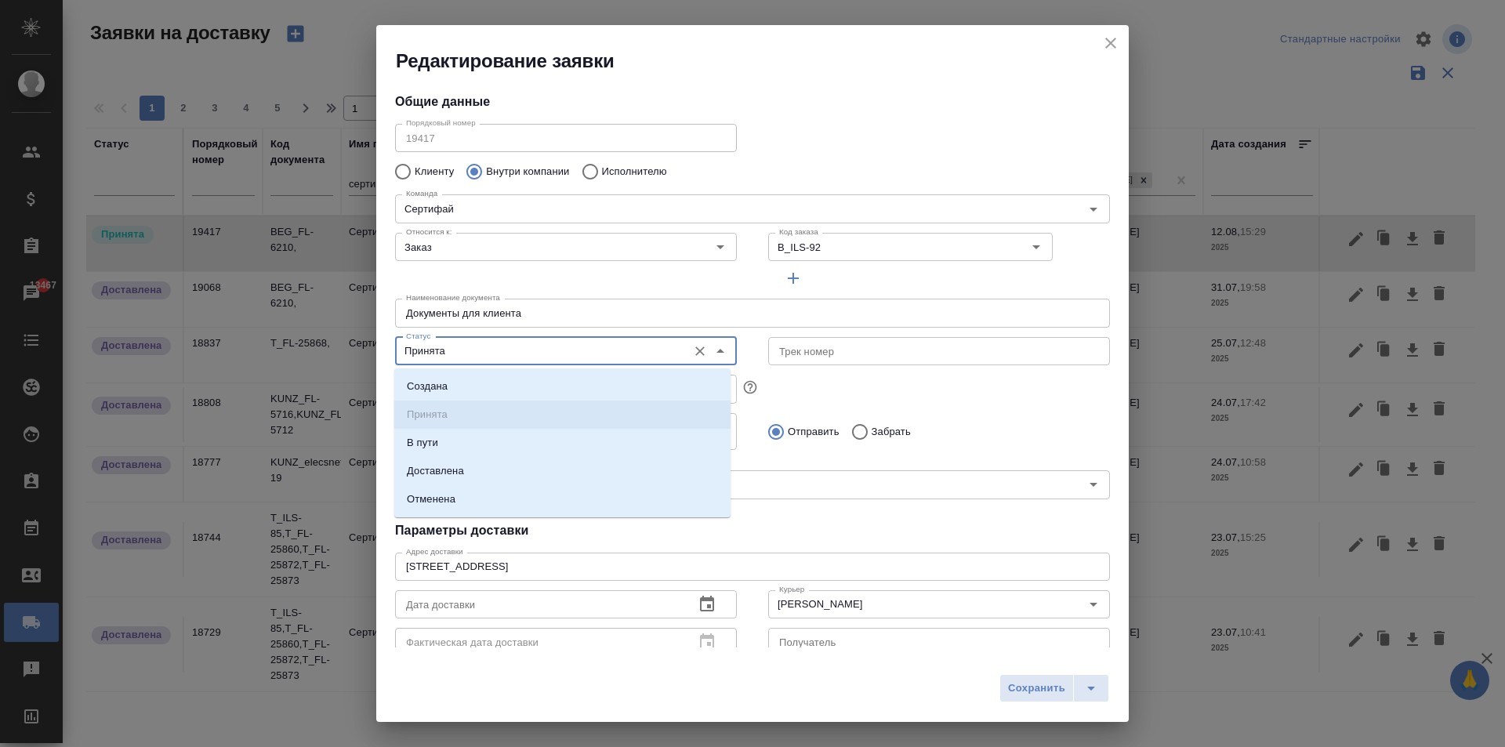
click at [433, 356] on input "Принята" at bounding box center [540, 351] width 280 height 19
click at [477, 475] on li "Доставлена" at bounding box center [562, 471] width 336 height 28
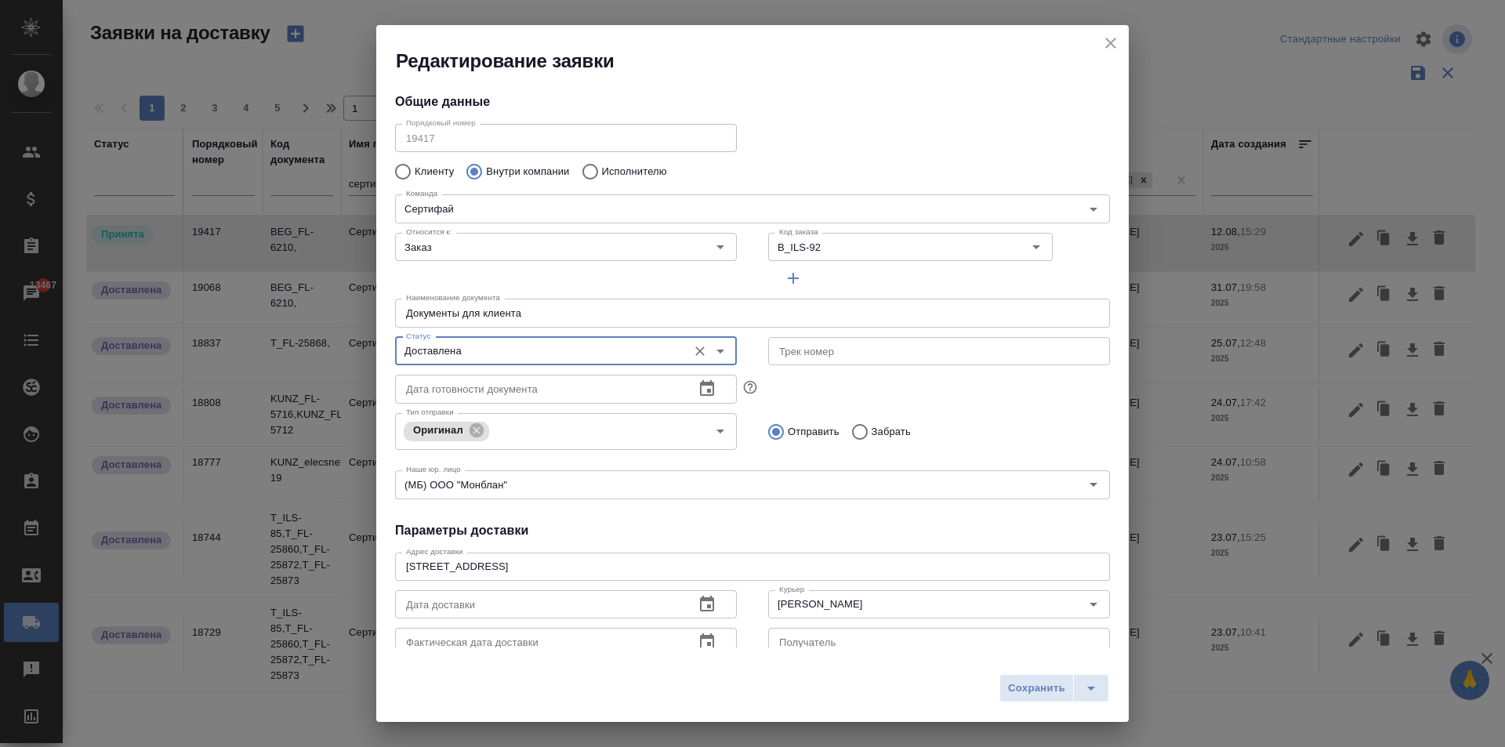
click at [579, 353] on input "Доставлена" at bounding box center [540, 351] width 280 height 19
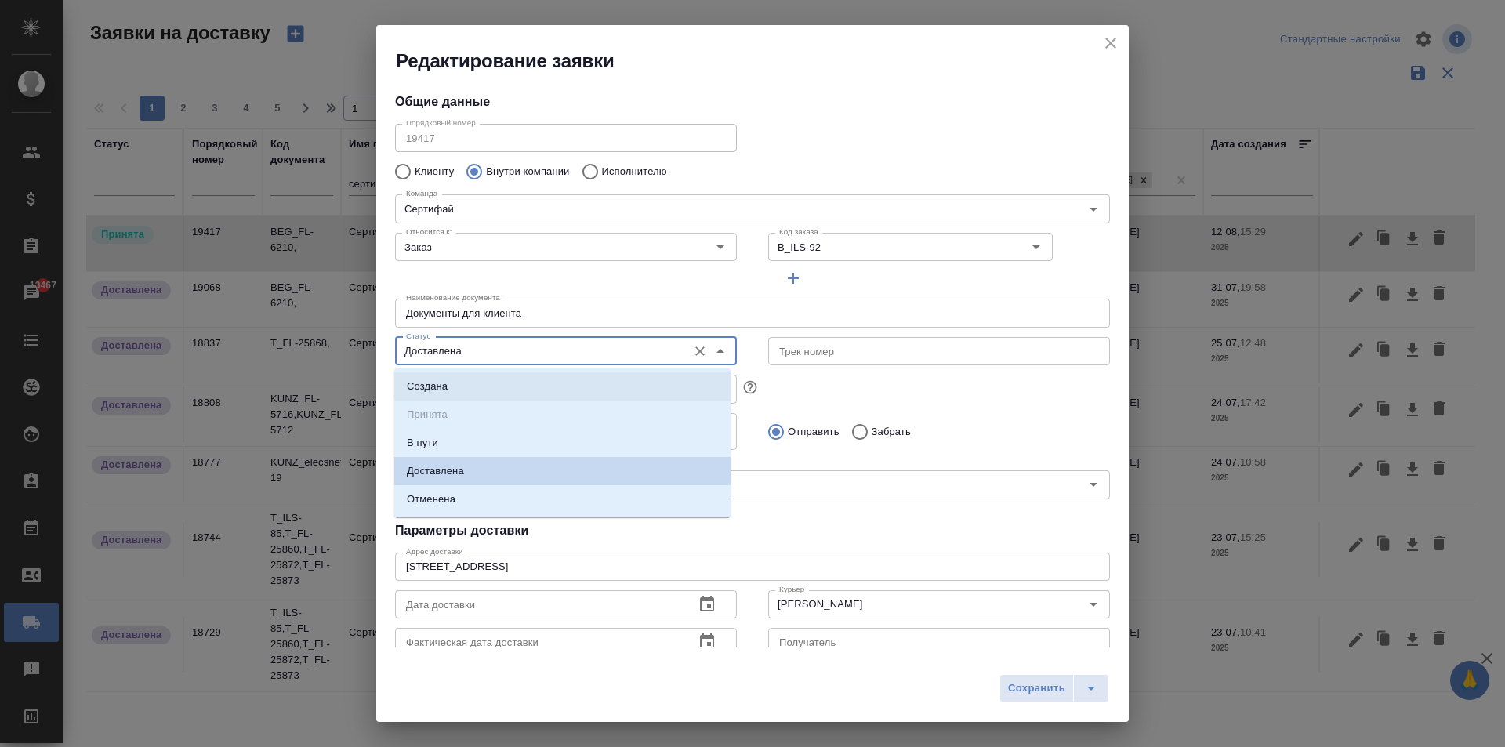
click at [467, 381] on li "Создана" at bounding box center [562, 386] width 336 height 28
type input "Создана"
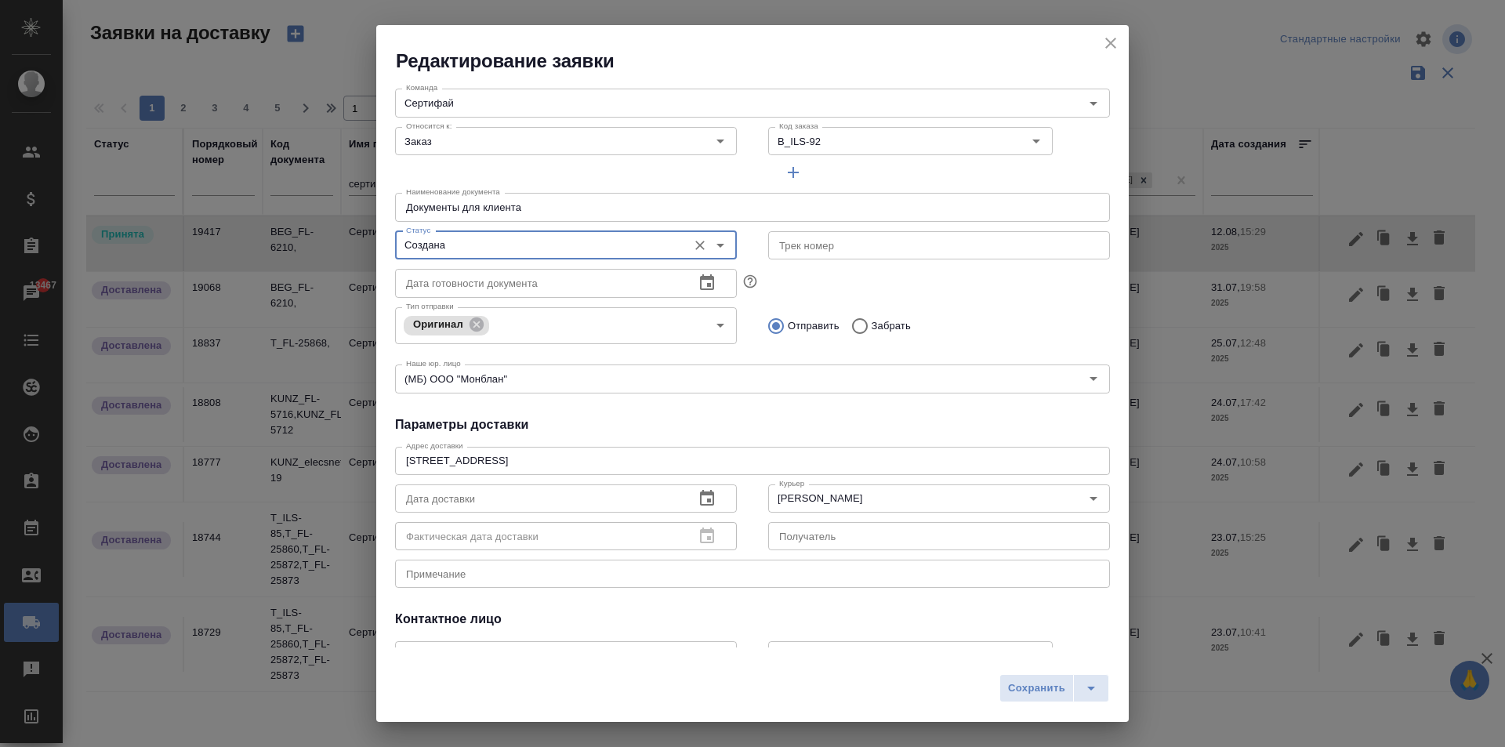
scroll to position [213, 0]
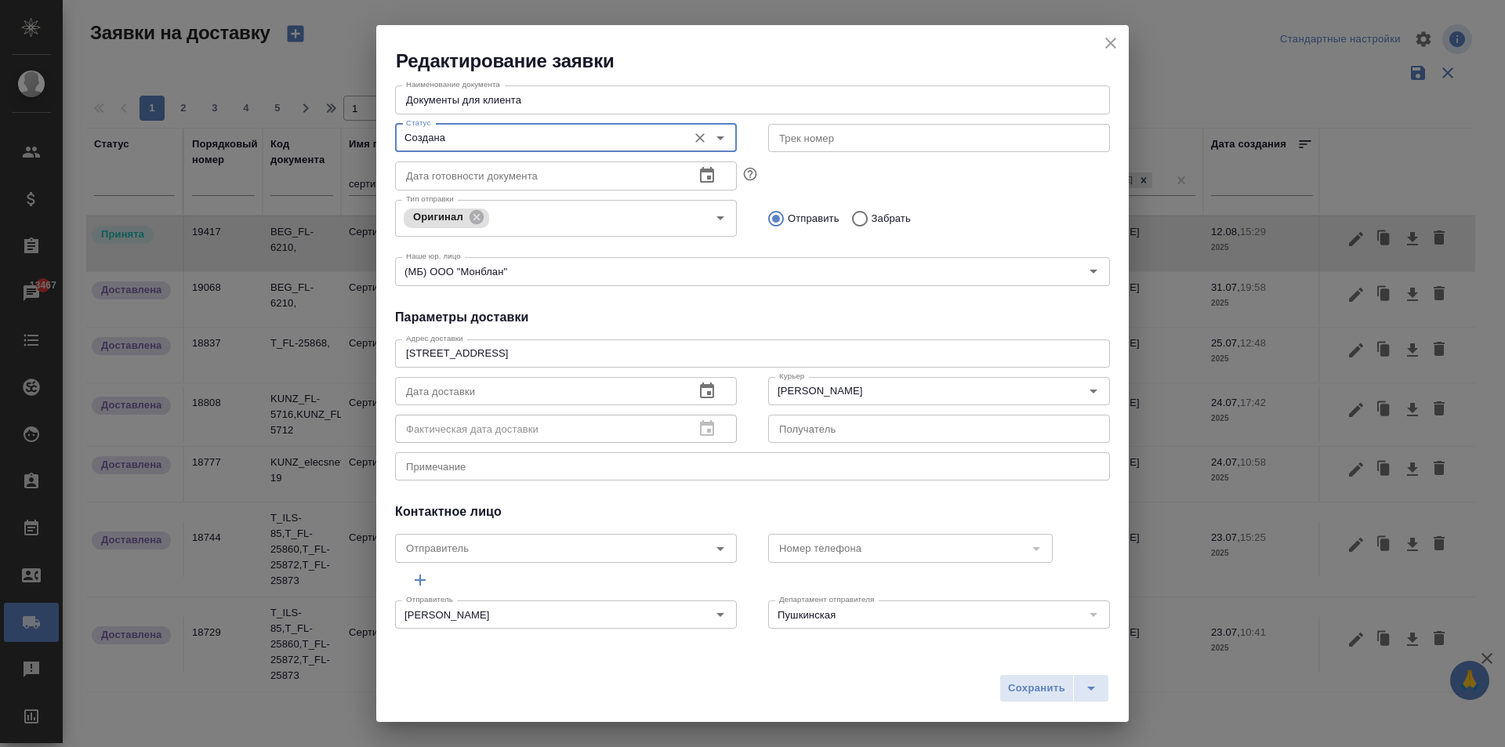
click at [702, 393] on icon "button" at bounding box center [707, 390] width 14 height 16
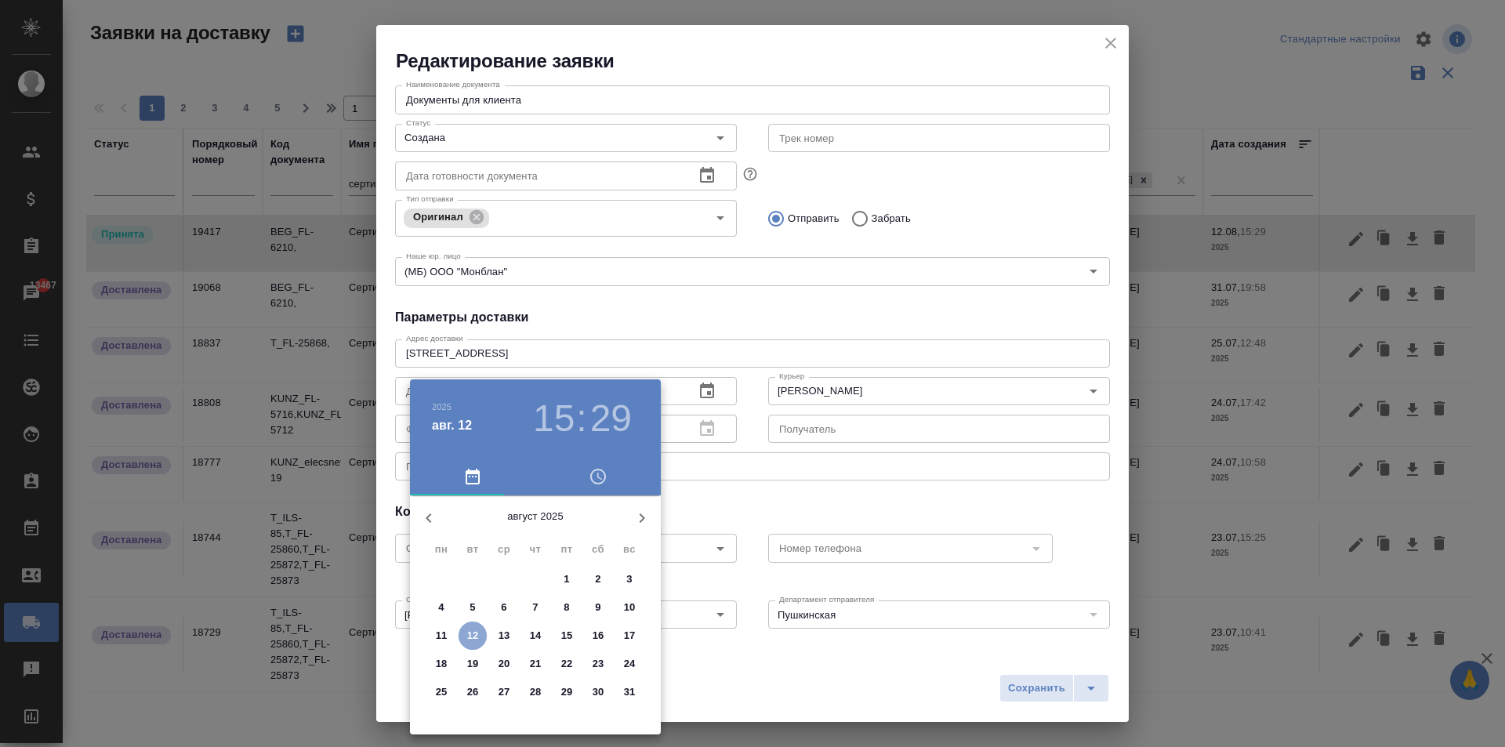
click at [474, 628] on p "12" at bounding box center [473, 636] width 12 height 16
type input "[DATE] 15:29"
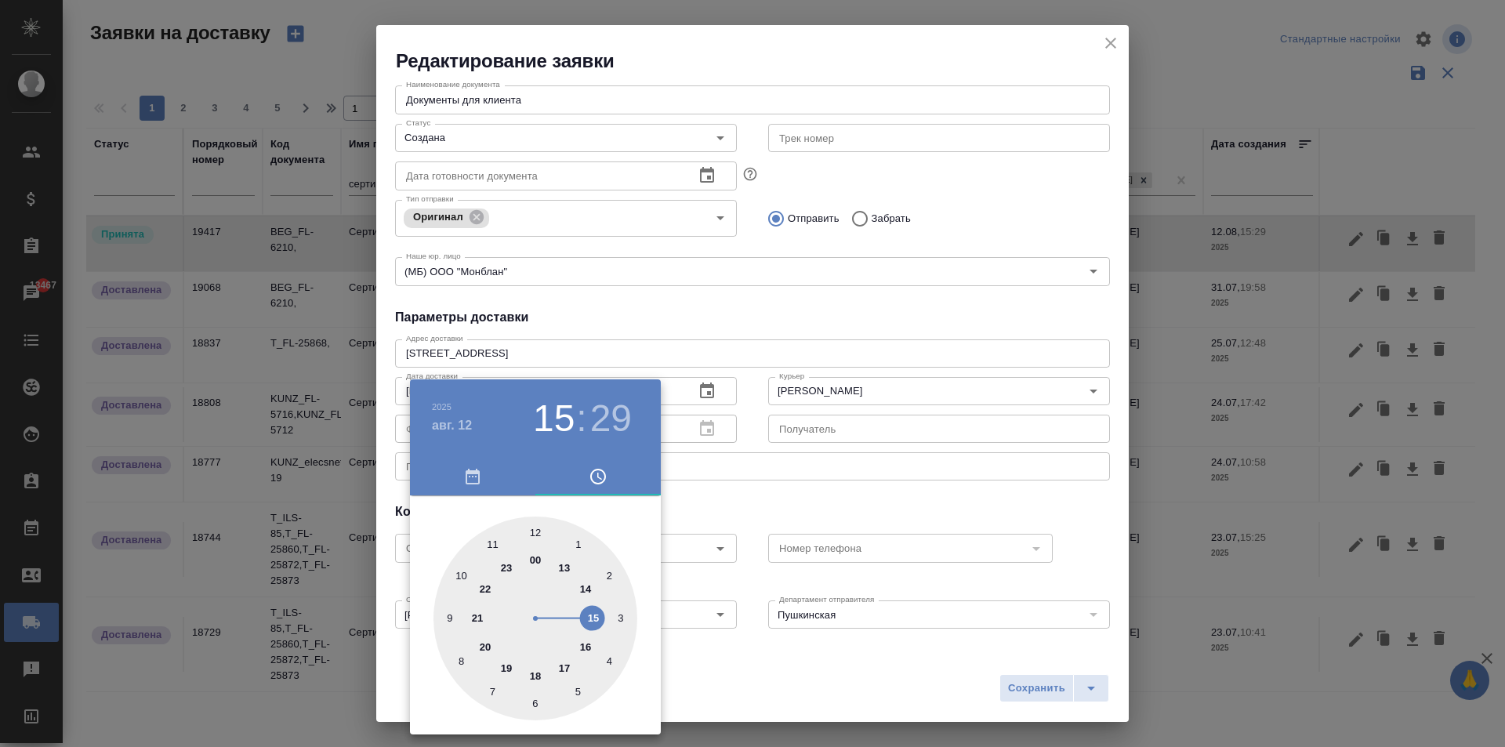
click at [835, 515] on div at bounding box center [752, 373] width 1505 height 747
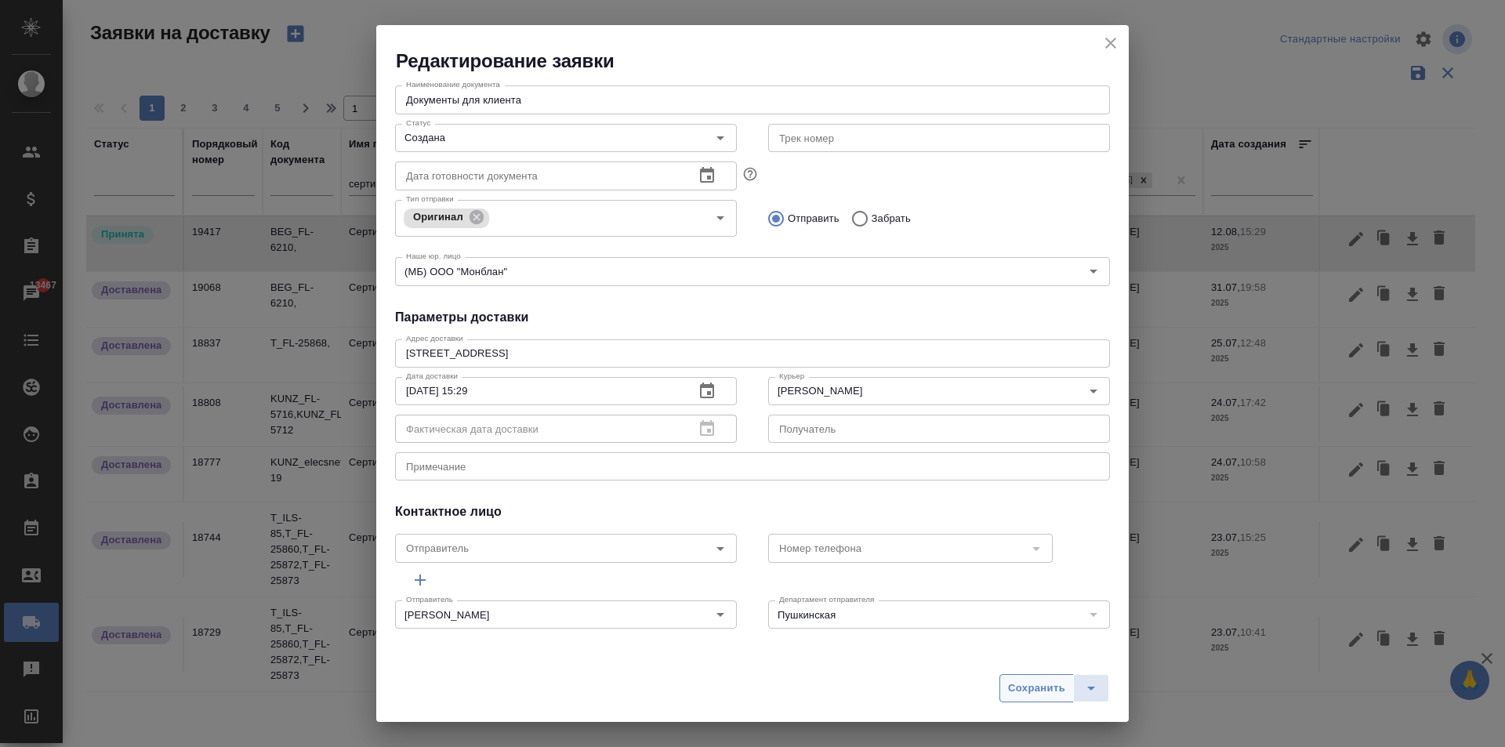
click at [1029, 687] on span "Сохранить" at bounding box center [1036, 689] width 57 height 18
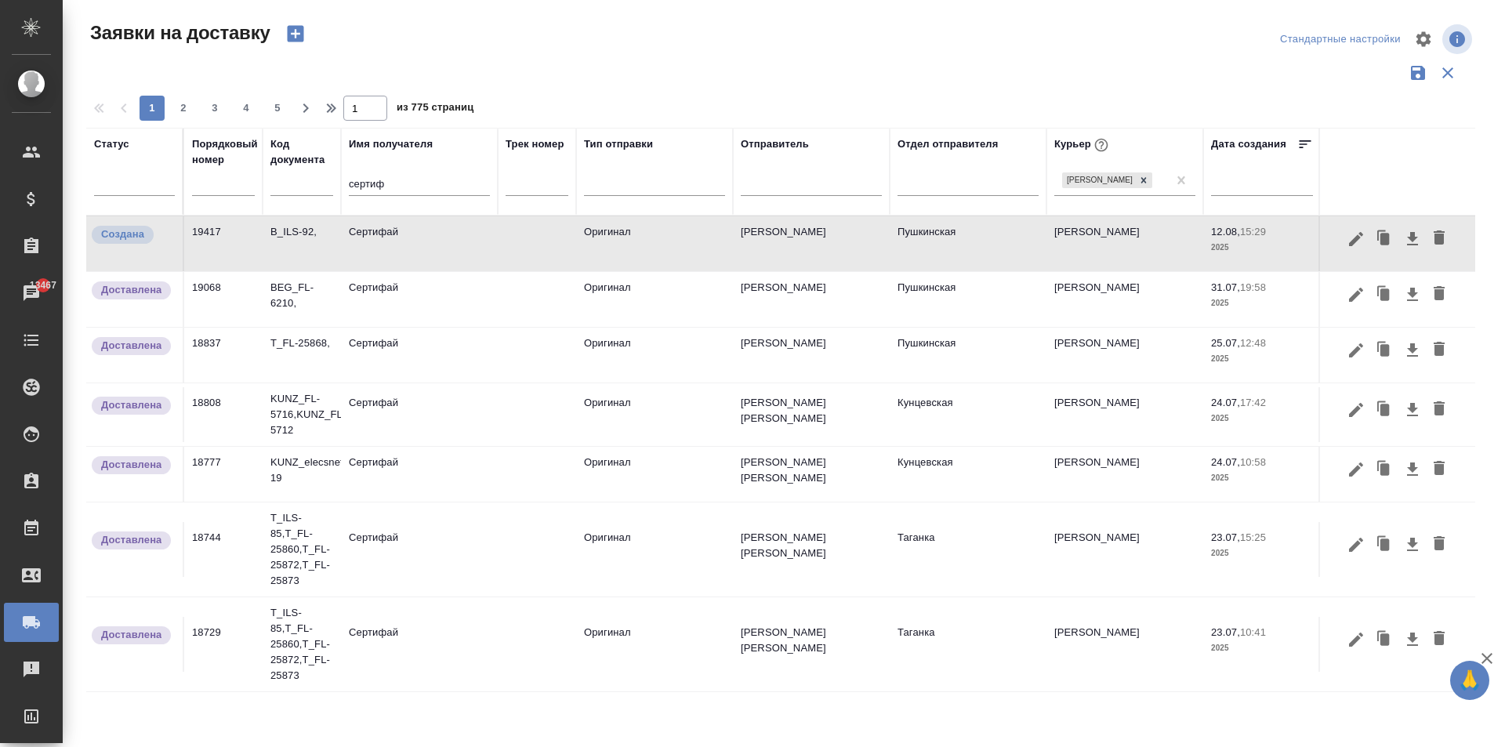
click at [225, 195] on input "text" at bounding box center [223, 184] width 63 height 22
type input "19391"
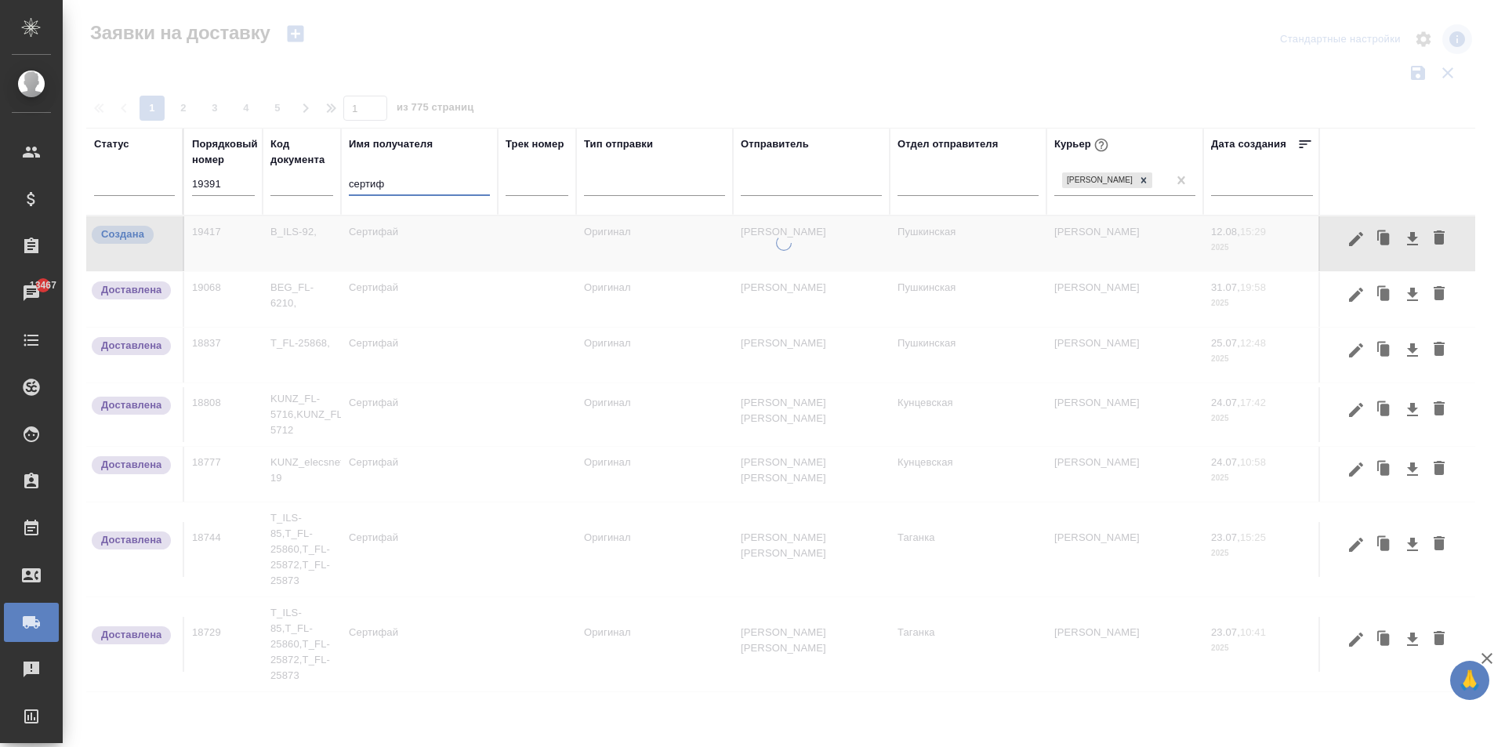
drag, startPoint x: 400, startPoint y: 180, endPoint x: 245, endPoint y: 161, distance: 155.5
click at [253, 164] on tr "Статус Порядковый номер 19391 Код документа Имя получателя сертиф Трек номер Ти…" at bounding box center [899, 172] width 1626 height 88
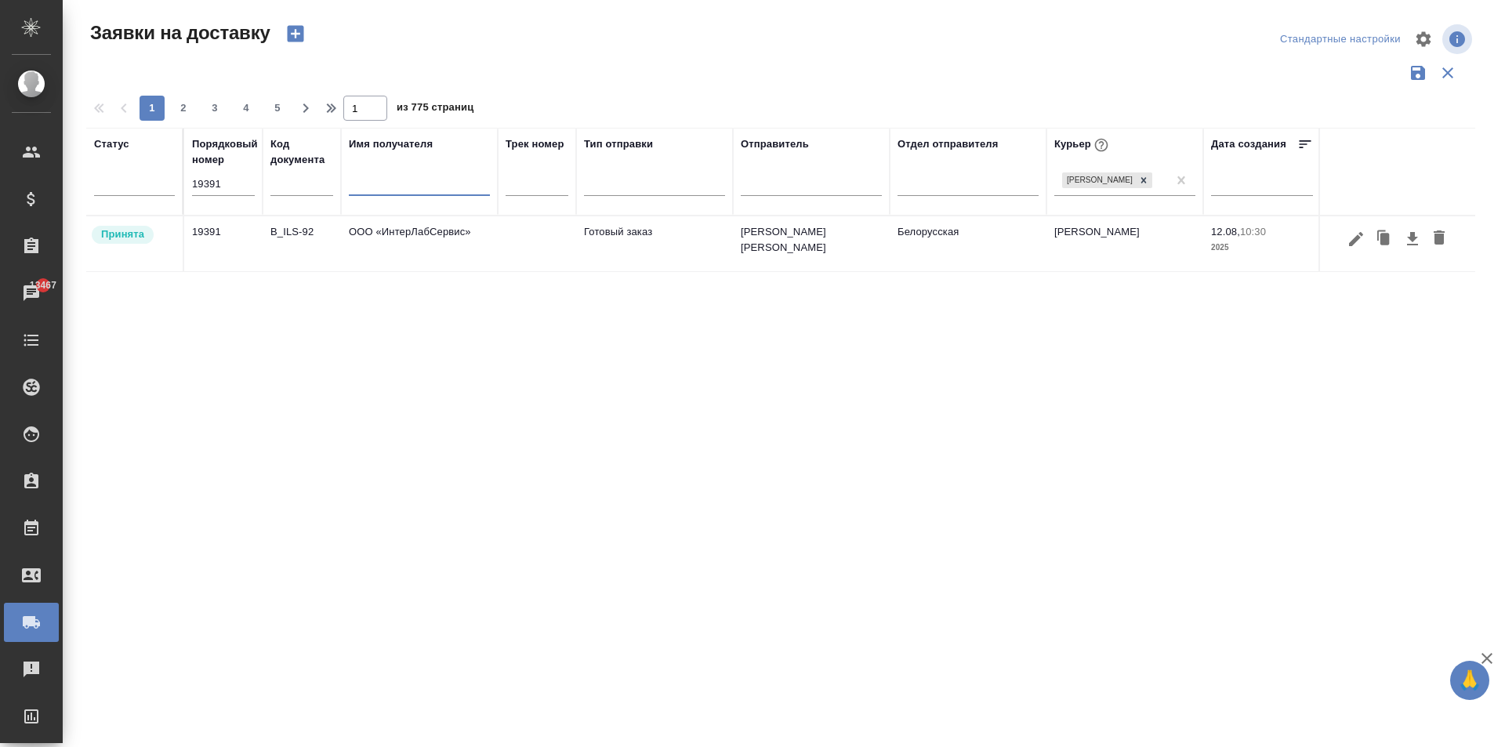
click at [390, 251] on td "ООО «ИнтерЛабСервис»" at bounding box center [419, 243] width 157 height 55
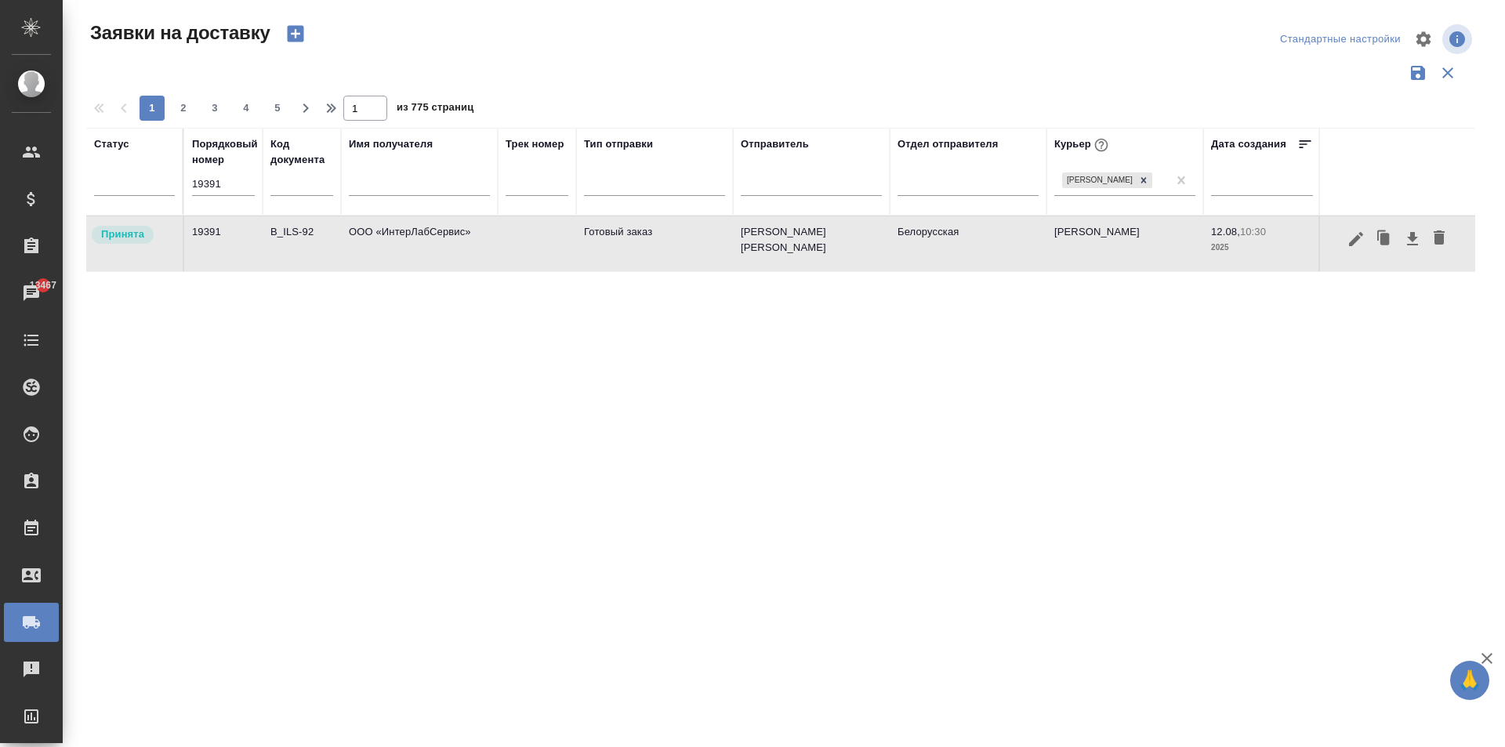
click at [390, 251] on td "ООО «ИнтерЛабСервис»" at bounding box center [419, 243] width 157 height 55
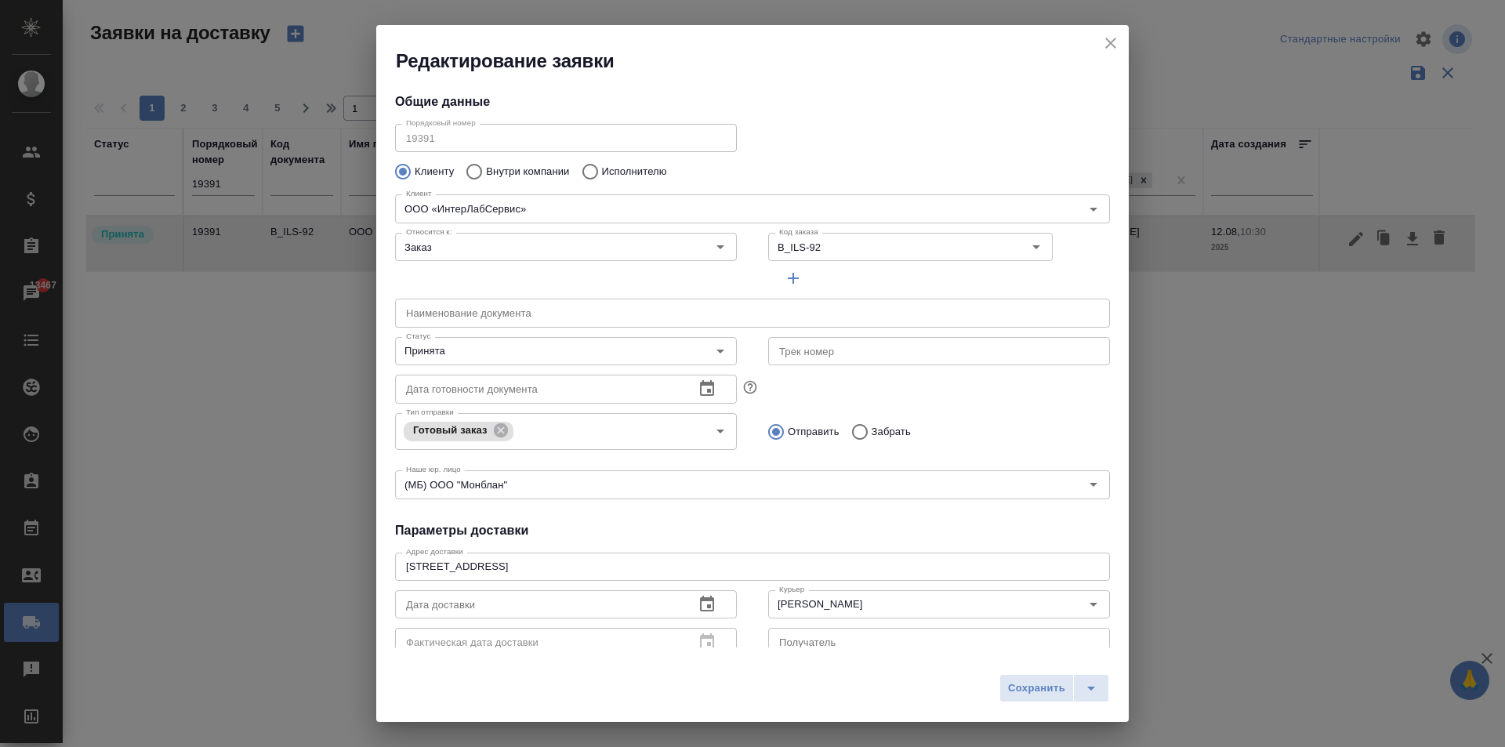
click at [1114, 43] on icon "close" at bounding box center [1110, 43] width 19 height 19
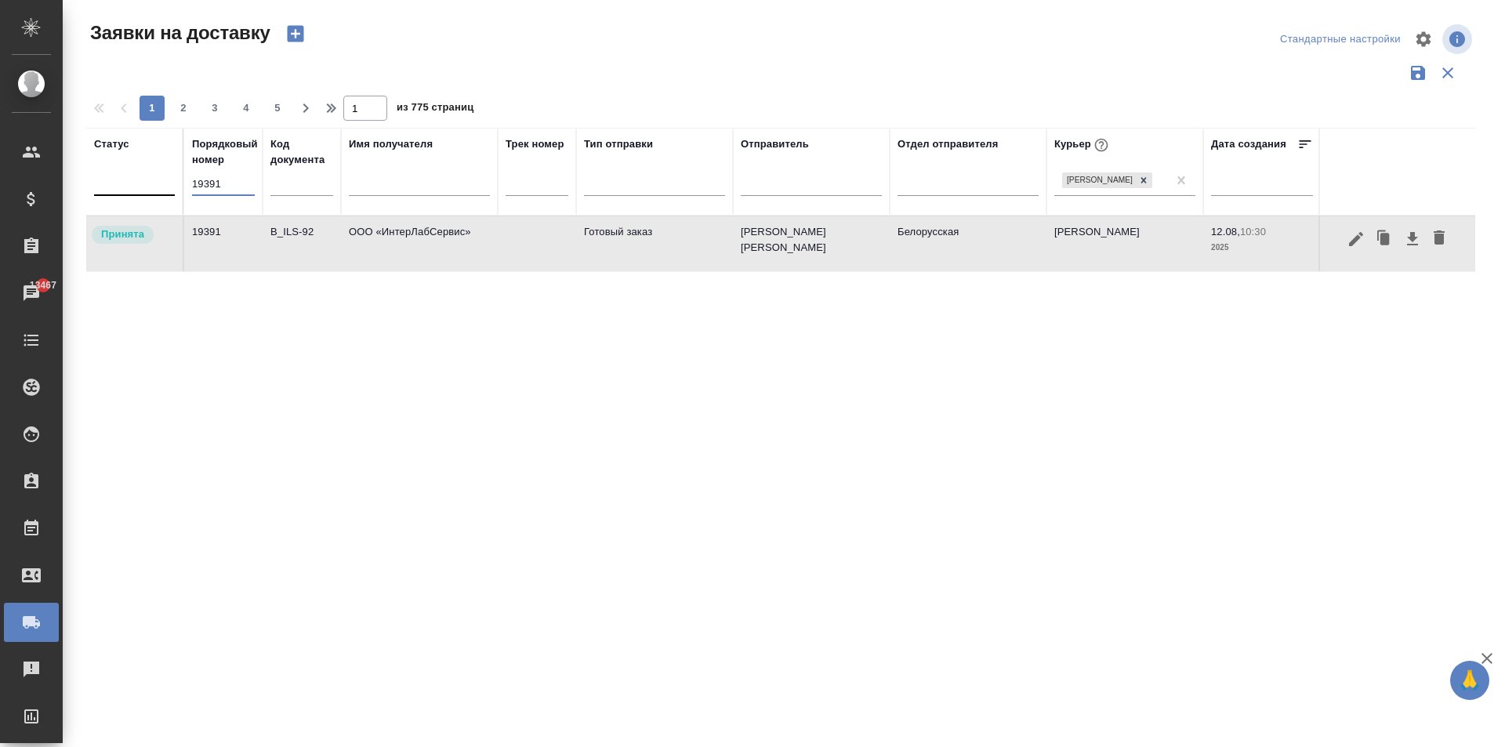
drag, startPoint x: 241, startPoint y: 194, endPoint x: 99, endPoint y: 190, distance: 142.7
click at [99, 190] on tr "Статус Порядковый номер 19391 Код документа Имя получателя Трек номер Тип отпра…" at bounding box center [899, 172] width 1626 height 88
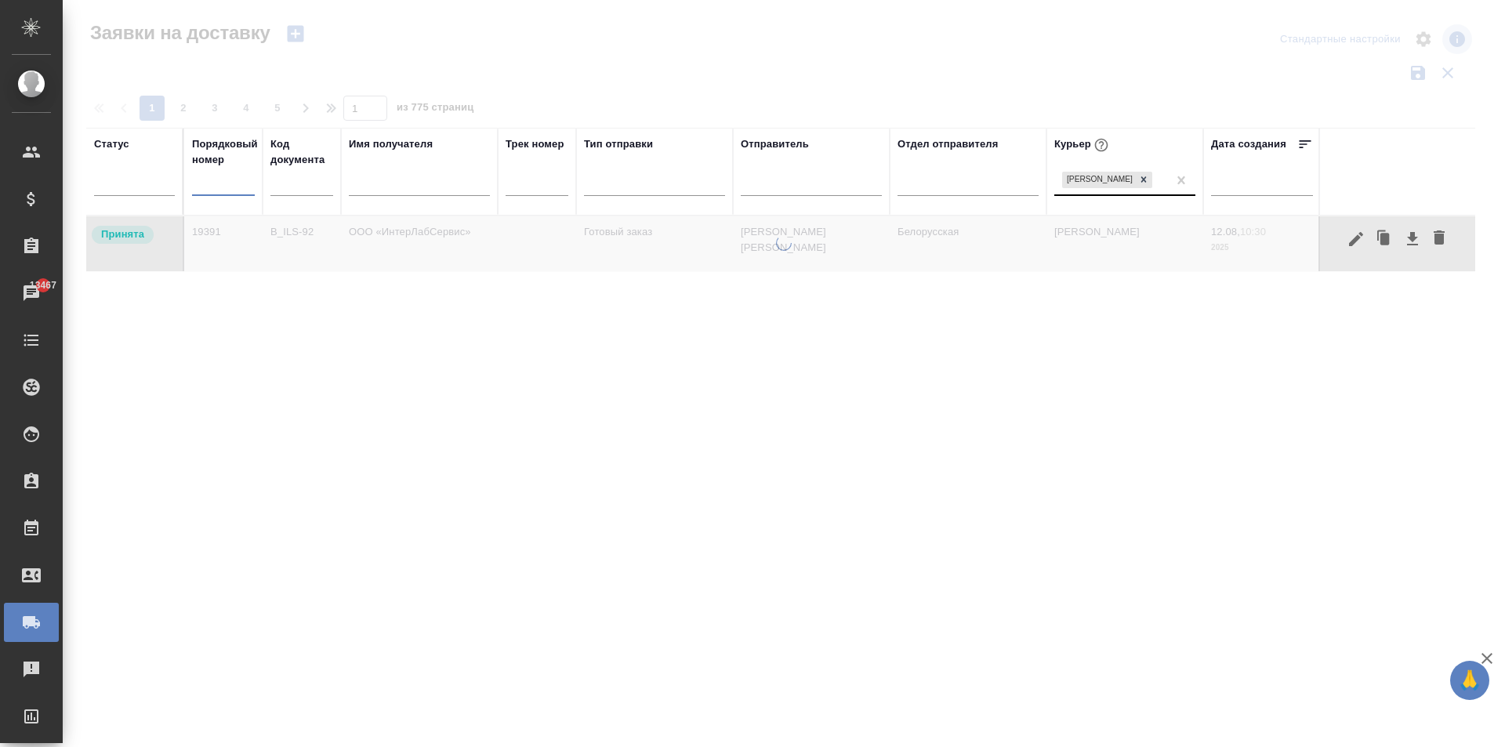
click at [1124, 174] on div "[PERSON_NAME]" at bounding box center [1110, 180] width 113 height 23
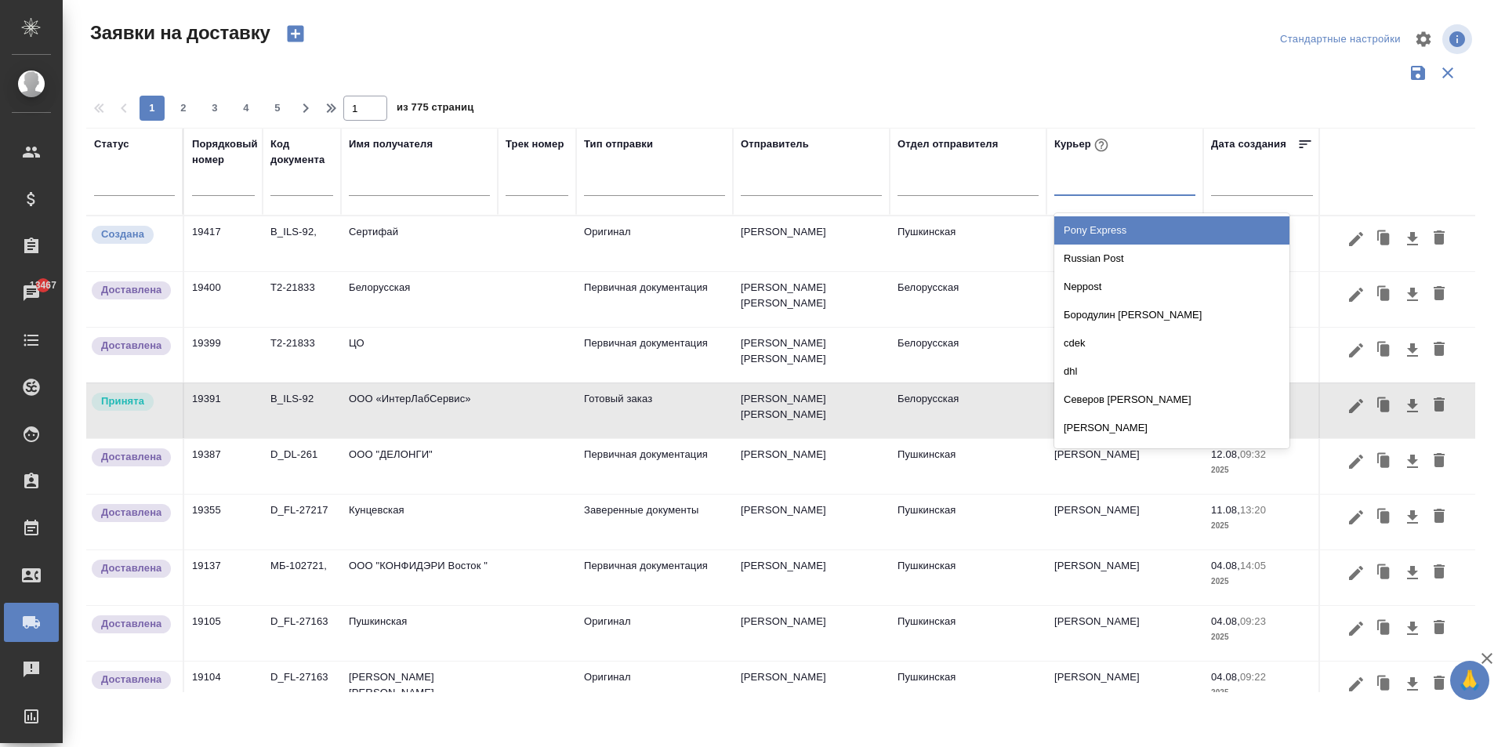
click at [1107, 178] on div at bounding box center [1124, 180] width 141 height 23
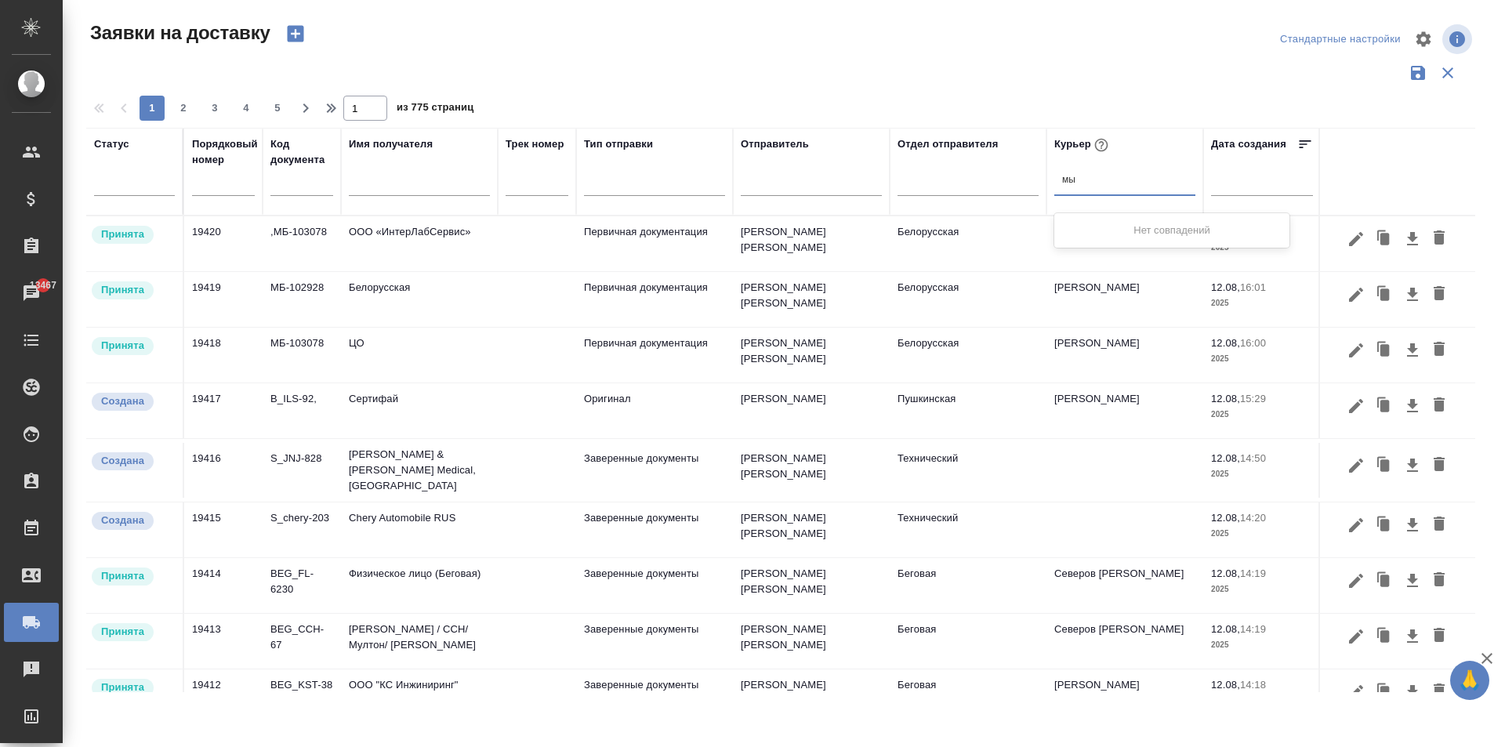
type input "м"
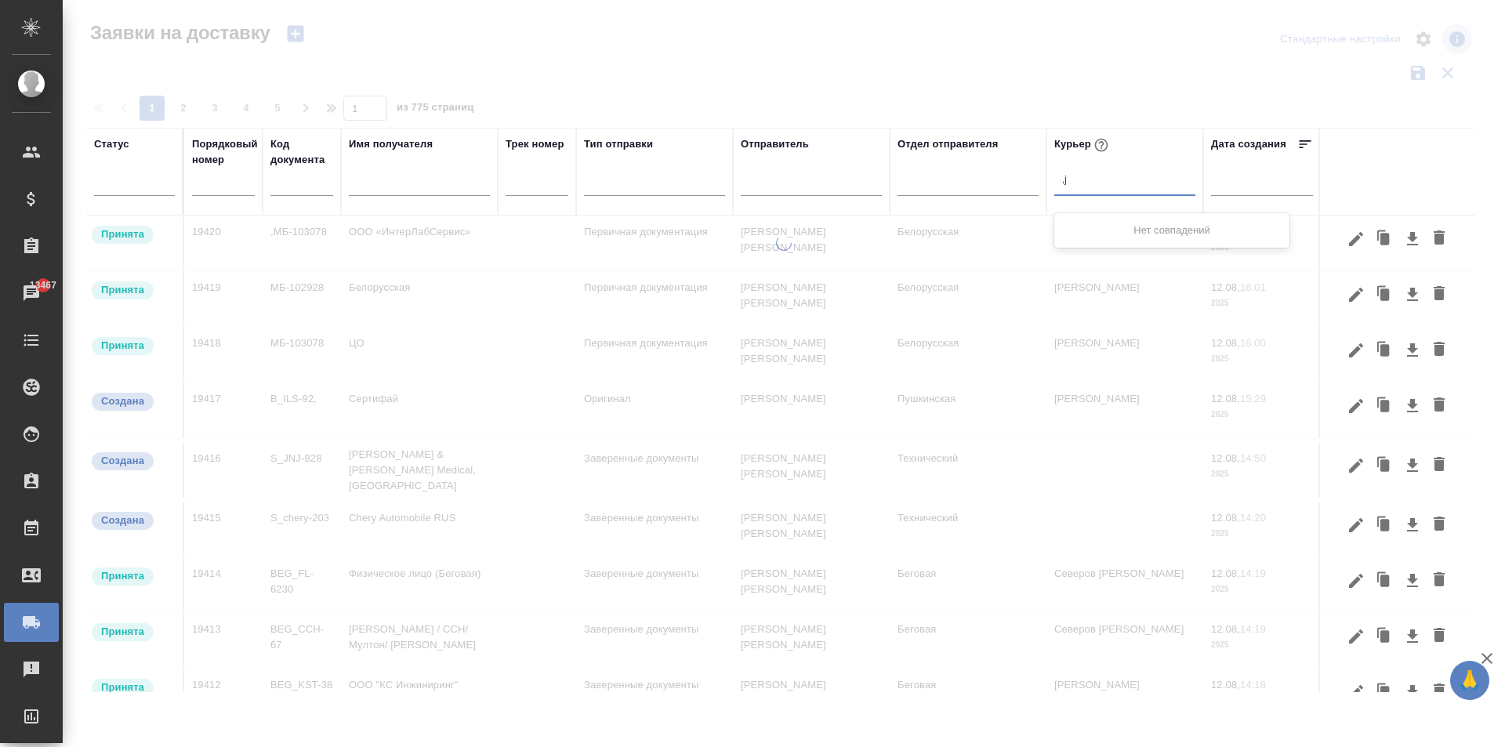
type input ","
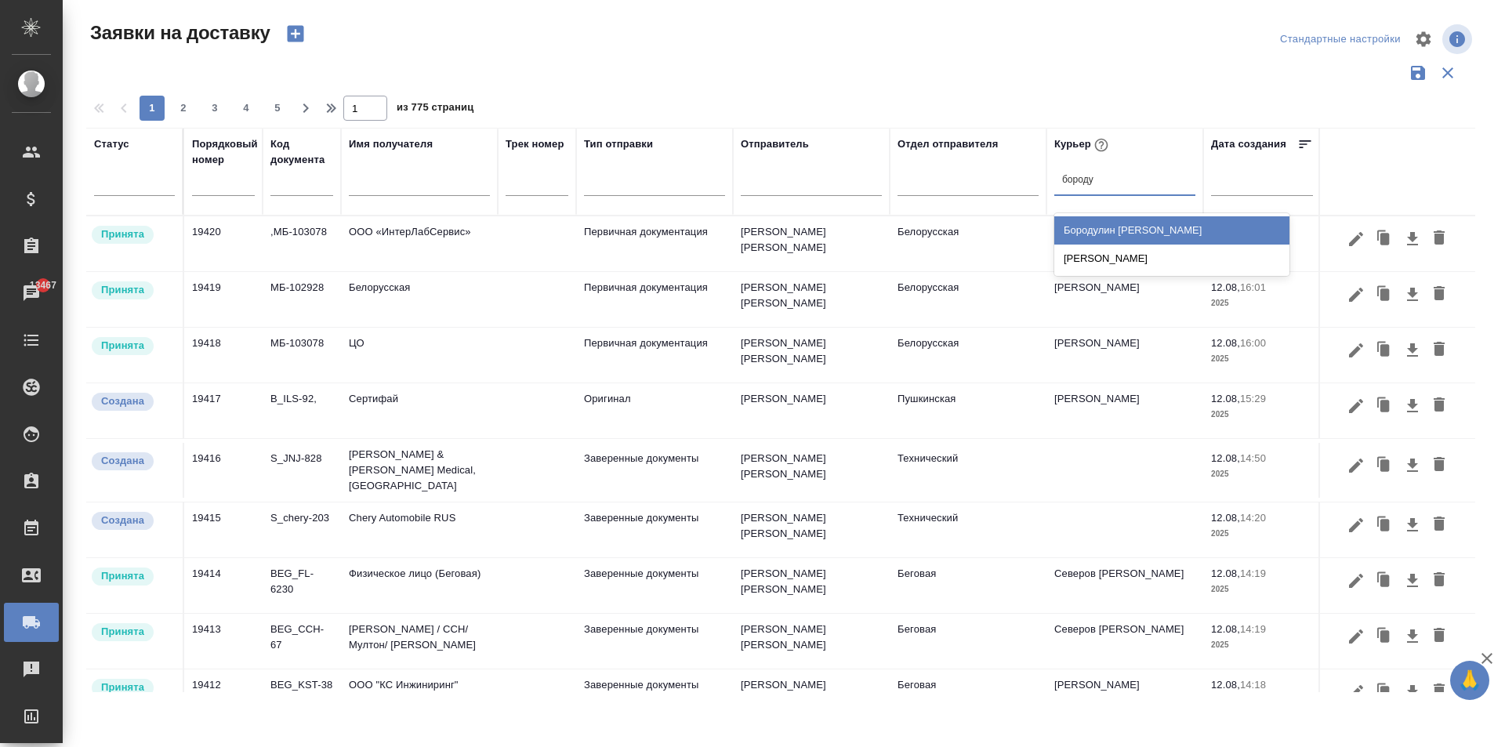
type input "бородул"
click at [1114, 233] on div "Бородулин [PERSON_NAME]" at bounding box center [1171, 230] width 235 height 28
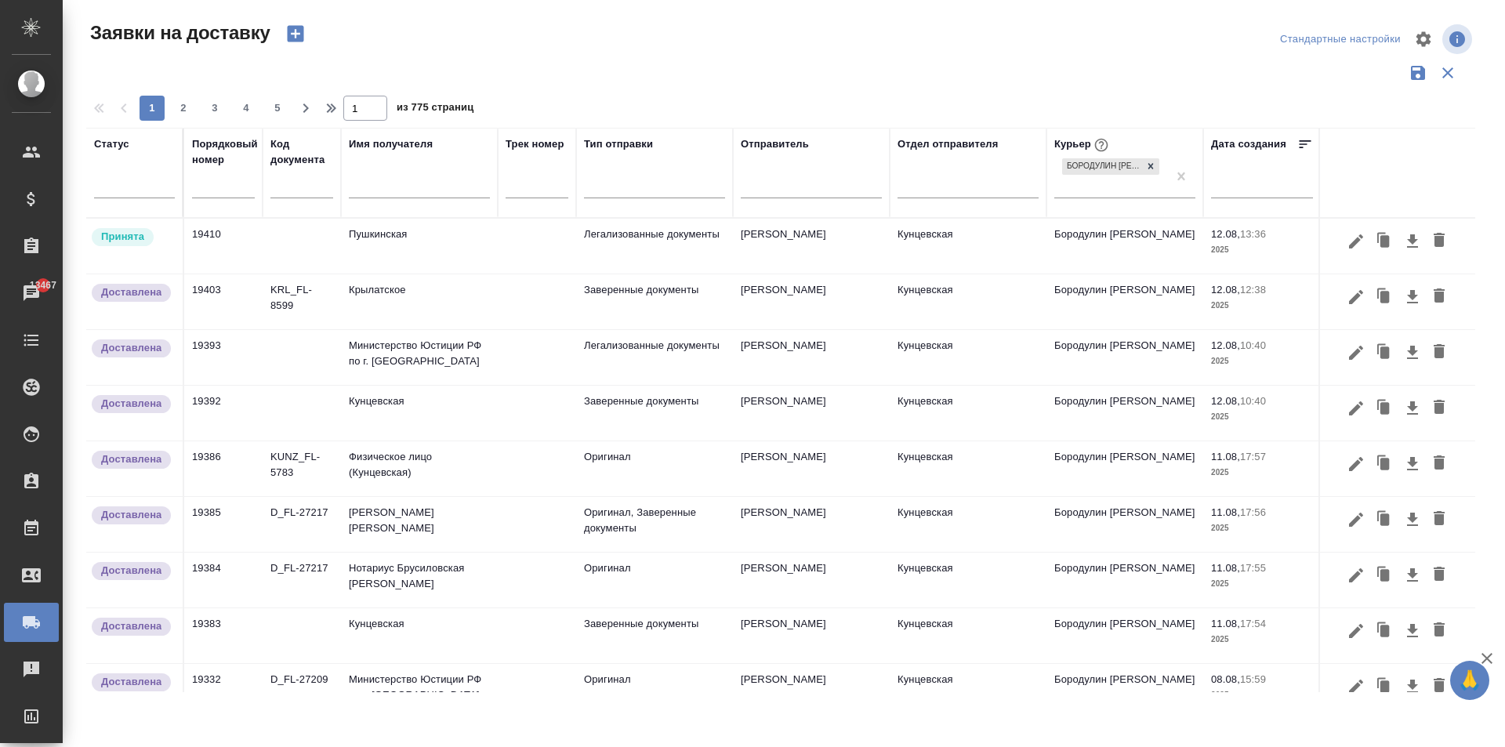
click at [1058, 247] on td "Бородулин [PERSON_NAME]" at bounding box center [1124, 246] width 157 height 55
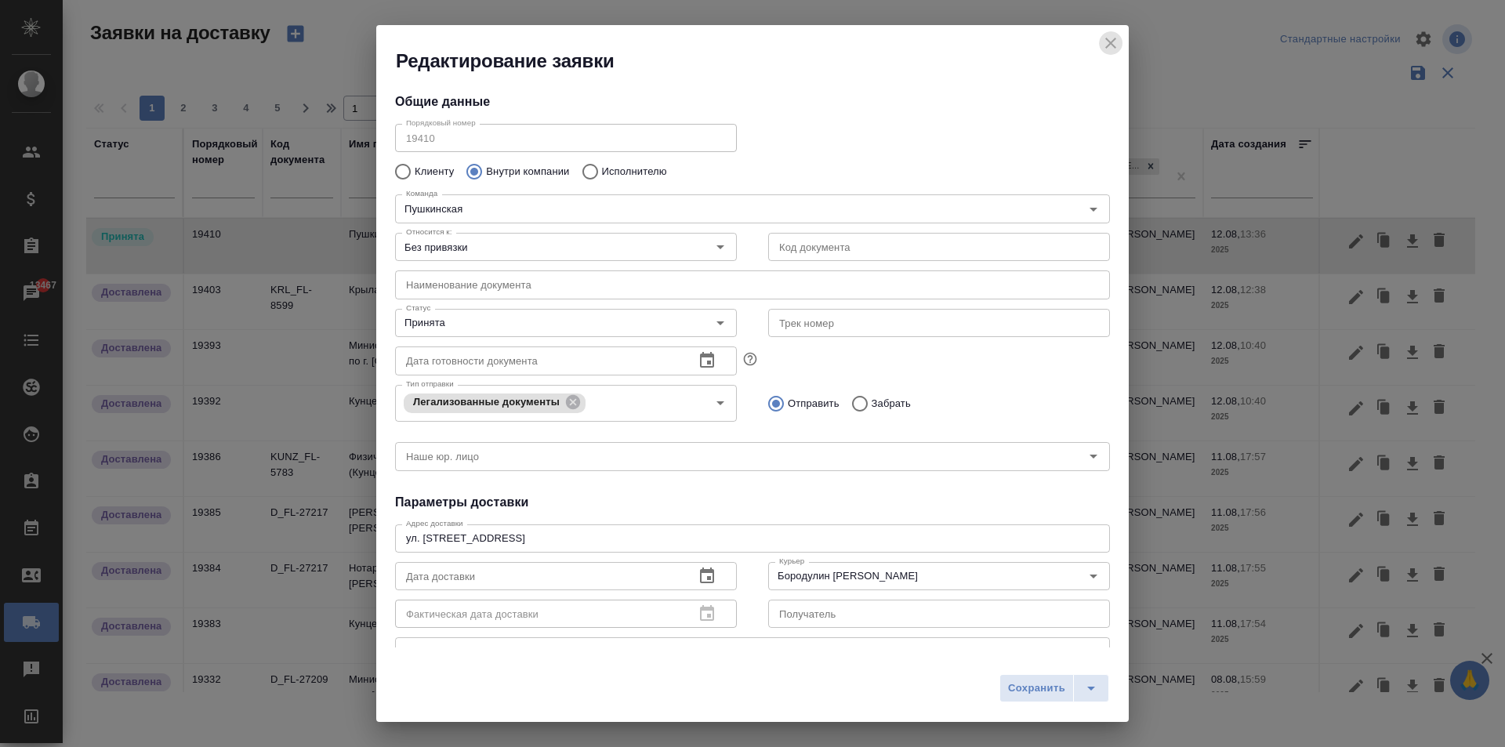
click at [1115, 38] on icon "close" at bounding box center [1110, 43] width 19 height 19
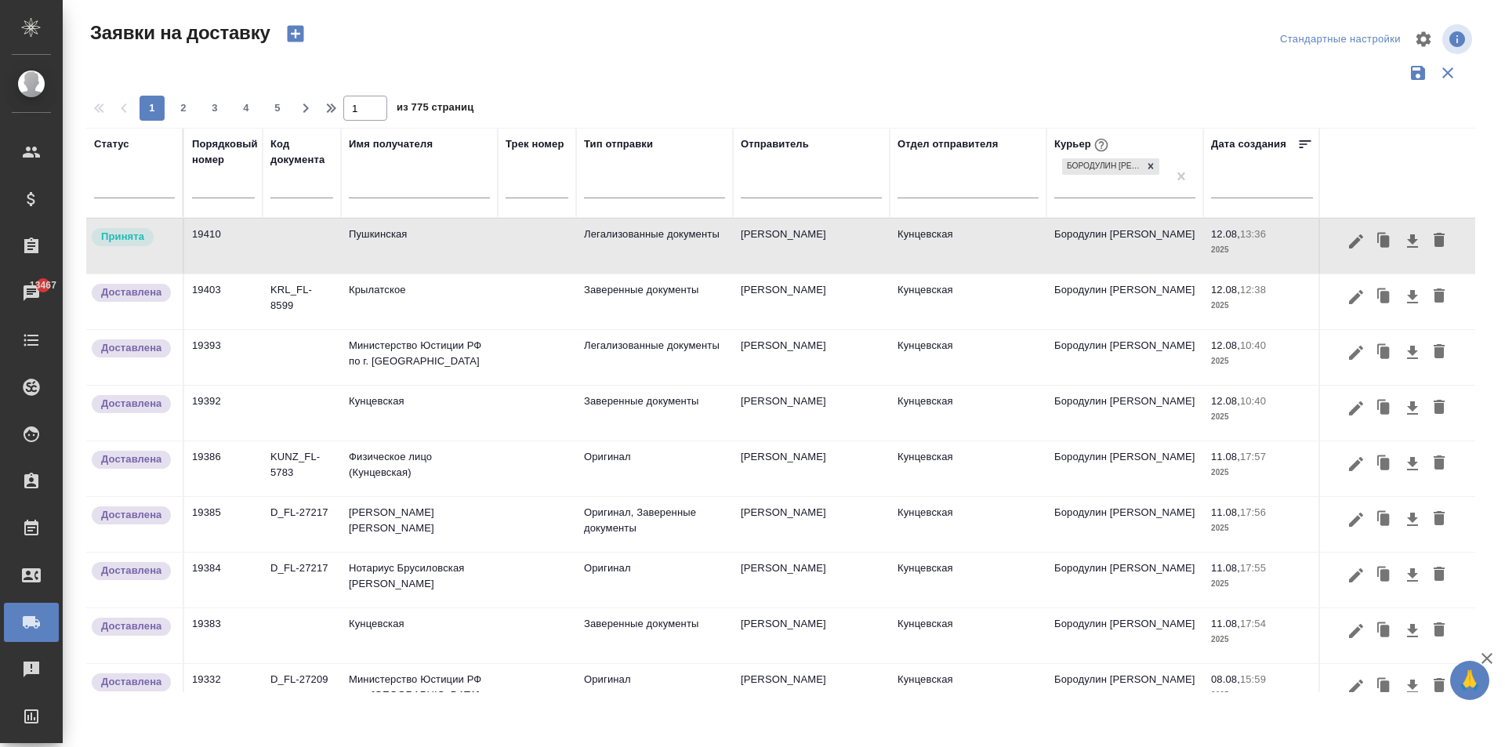
click at [376, 190] on input "text" at bounding box center [419, 188] width 141 height 20
type input "о"
click at [374, 183] on input "text" at bounding box center [419, 188] width 141 height 20
type input "ф"
type input "пушки"
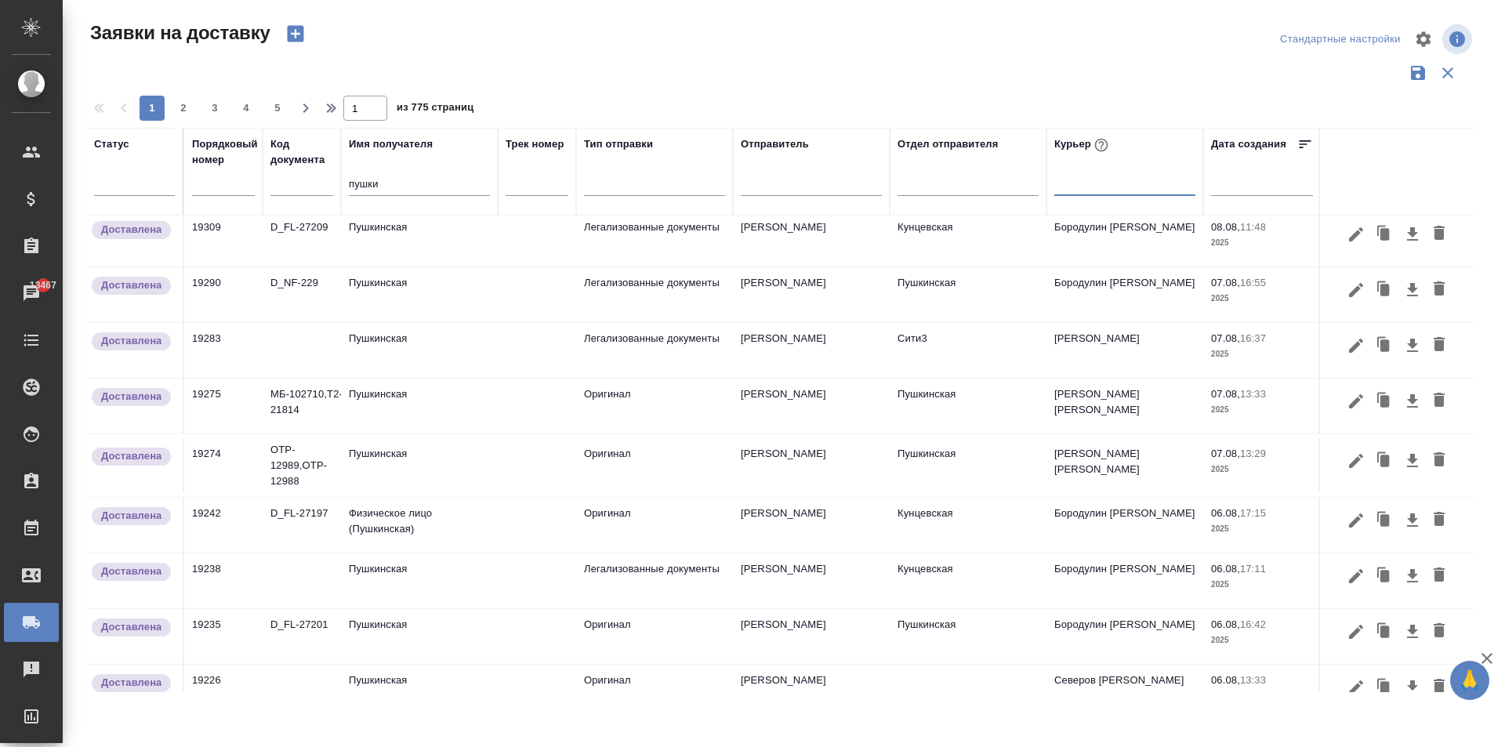
scroll to position [314, 0]
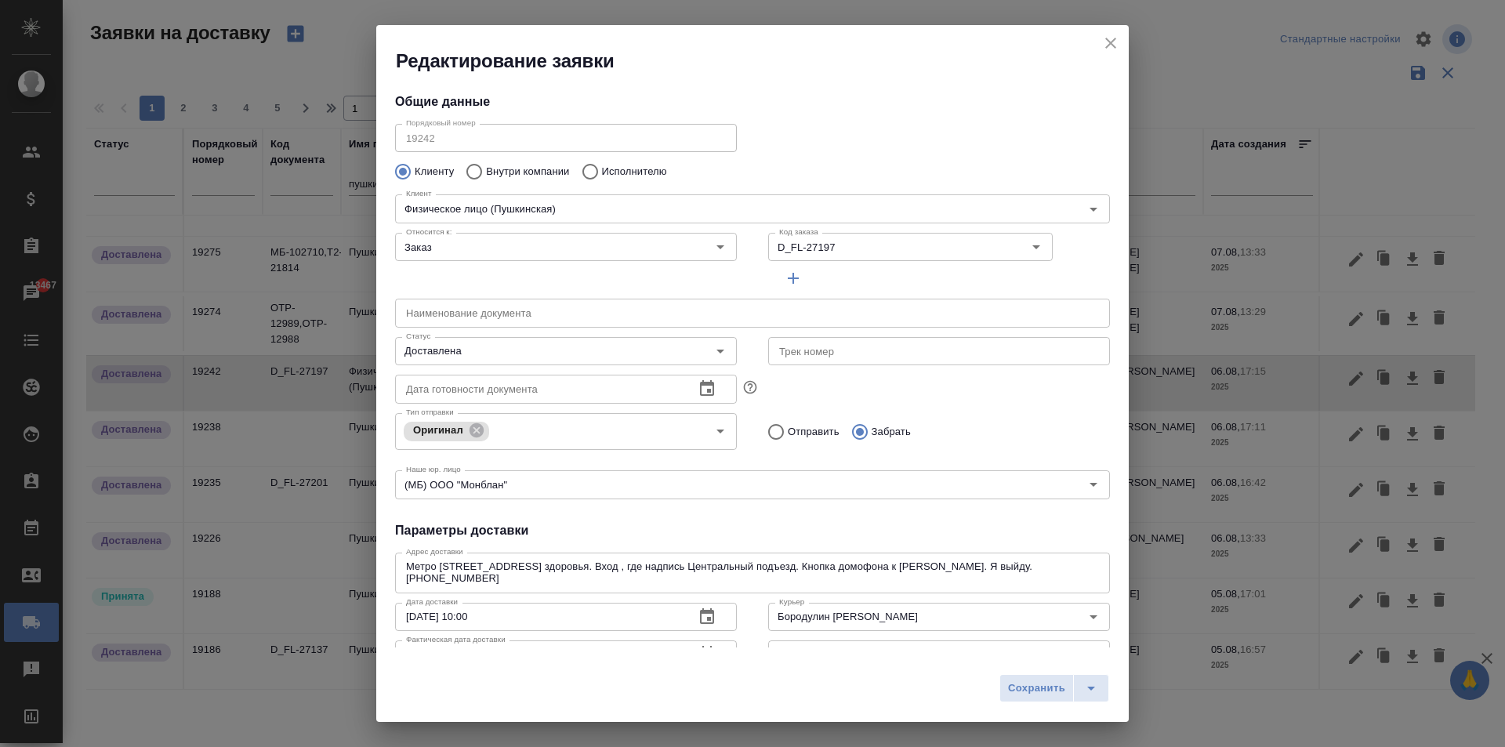
type input "Наталия от Волкова"
click at [1111, 45] on icon "close" at bounding box center [1110, 43] width 11 height 11
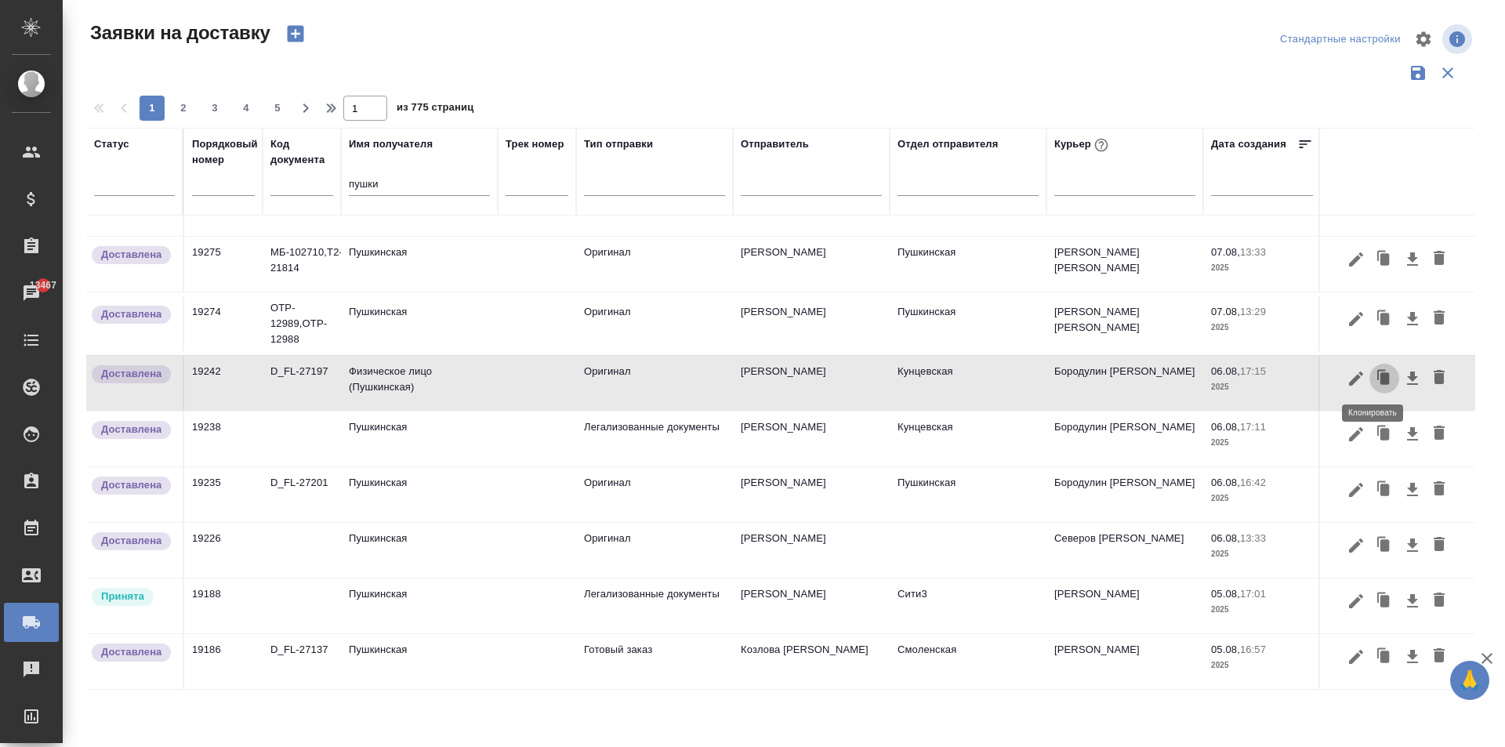
click at [1380, 379] on icon "button" at bounding box center [1384, 378] width 9 height 12
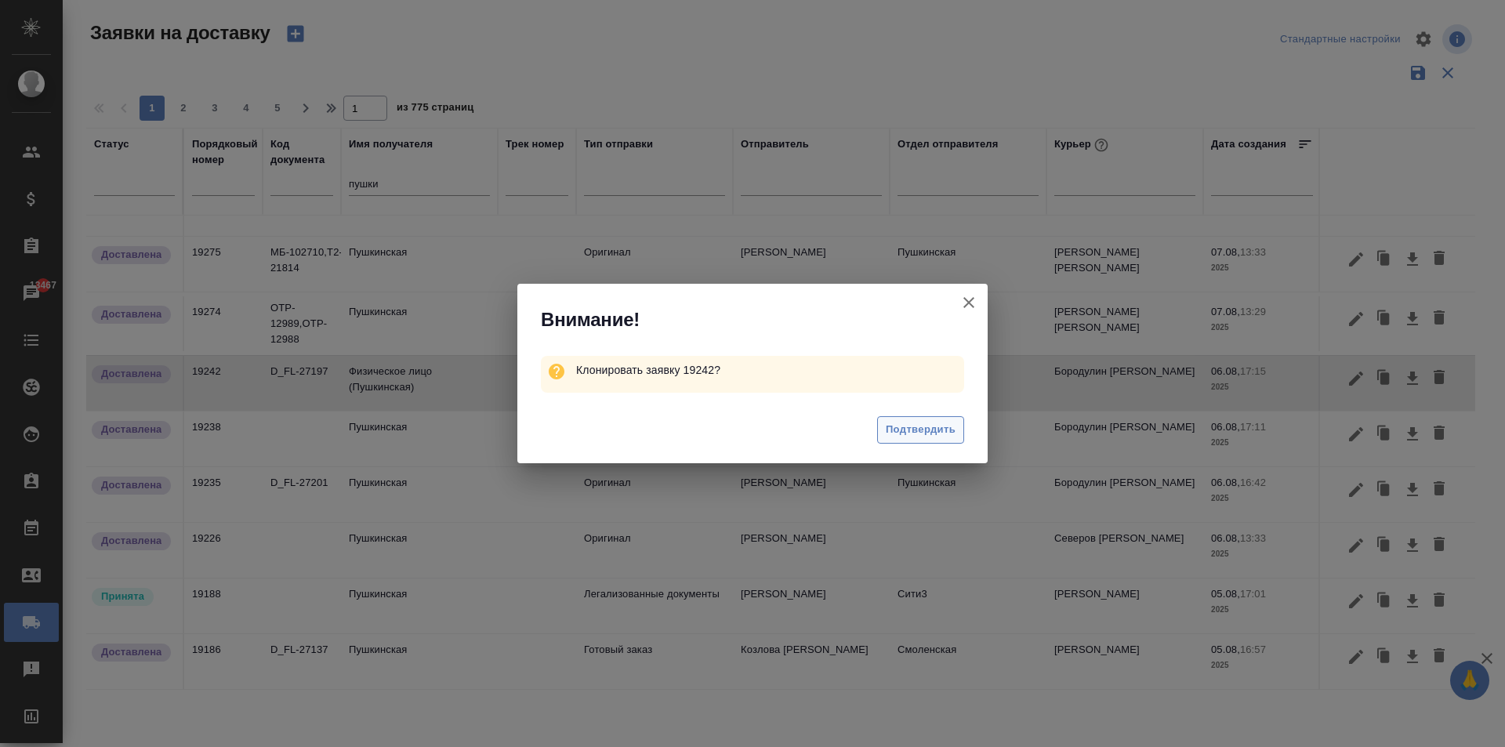
click at [911, 435] on span "Подтвердить" at bounding box center [921, 430] width 70 height 18
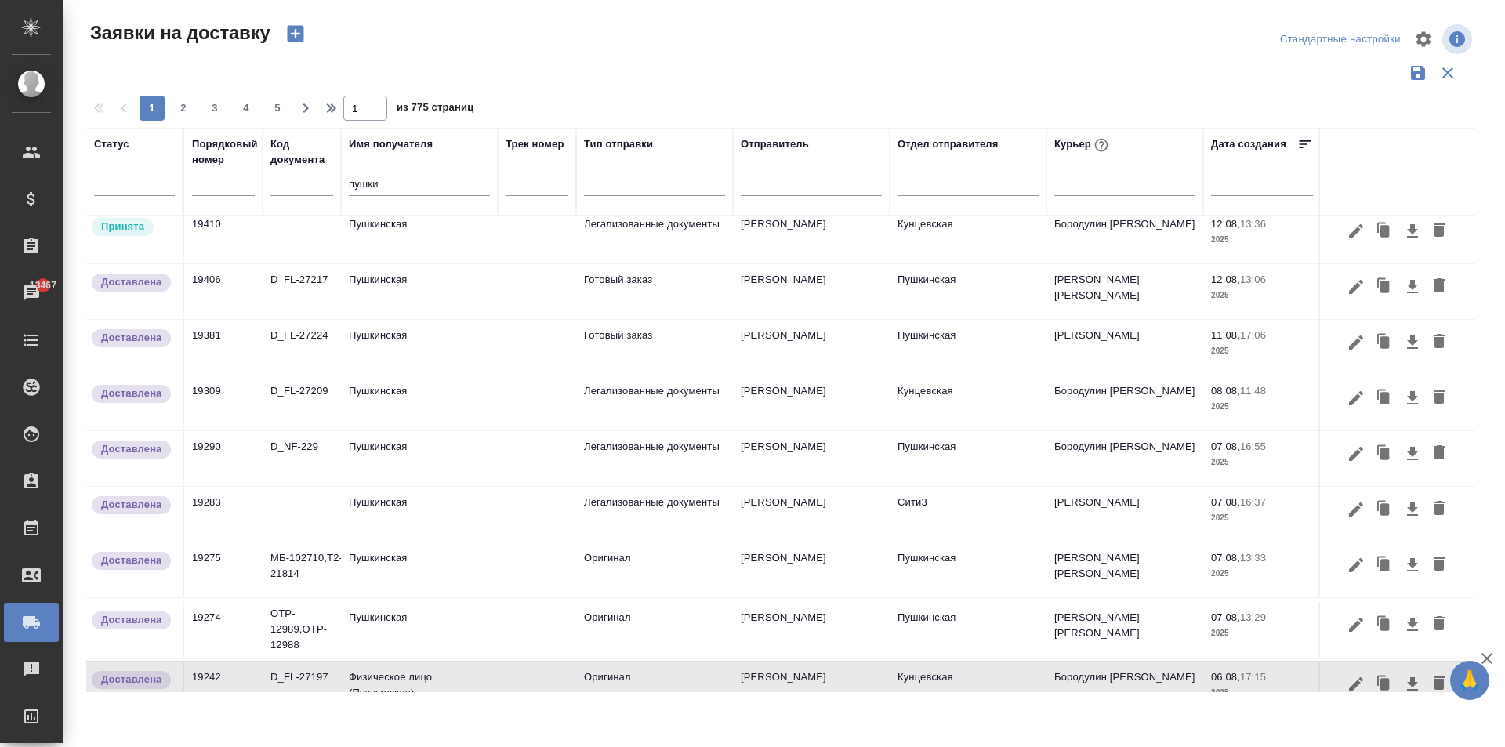
scroll to position [0, 0]
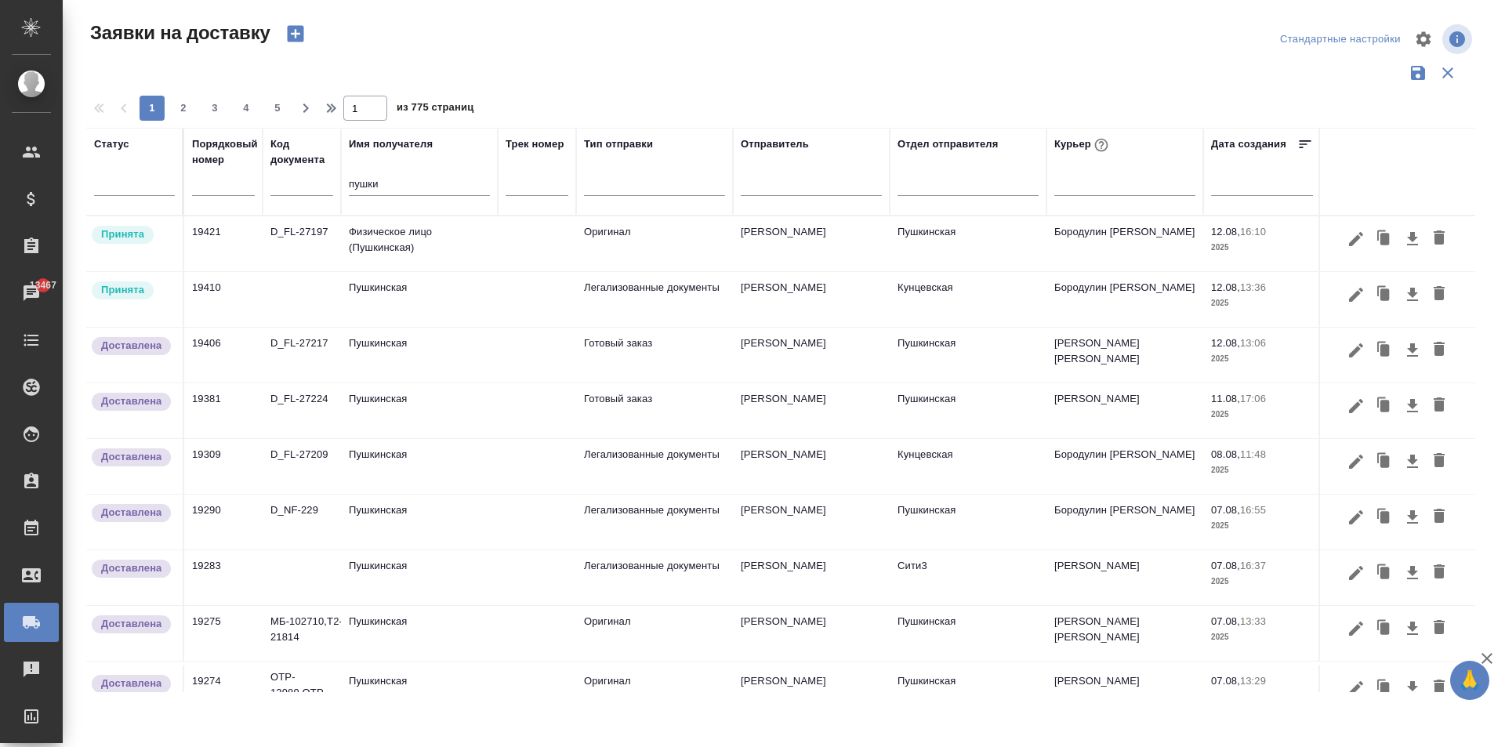
click at [399, 237] on td "Физическое лицо (Пушкинская)" at bounding box center [419, 243] width 157 height 55
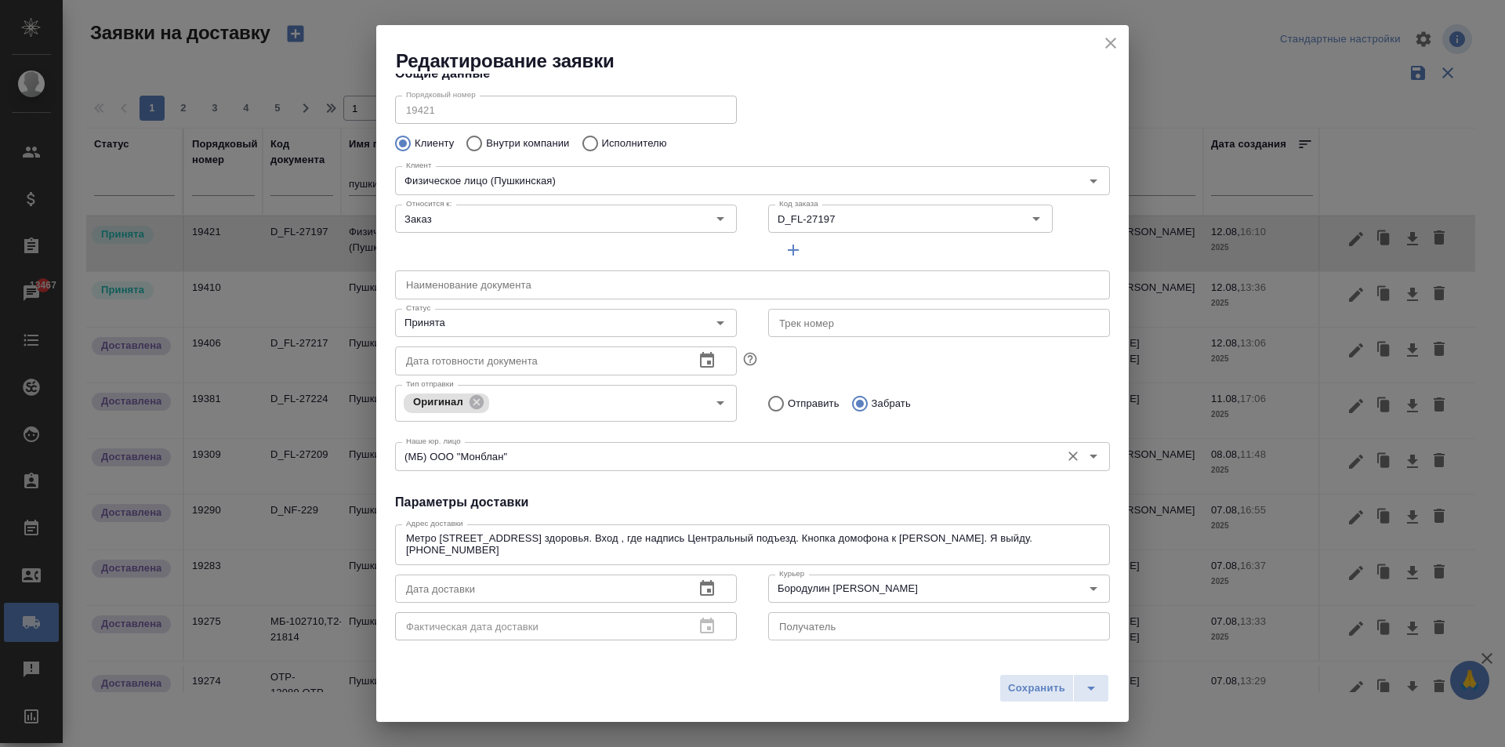
scroll to position [78, 0]
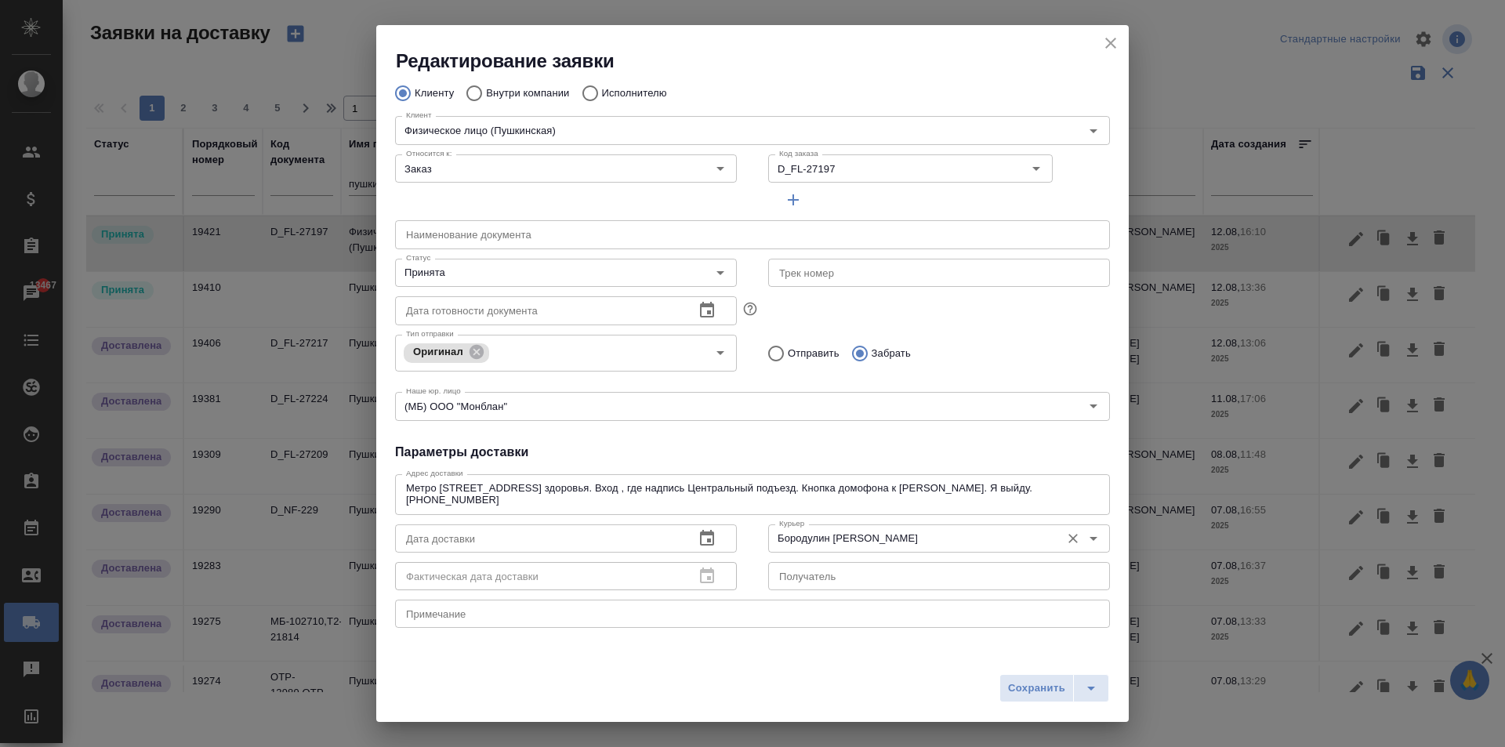
click at [854, 535] on input "Бородулин [PERSON_NAME]" at bounding box center [913, 538] width 280 height 19
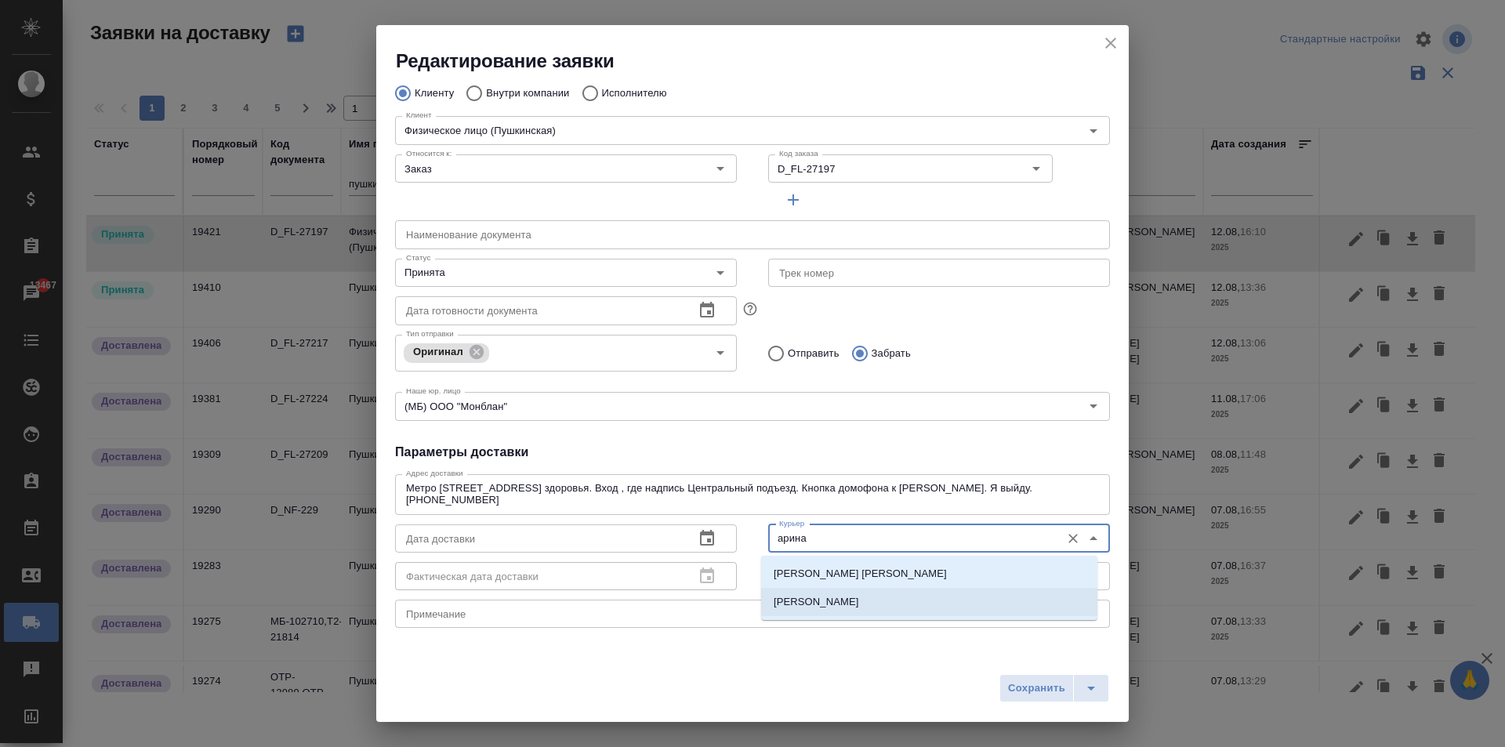
click at [870, 604] on li "[PERSON_NAME]" at bounding box center [929, 602] width 336 height 28
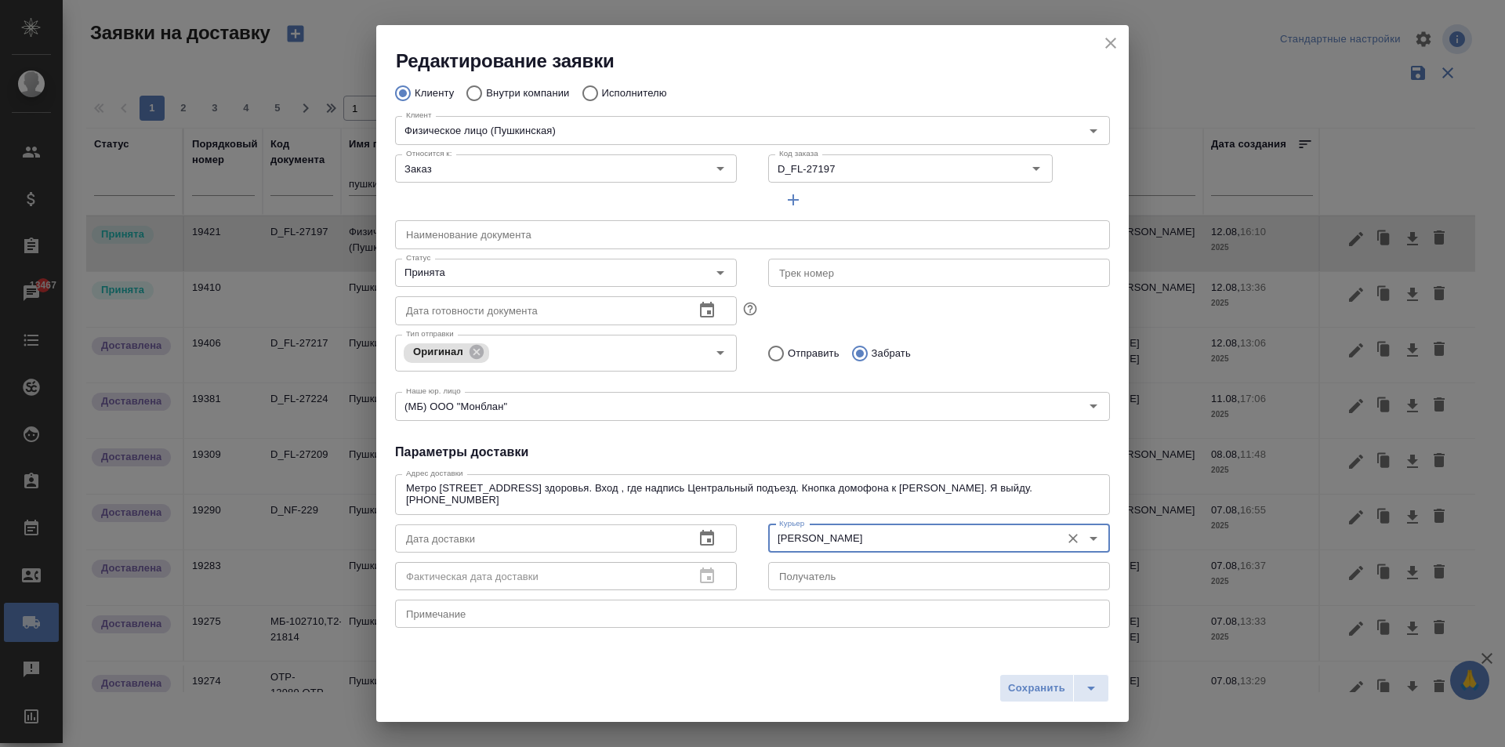
type input "[PERSON_NAME]"
click at [705, 534] on icon "button" at bounding box center [707, 538] width 14 height 16
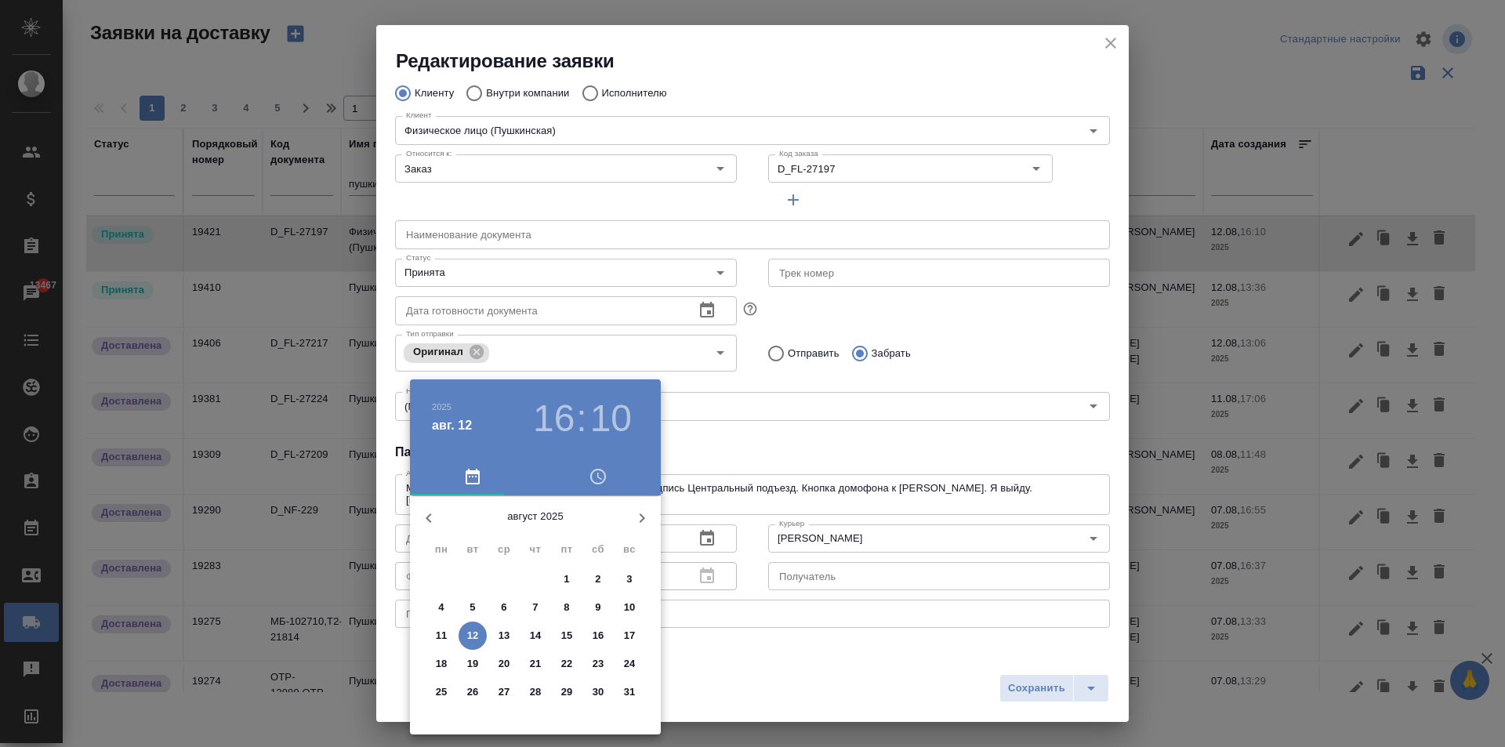
click at [467, 630] on p "12" at bounding box center [473, 636] width 12 height 16
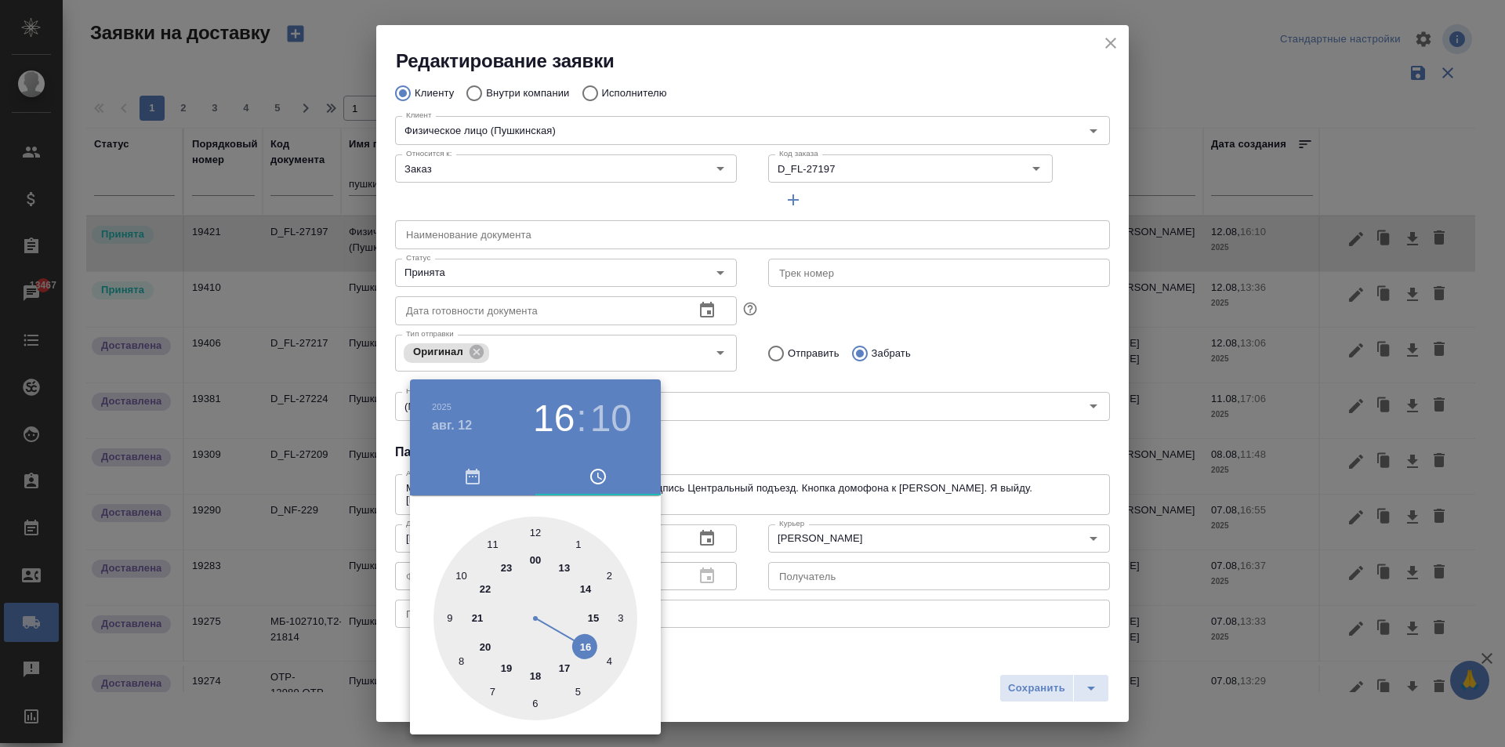
click at [806, 432] on div at bounding box center [752, 373] width 1505 height 747
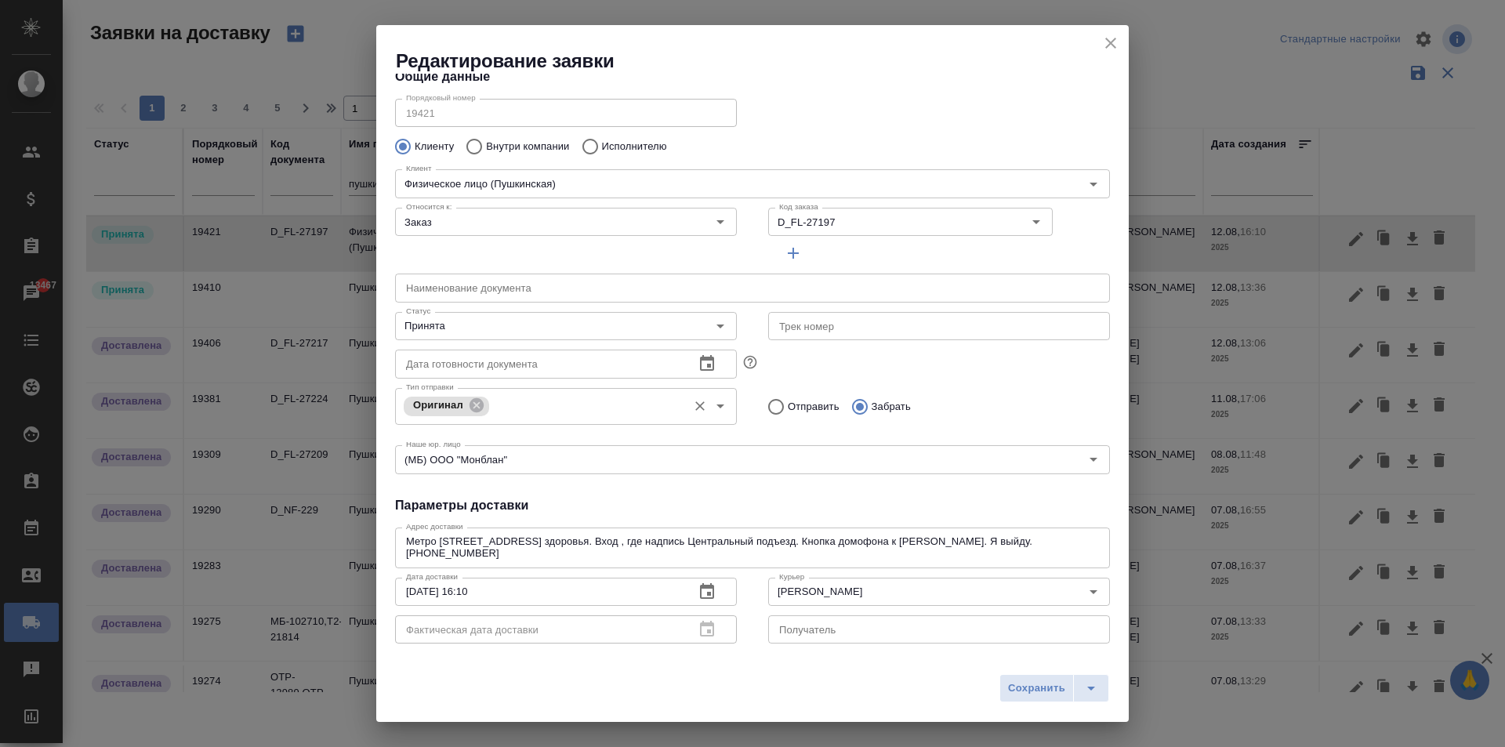
scroll to position [0, 0]
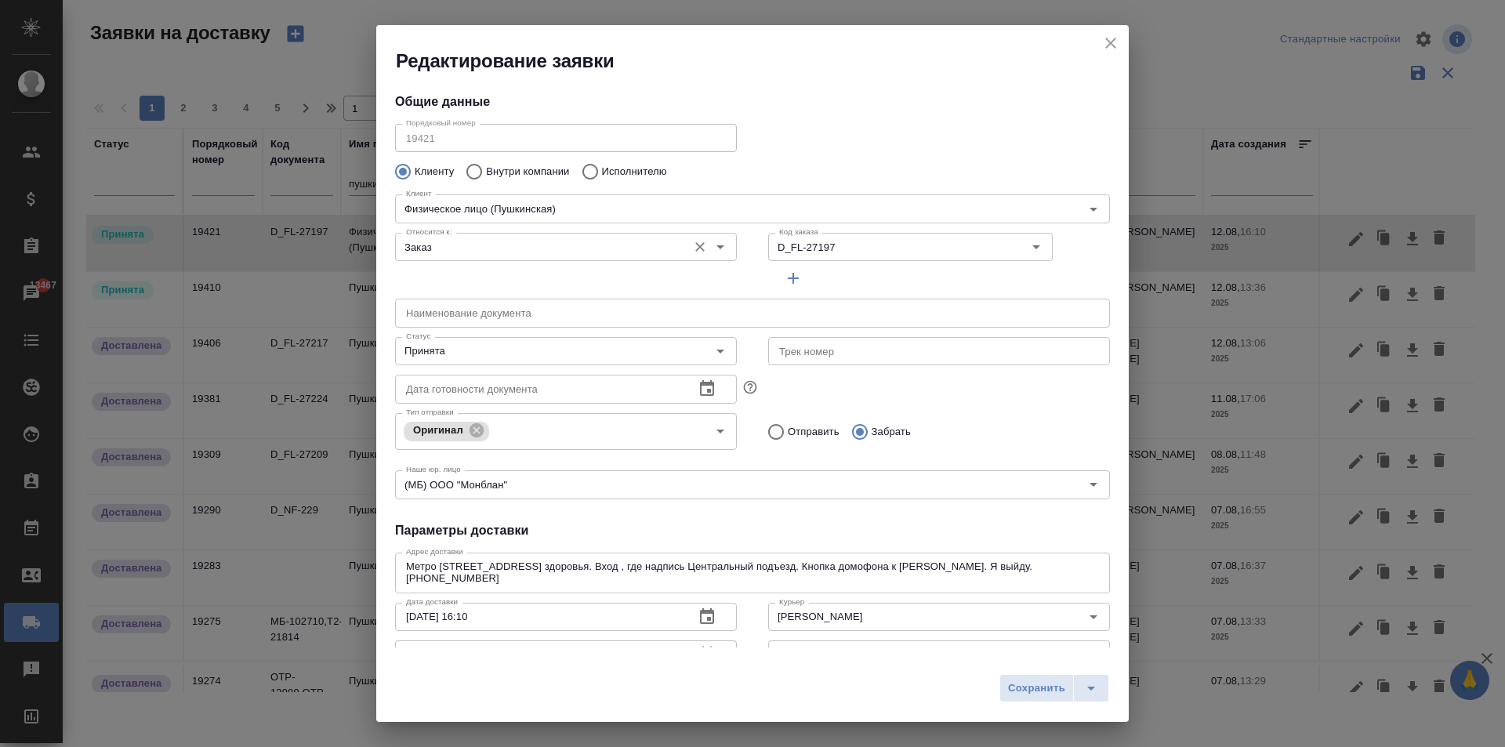
click at [583, 245] on input "Заказ" at bounding box center [540, 246] width 280 height 19
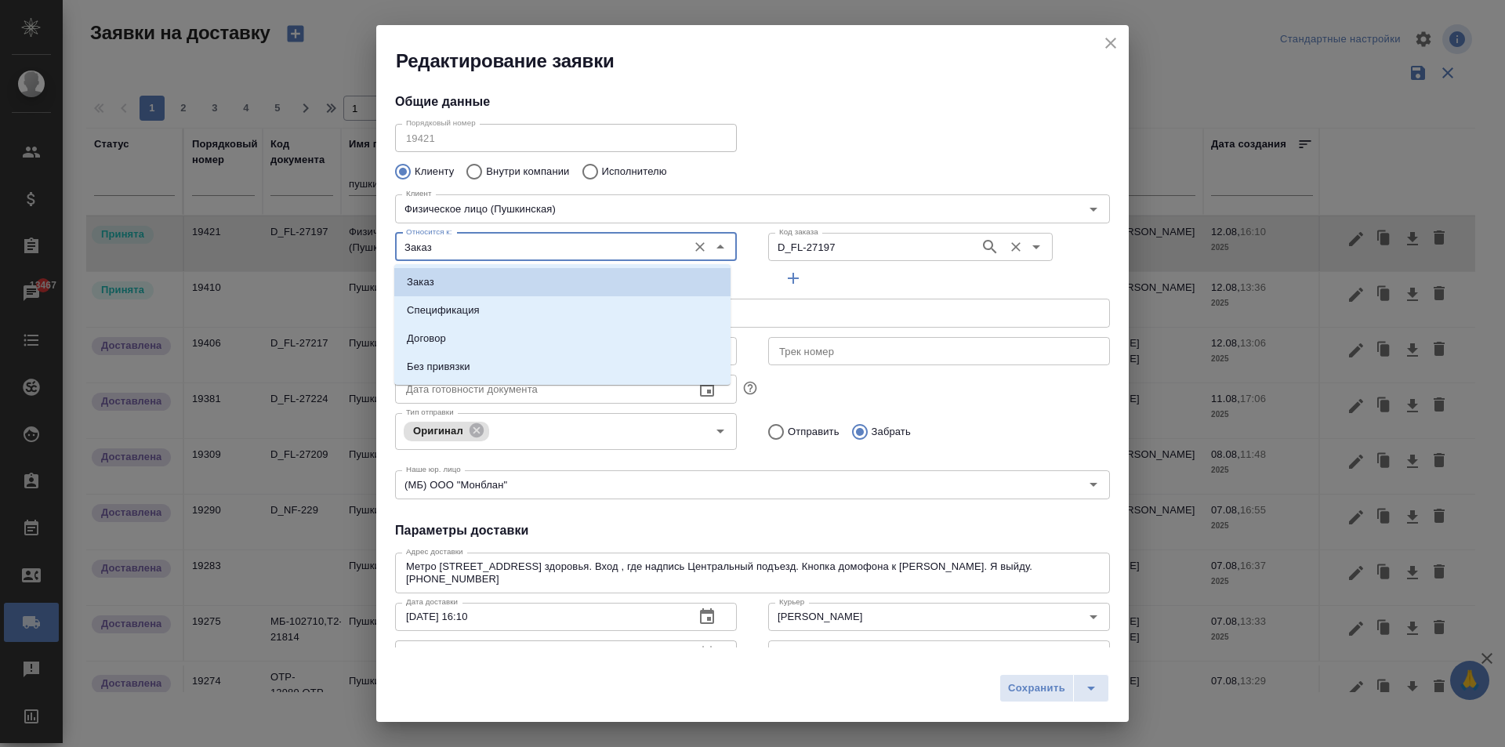
click at [853, 249] on input "D_FL-27197" at bounding box center [872, 246] width 199 height 19
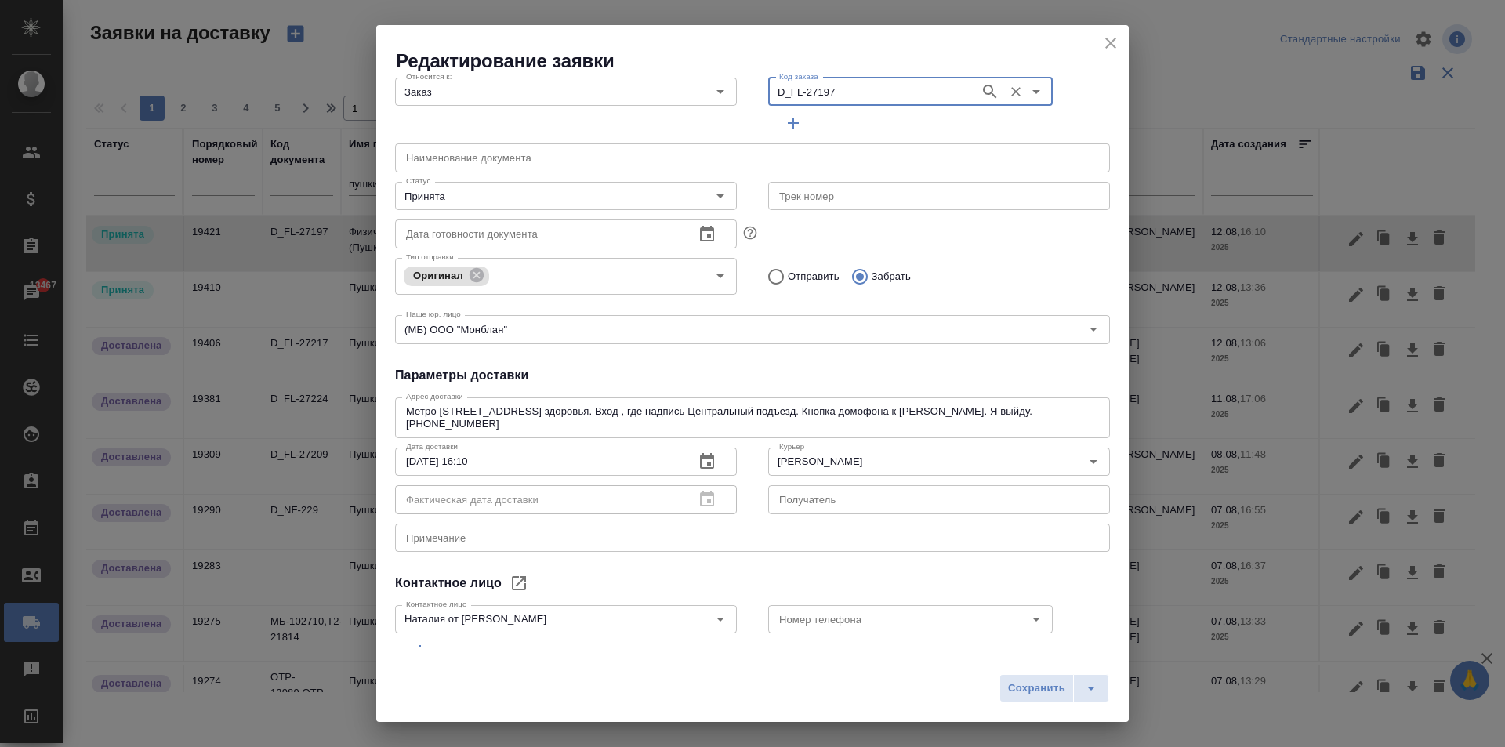
scroll to position [157, 0]
click at [704, 458] on icon "button" at bounding box center [707, 460] width 19 height 19
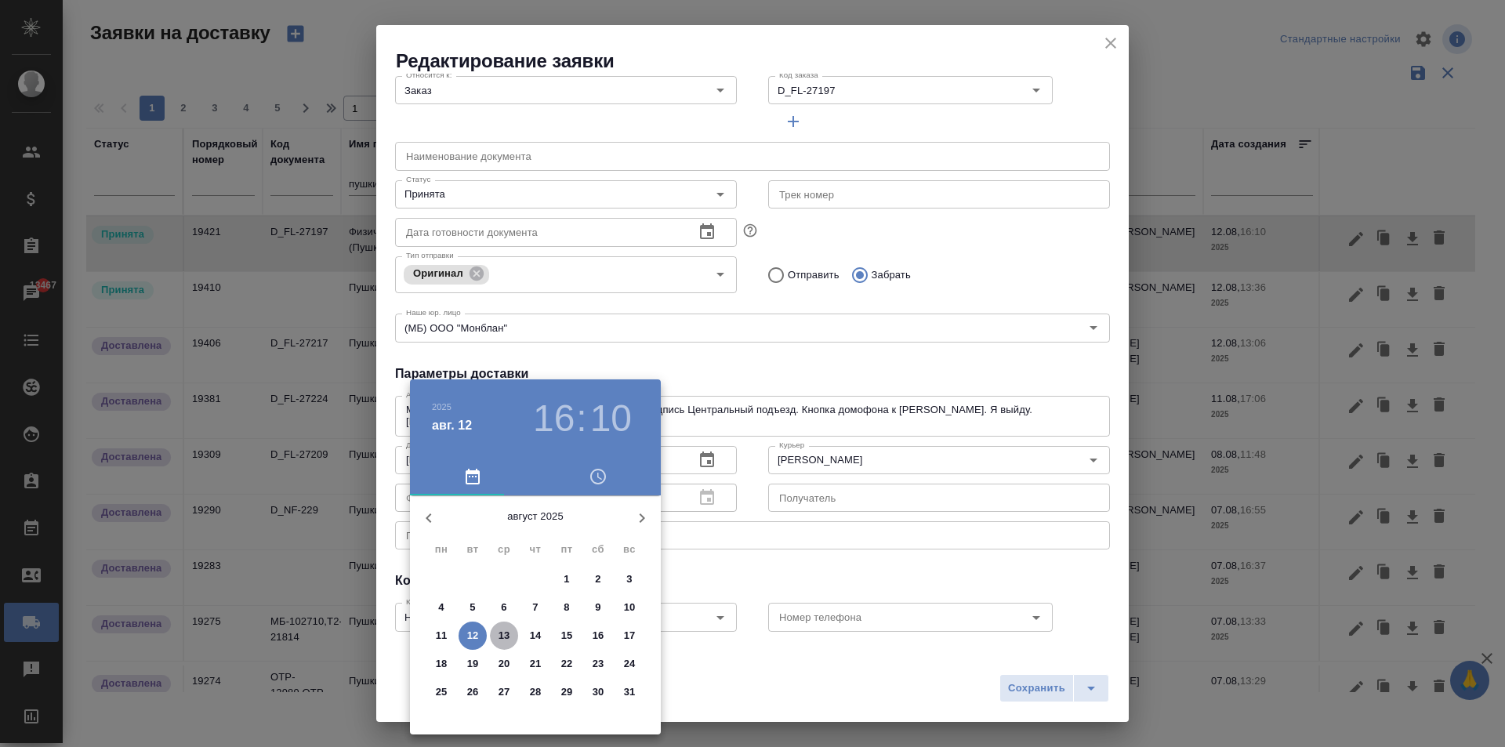
click at [507, 638] on p "13" at bounding box center [504, 636] width 12 height 16
type input "13.08.2025 20:10"
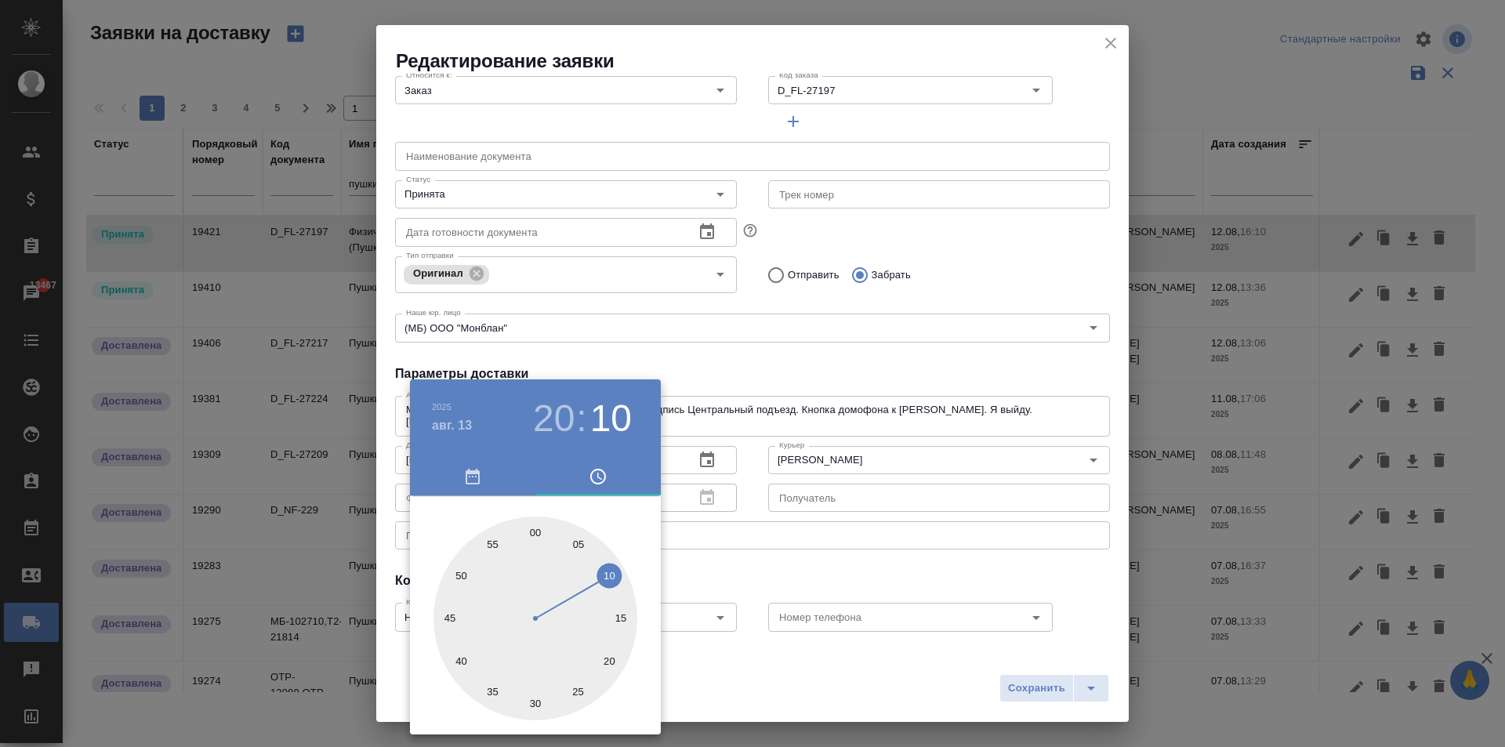
click at [748, 397] on div at bounding box center [752, 373] width 1505 height 747
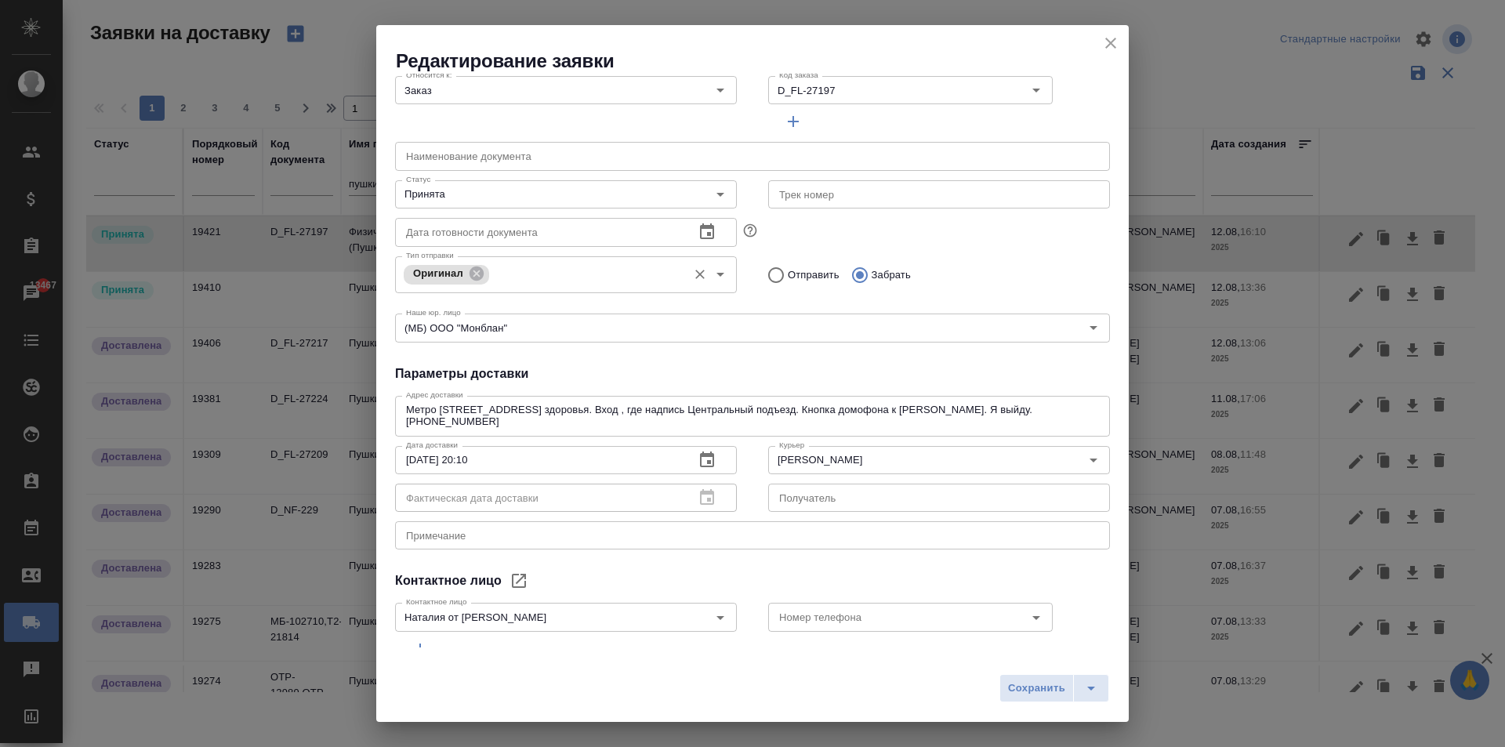
scroll to position [0, 0]
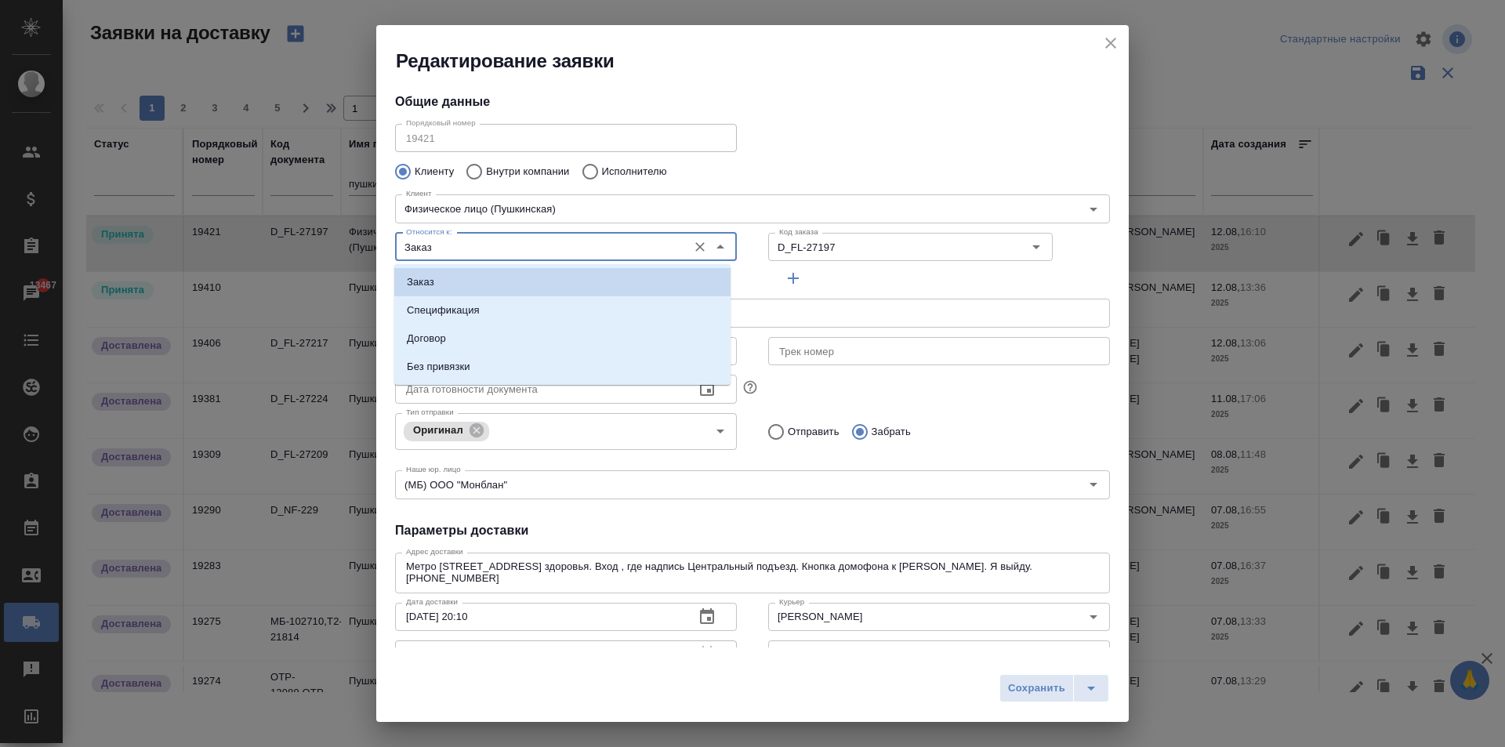
click at [479, 243] on input "Заказ" at bounding box center [540, 246] width 280 height 19
click at [468, 372] on p "Без привязки" at bounding box center [438, 367] width 63 height 16
type input "Без привязки"
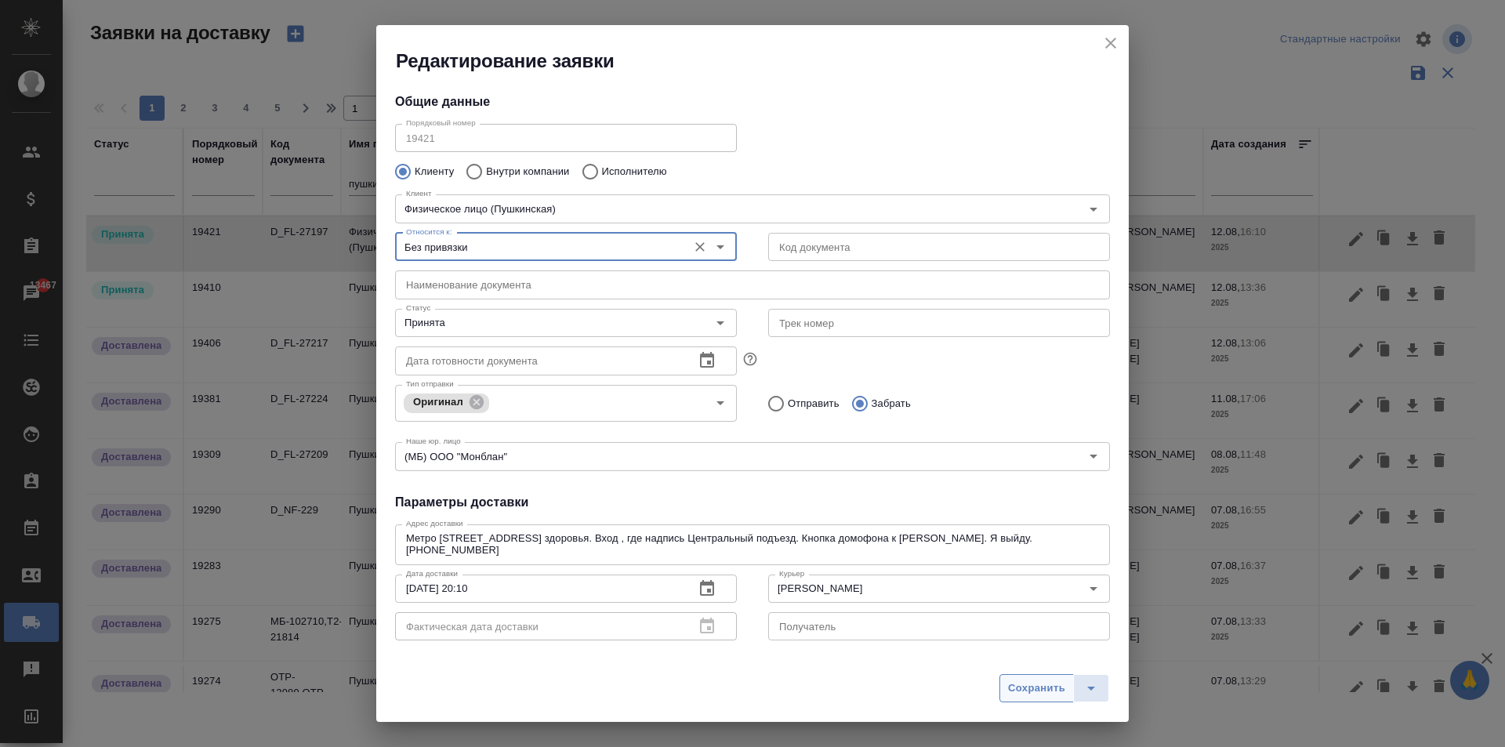
click at [1027, 685] on span "Сохранить" at bounding box center [1036, 689] width 57 height 18
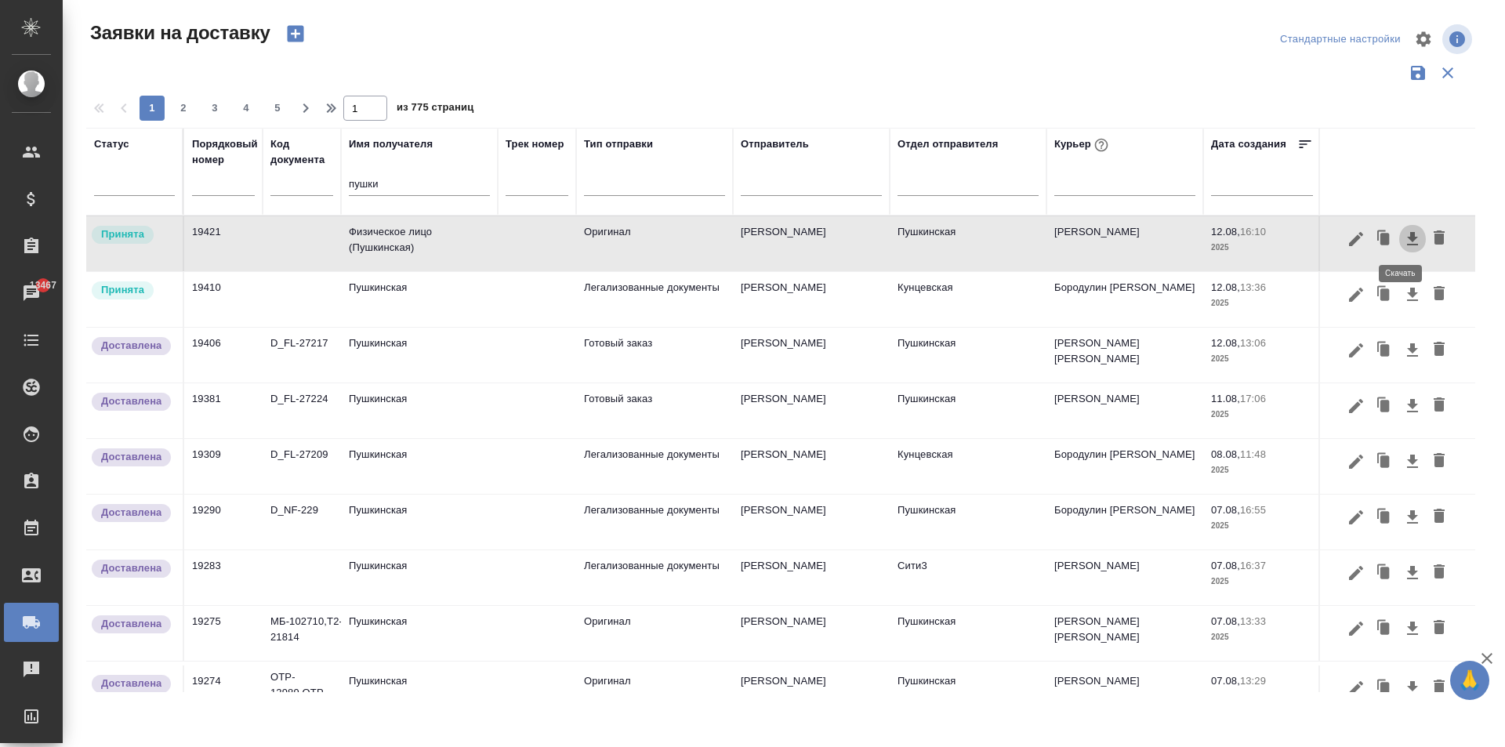
click at [1404, 240] on icon "button" at bounding box center [1412, 239] width 19 height 19
click at [426, 240] on td "Физическое лицо (Пушкинская)" at bounding box center [419, 243] width 157 height 55
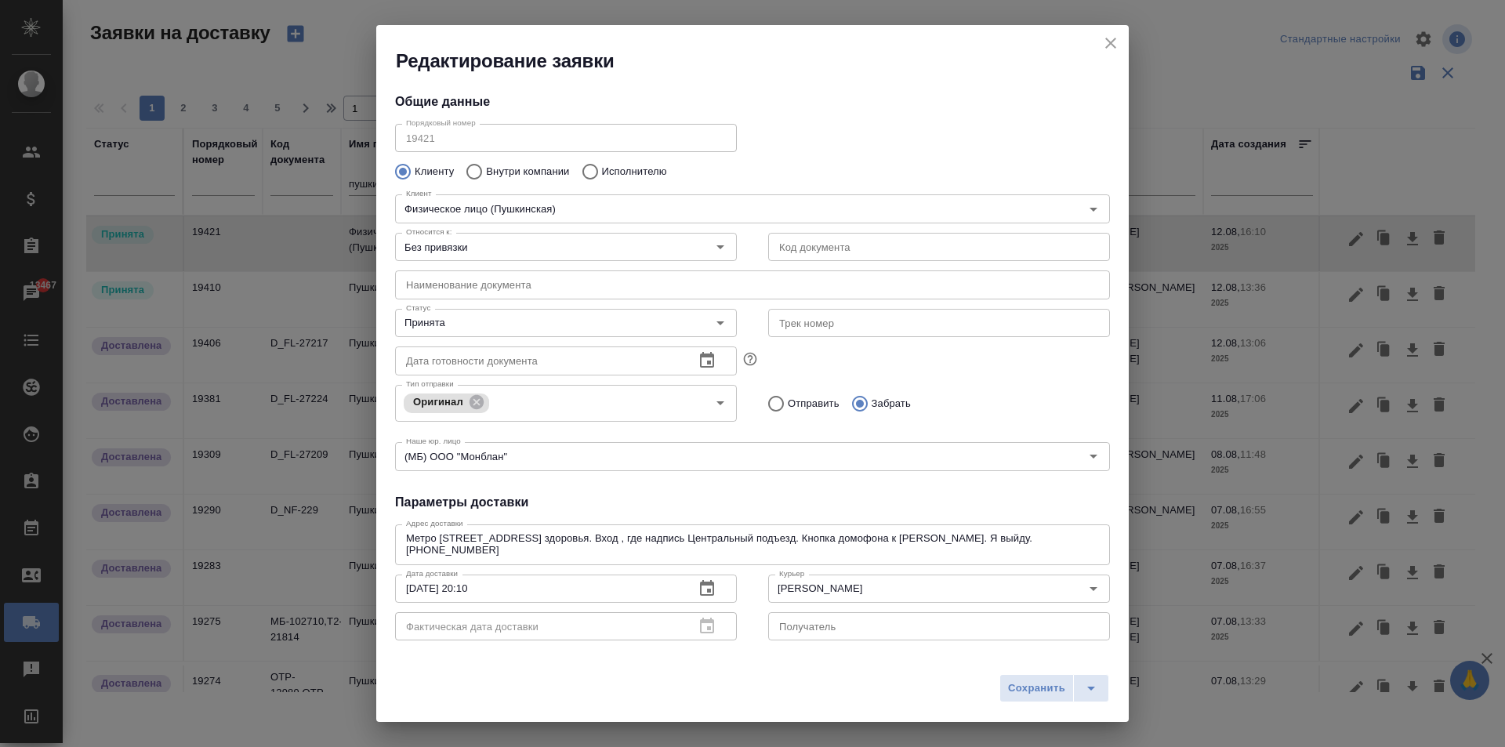
type input "[PERSON_NAME]"
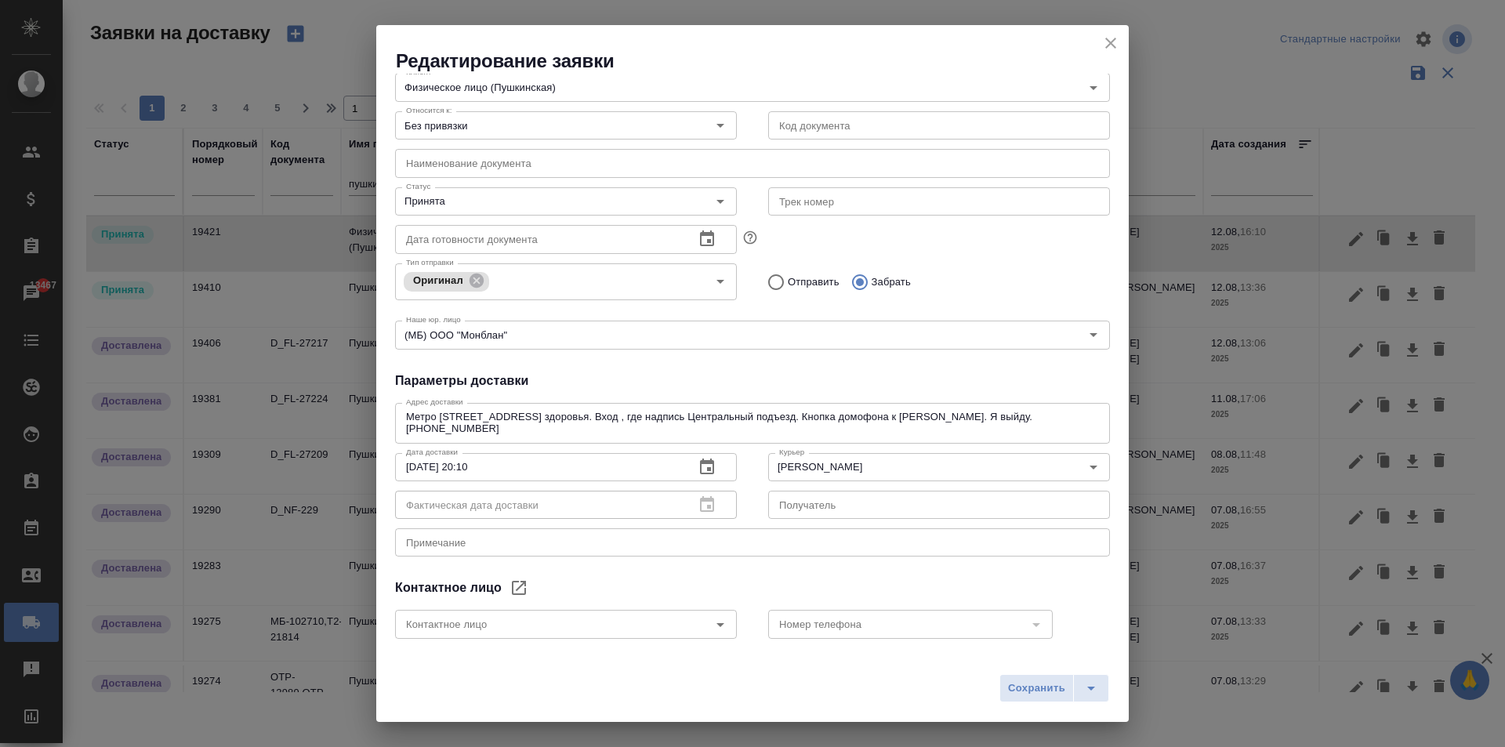
scroll to position [198, 0]
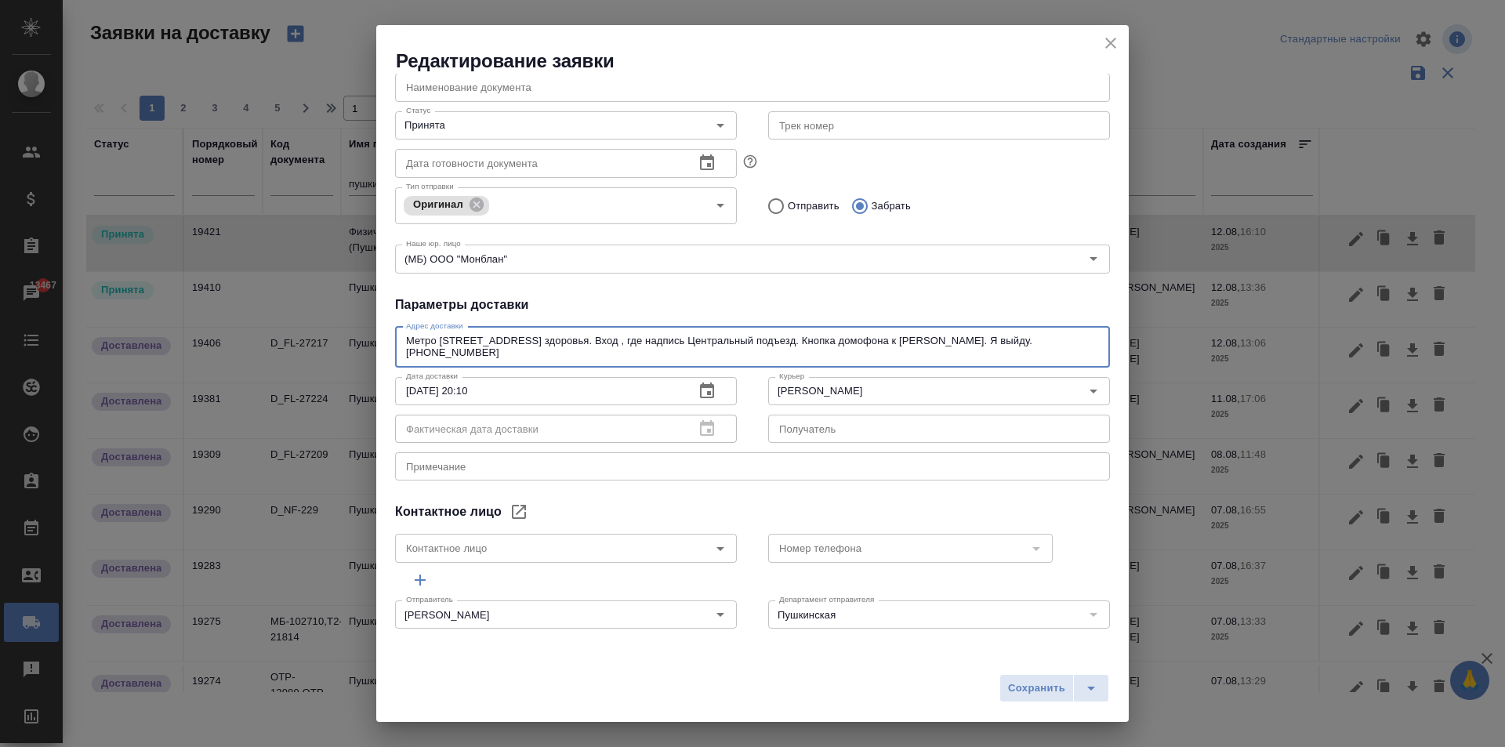
drag, startPoint x: 648, startPoint y: 357, endPoint x: 562, endPoint y: 350, distance: 86.4
click at [562, 350] on textarea "Метро Братиславская, Перервинский бульвар, дом4, корпус1 Центр здоровья. Вход ,…" at bounding box center [752, 347] width 693 height 24
click at [1111, 38] on icon "close" at bounding box center [1110, 43] width 19 height 19
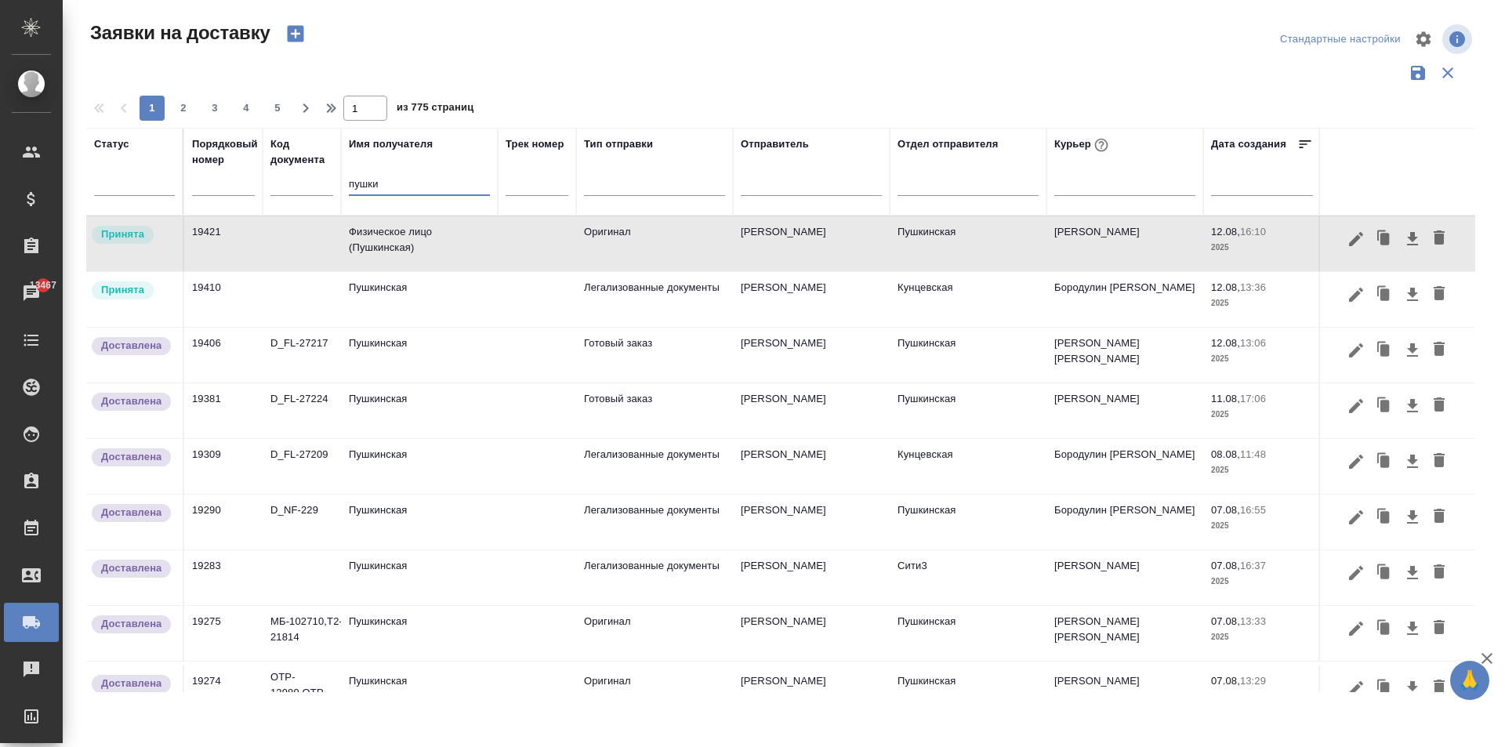
drag, startPoint x: 404, startPoint y: 178, endPoint x: 107, endPoint y: 161, distance: 298.3
click at [107, 161] on tr "Статус Порядковый номер Код документа Имя получателя пушки Трек номер Тип отпра…" at bounding box center [899, 172] width 1626 height 88
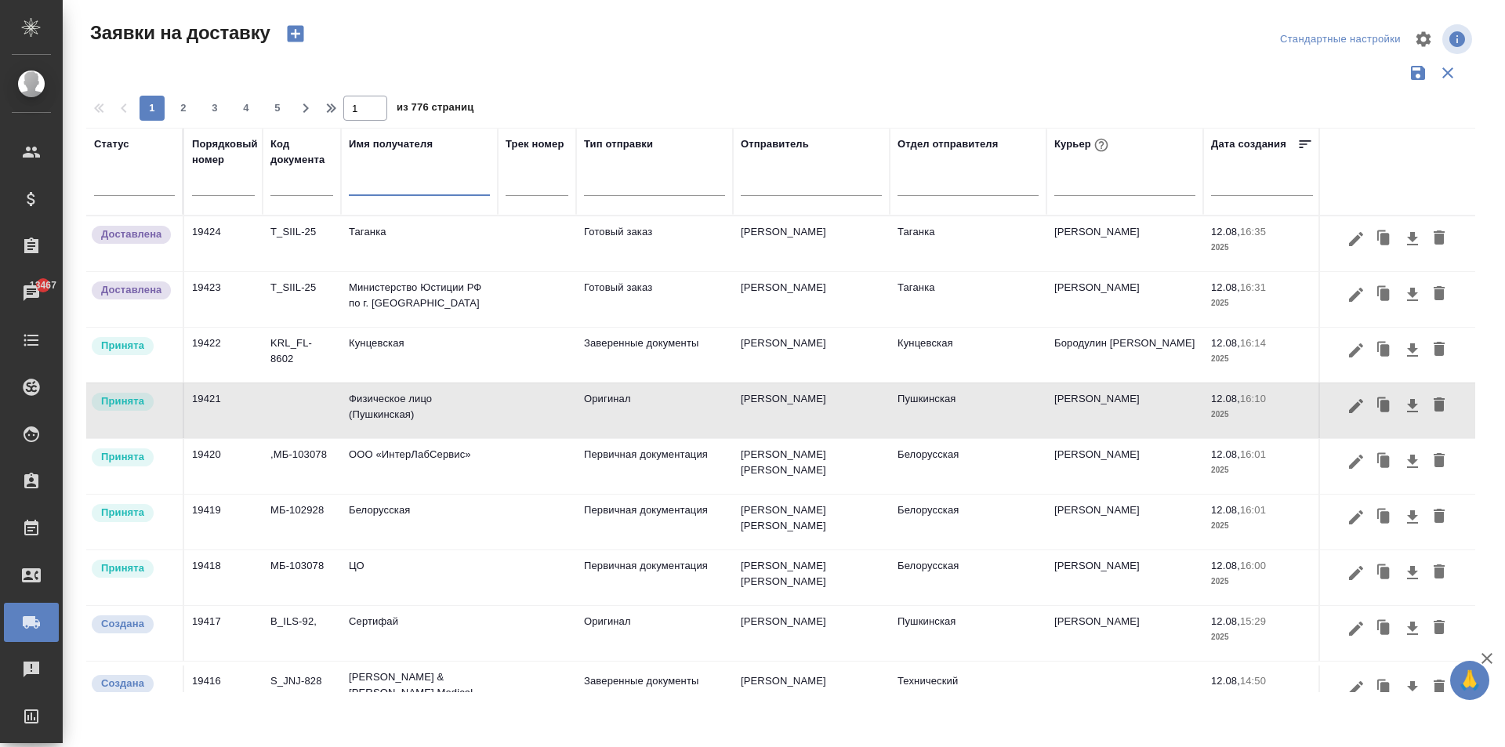
click at [433, 271] on td "ООО «ИнтерЛабСервис»" at bounding box center [419, 243] width 157 height 55
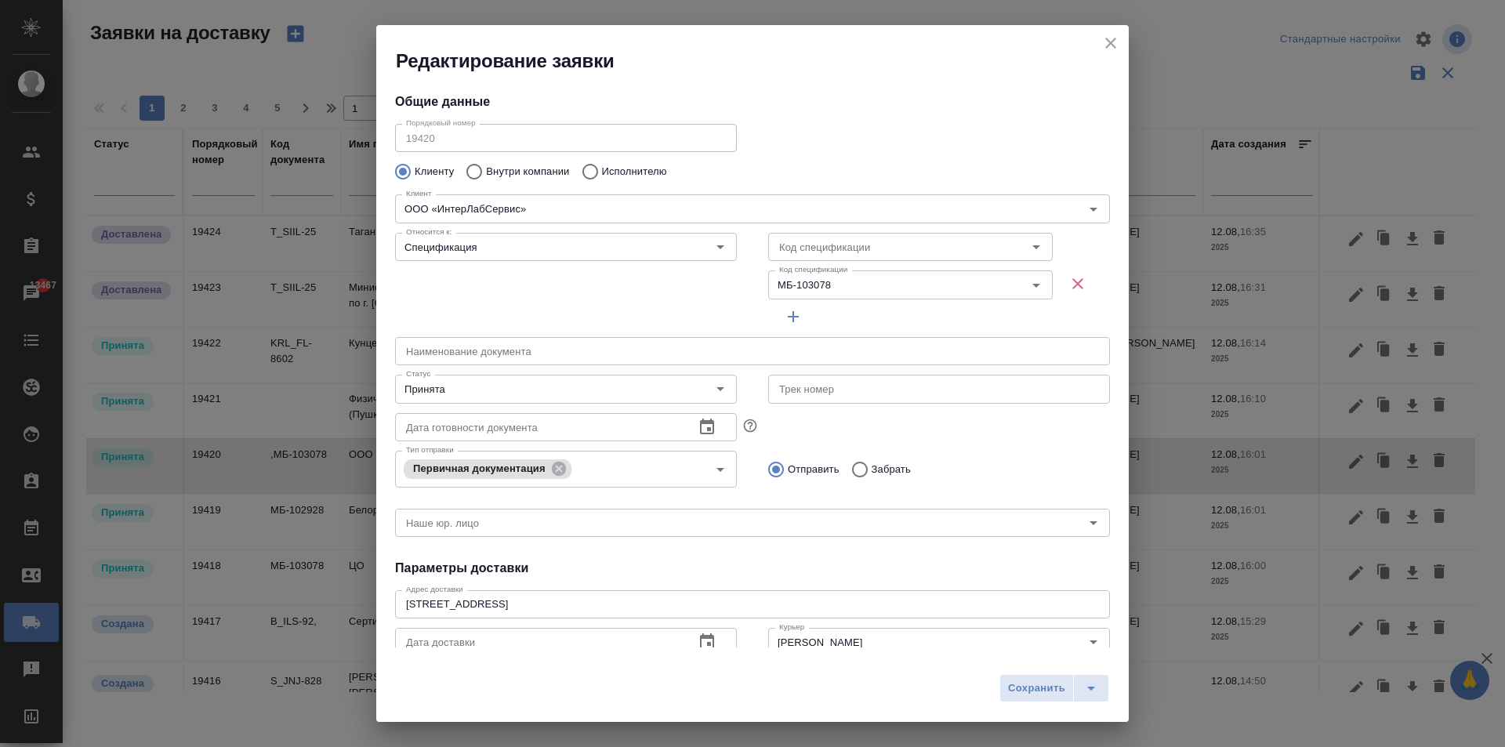
type input "Душкина Елена"
type input "+7 (495) 664 28 84 доб. 1726"
click at [1108, 43] on icon "close" at bounding box center [1110, 43] width 19 height 19
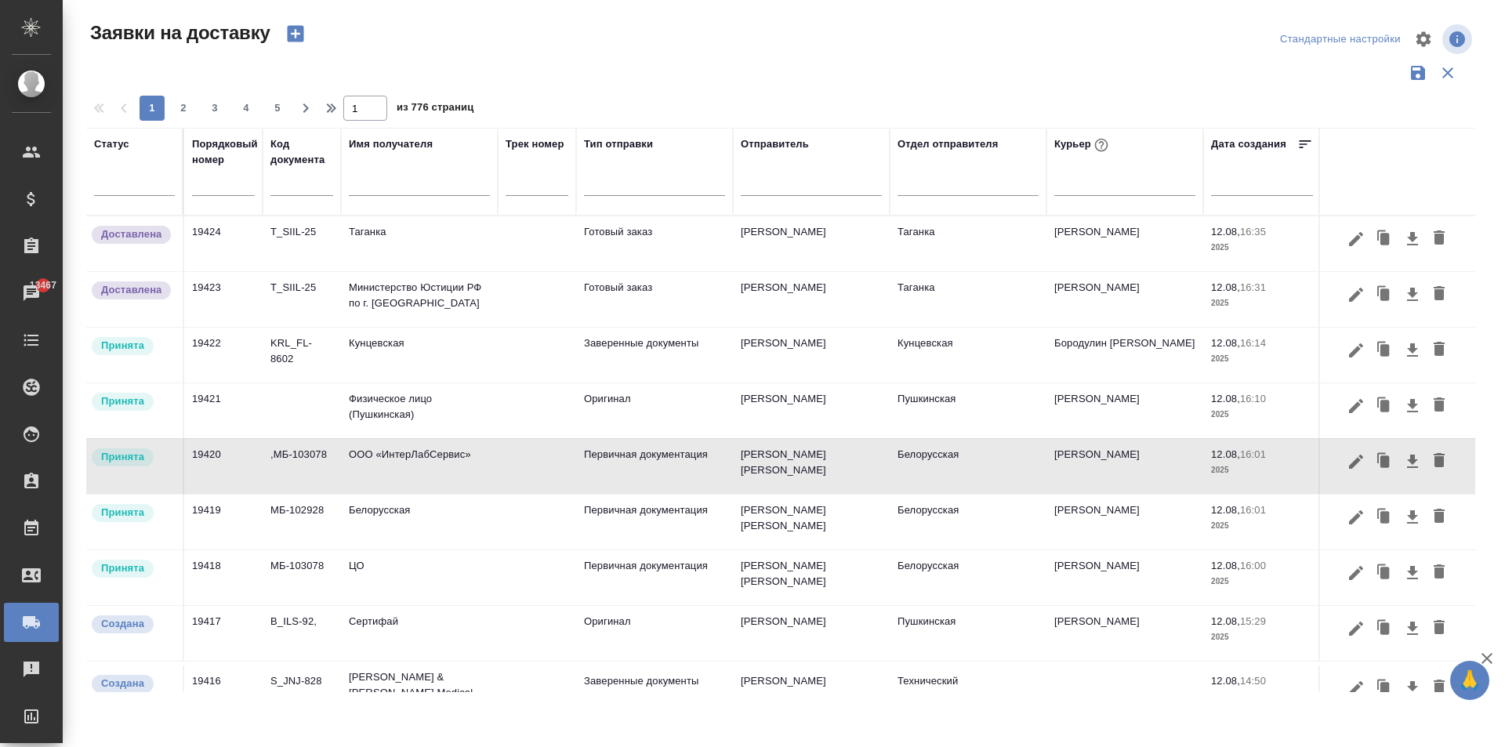
click at [458, 271] on td "ООО «ИнтерЛабСервис»" at bounding box center [419, 243] width 157 height 55
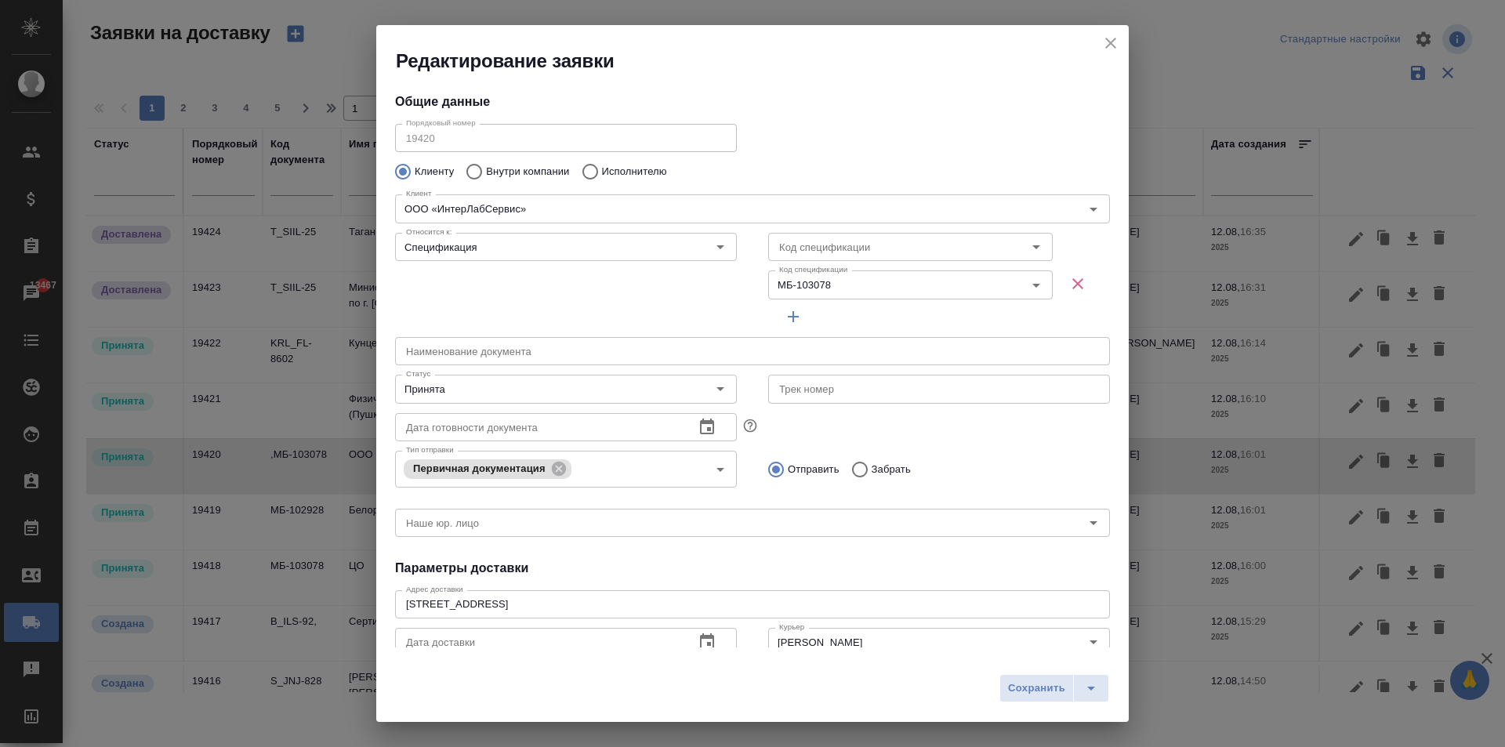
type input "Душкина Елена"
type input "+7 (495) 664 28 84 доб. 1726"
click at [1104, 48] on icon "close" at bounding box center [1110, 43] width 19 height 19
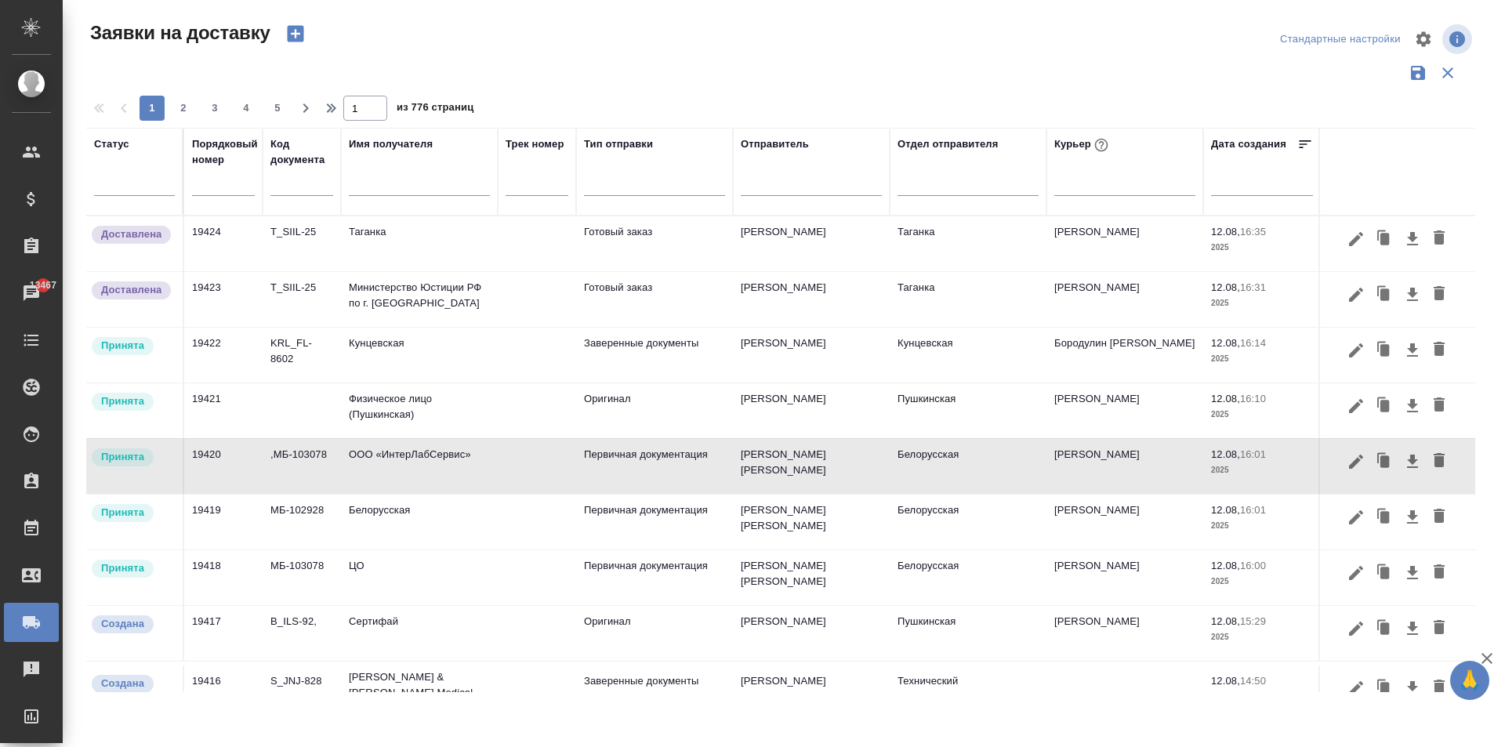
click at [468, 271] on td "ООО «ИнтерЛабСервис»" at bounding box center [419, 243] width 157 height 55
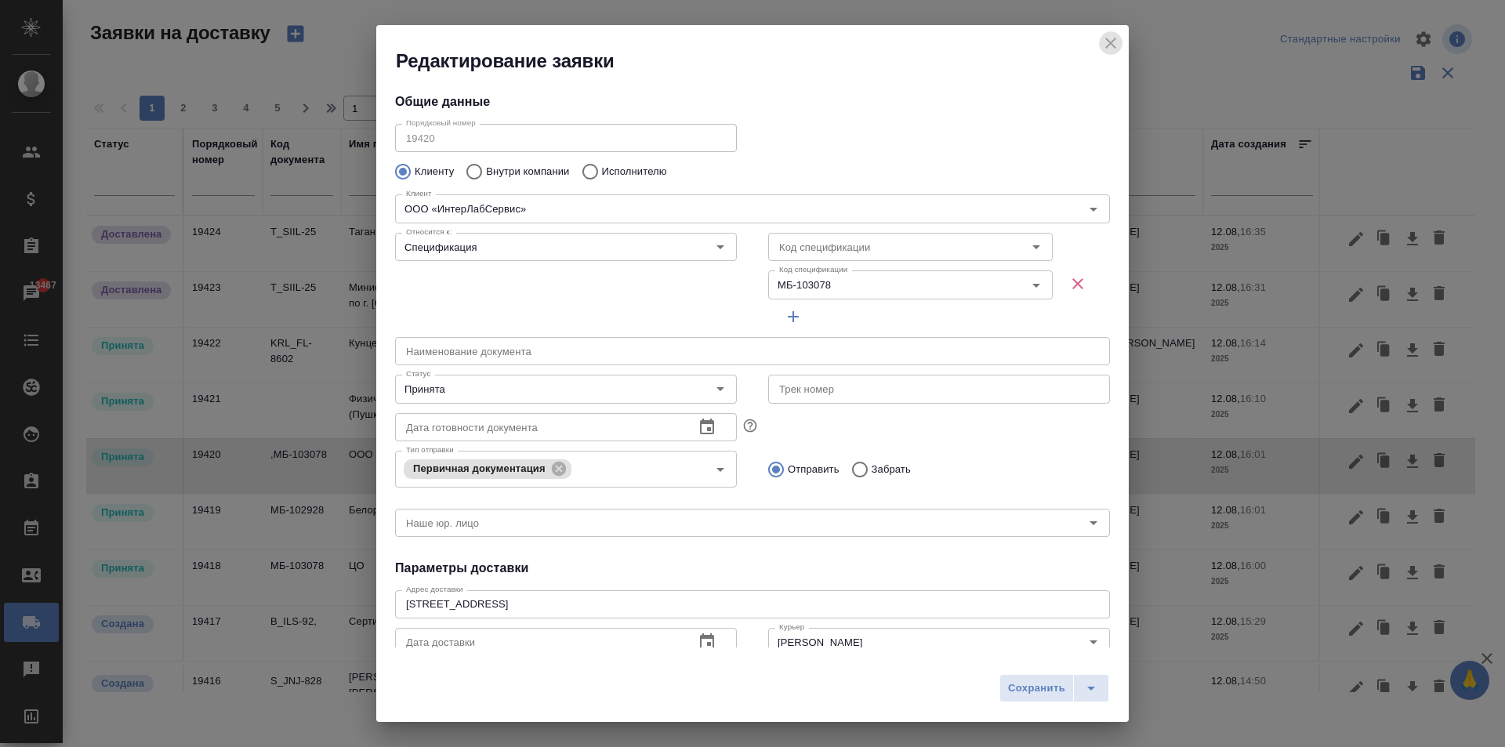
click at [1111, 45] on icon "close" at bounding box center [1110, 43] width 19 height 19
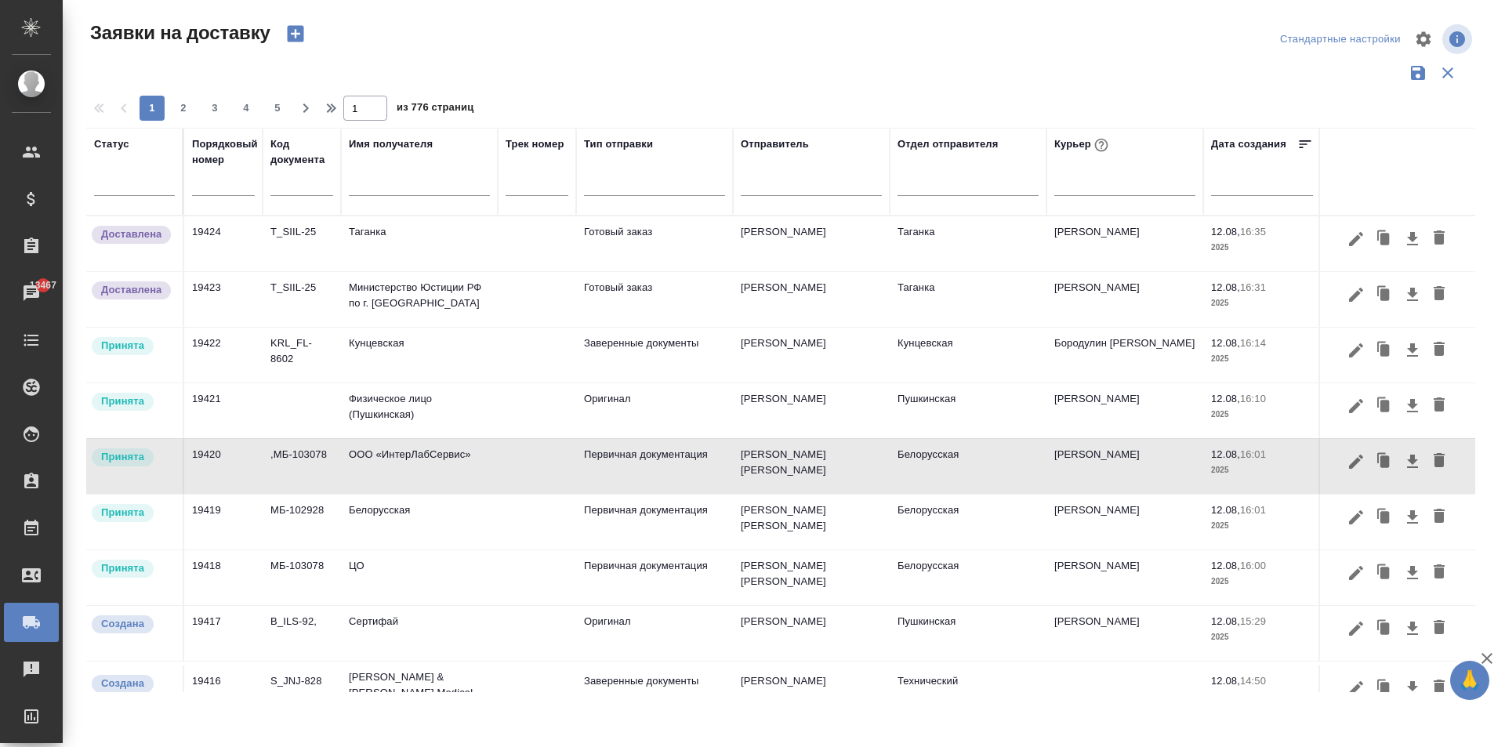
click at [375, 190] on input "text" at bounding box center [419, 186] width 141 height 20
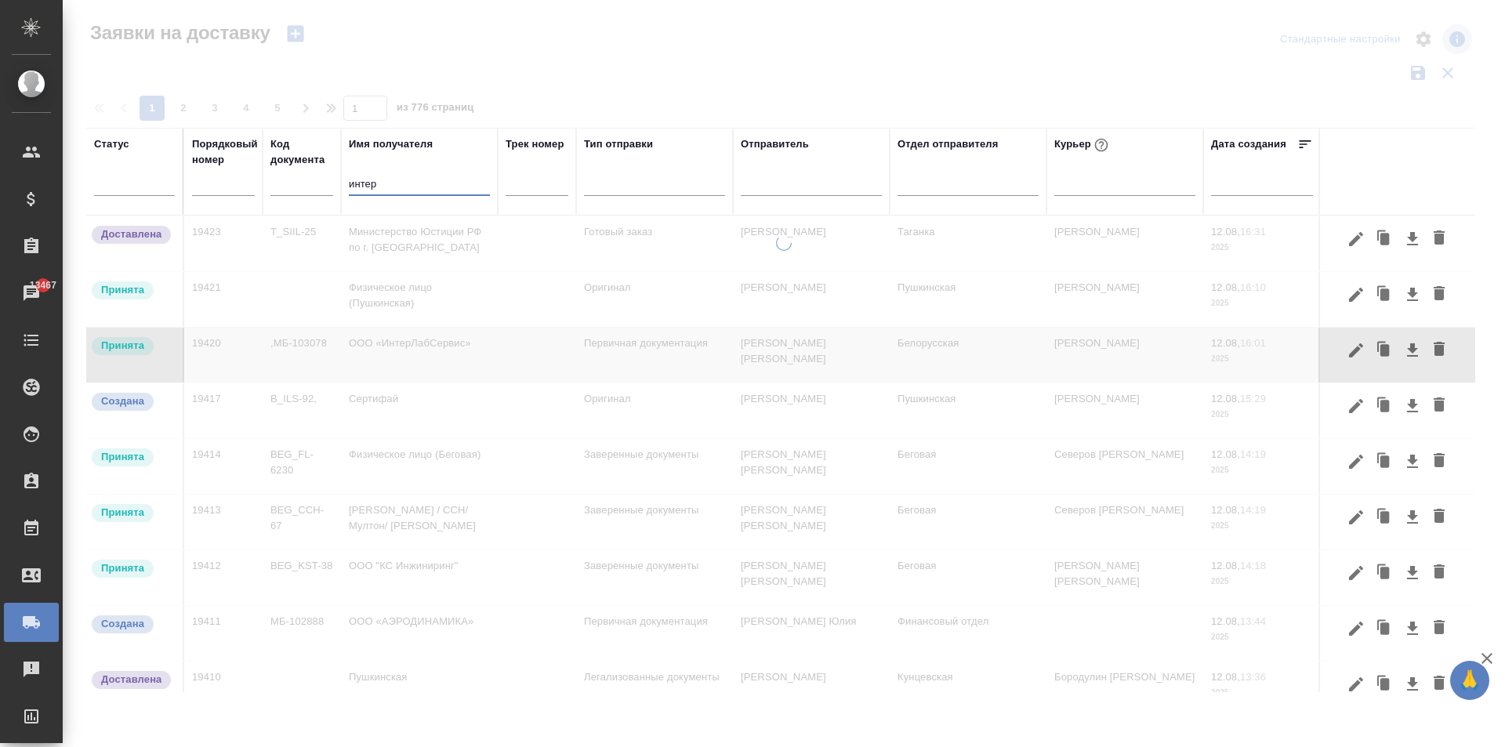
type input "интер"
click at [442, 352] on div at bounding box center [784, 468] width 1442 height 466
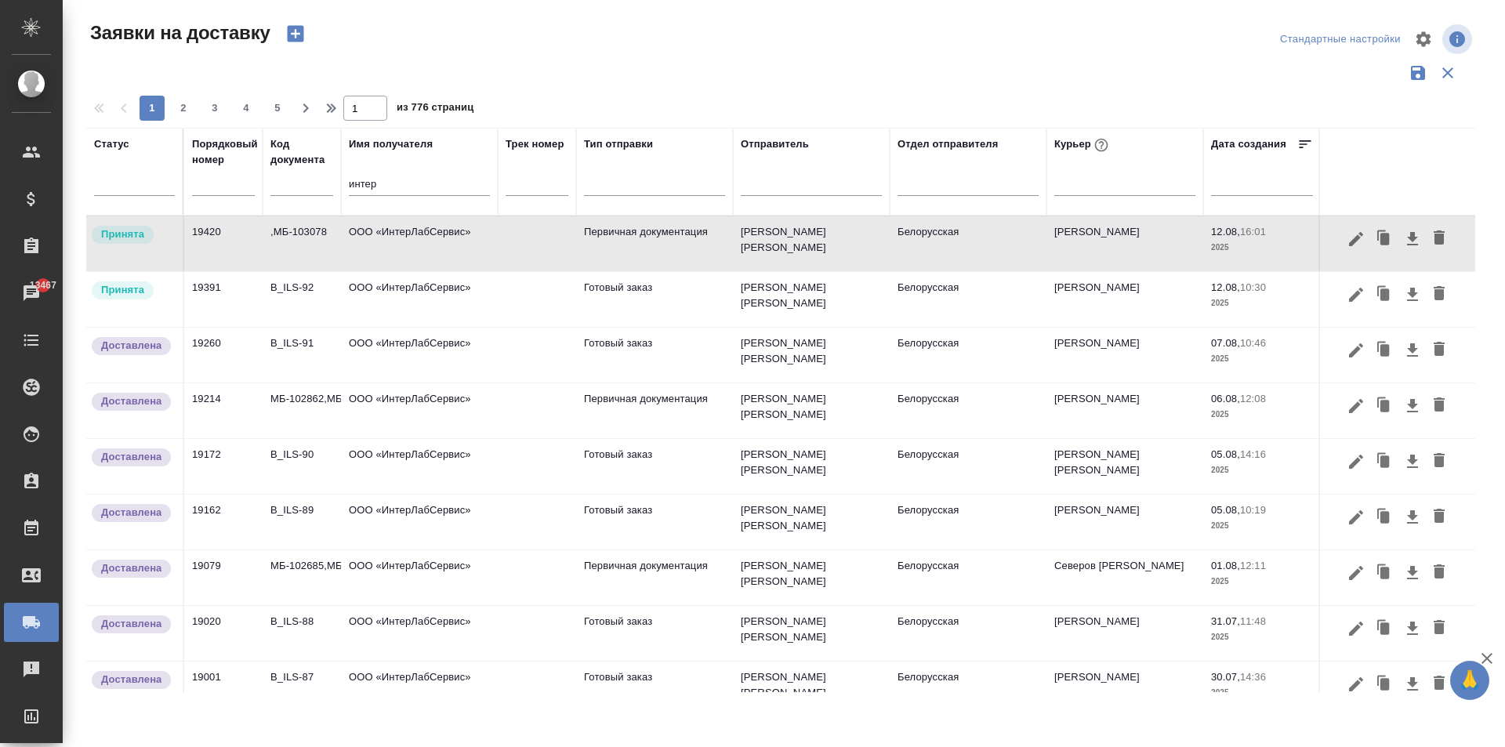
click at [414, 271] on td "ООО «ИнтерЛабСервис»" at bounding box center [419, 243] width 157 height 55
